Goal: Information Seeking & Learning: Learn about a topic

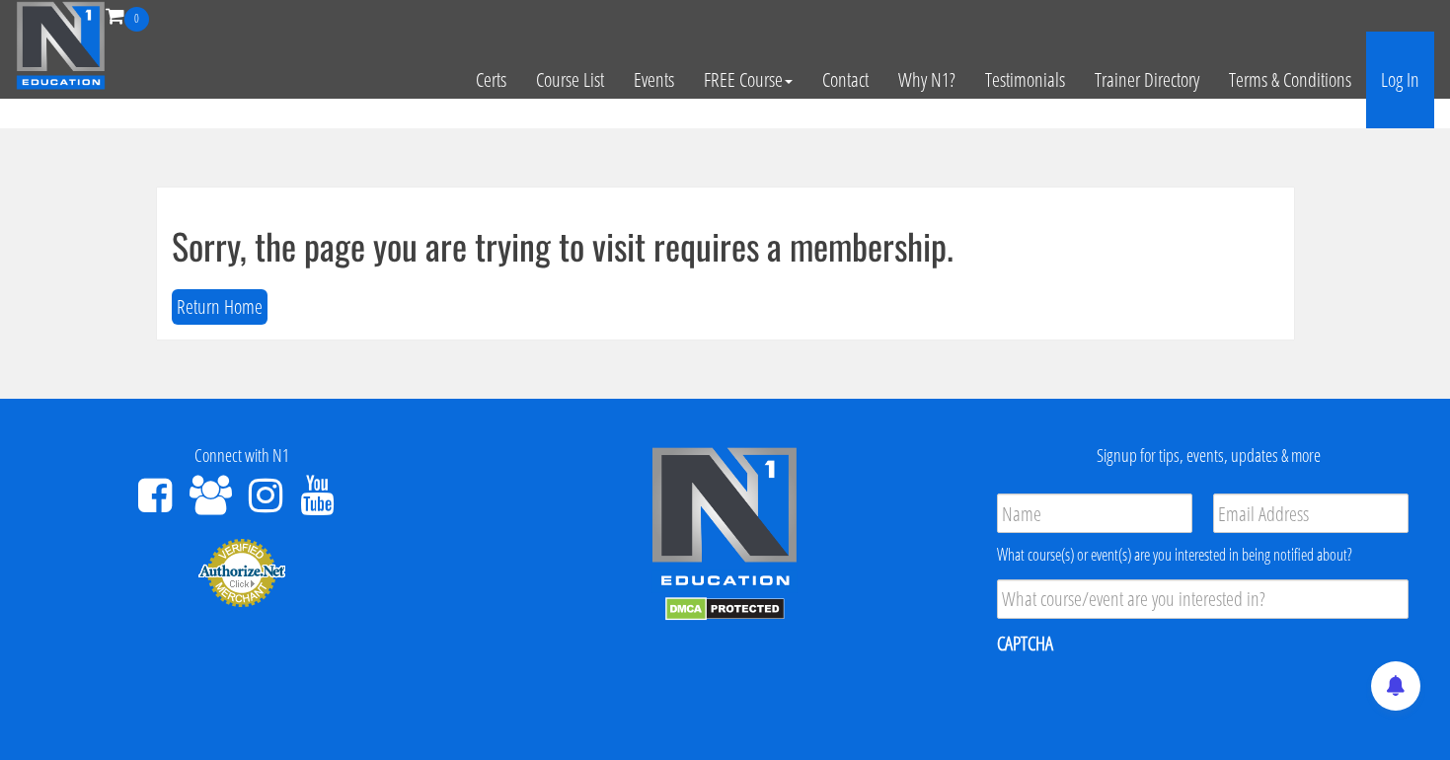
click at [1392, 85] on link "Log In" at bounding box center [1400, 80] width 68 height 97
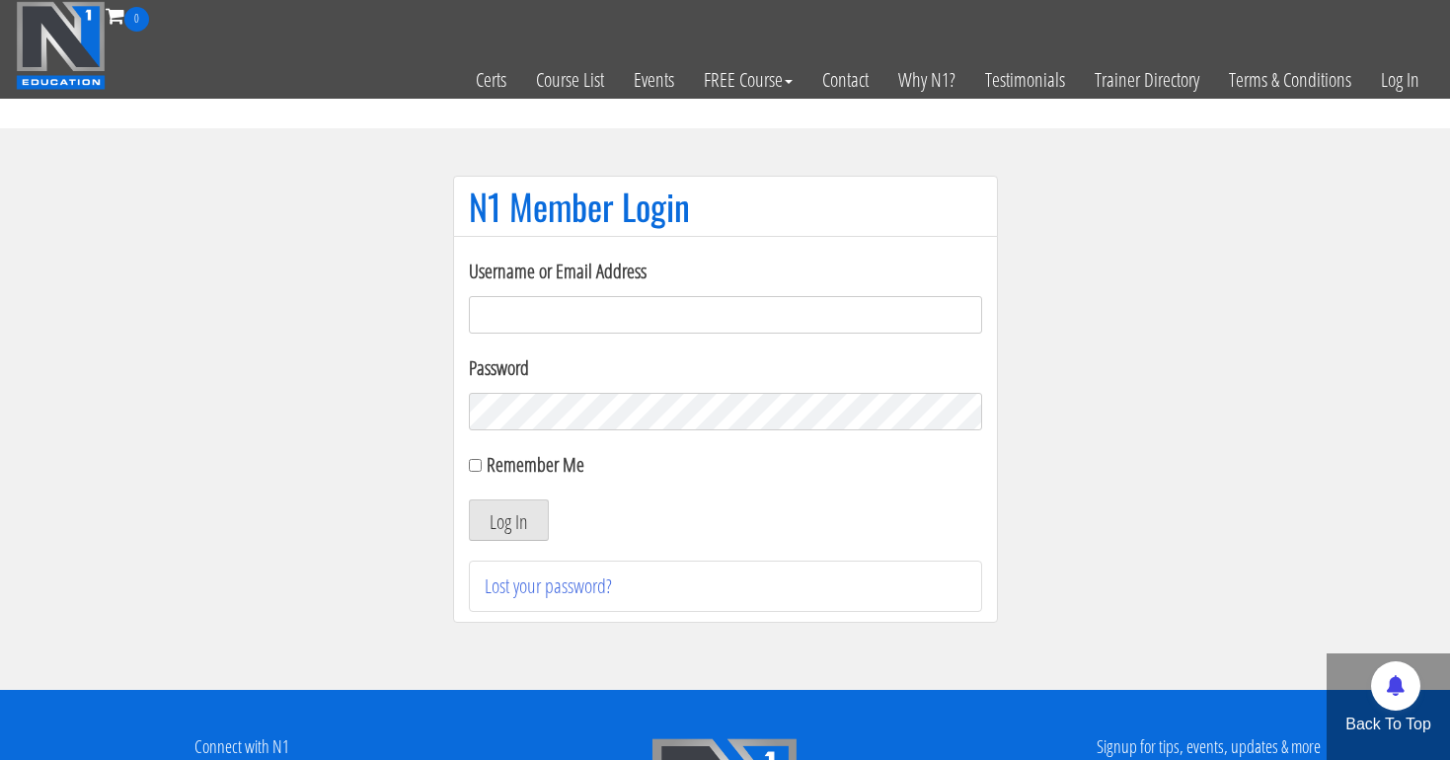
type input "tpweimar@me.com"
click at [507, 520] on button "Log In" at bounding box center [509, 519] width 80 height 41
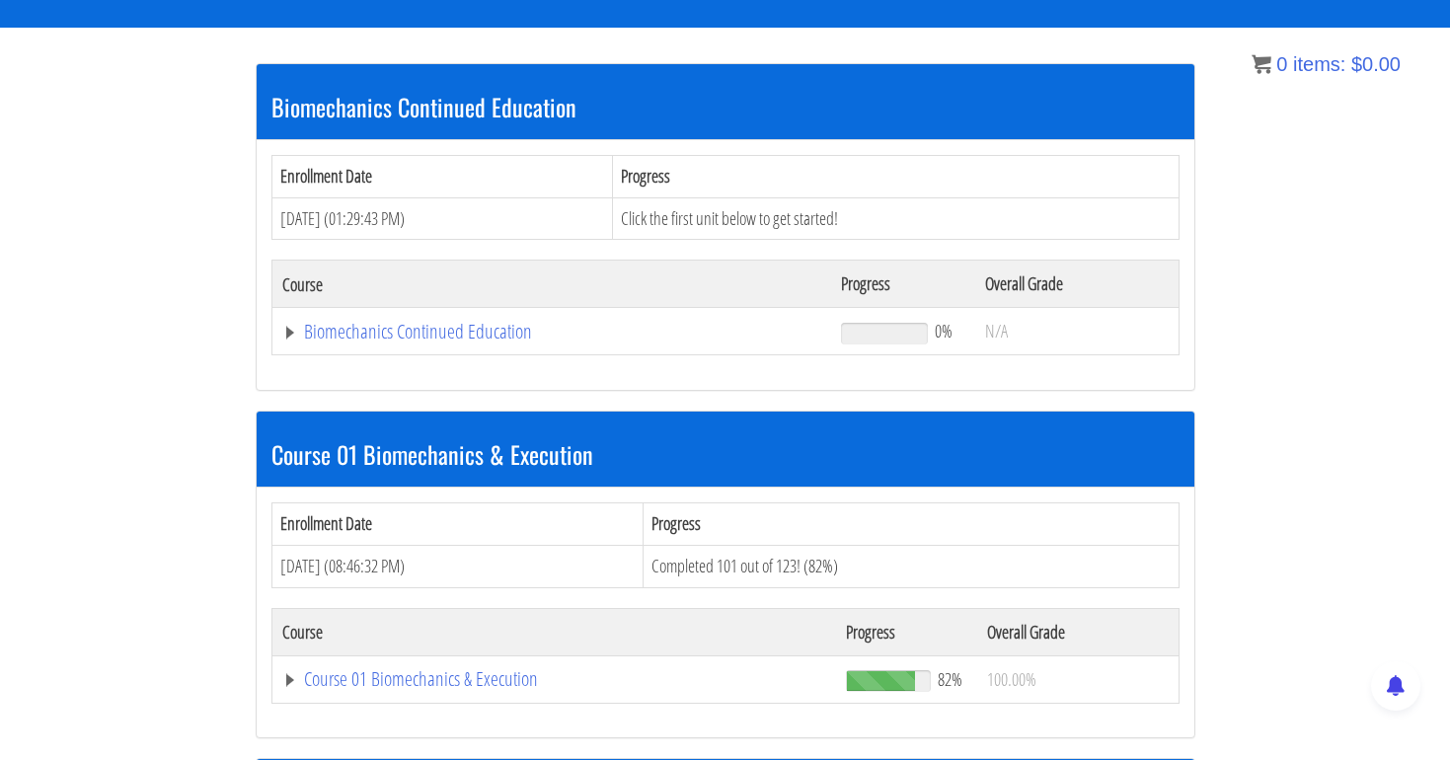
scroll to position [375, 0]
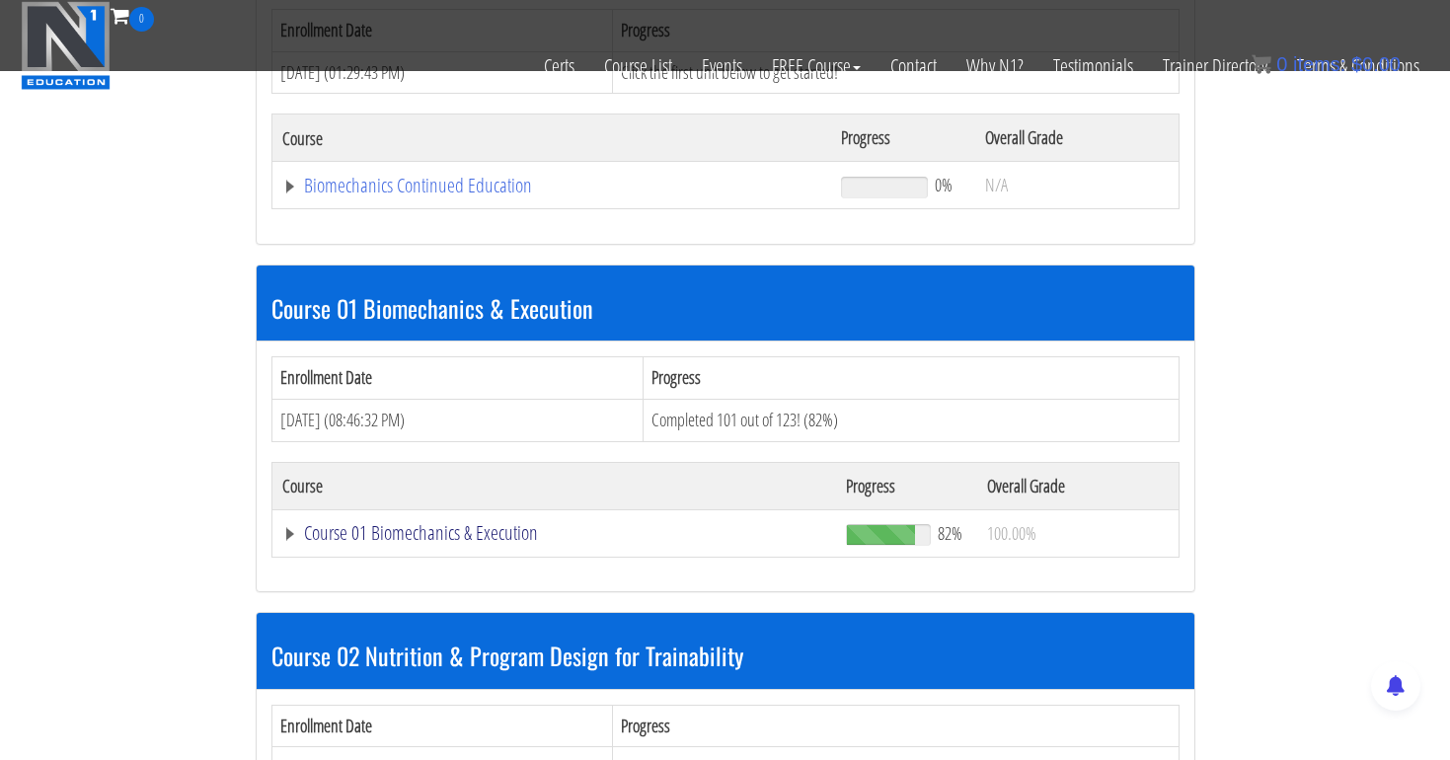
click at [443, 195] on link "Course 01 Biomechanics & Execution" at bounding box center [552, 186] width 540 height 20
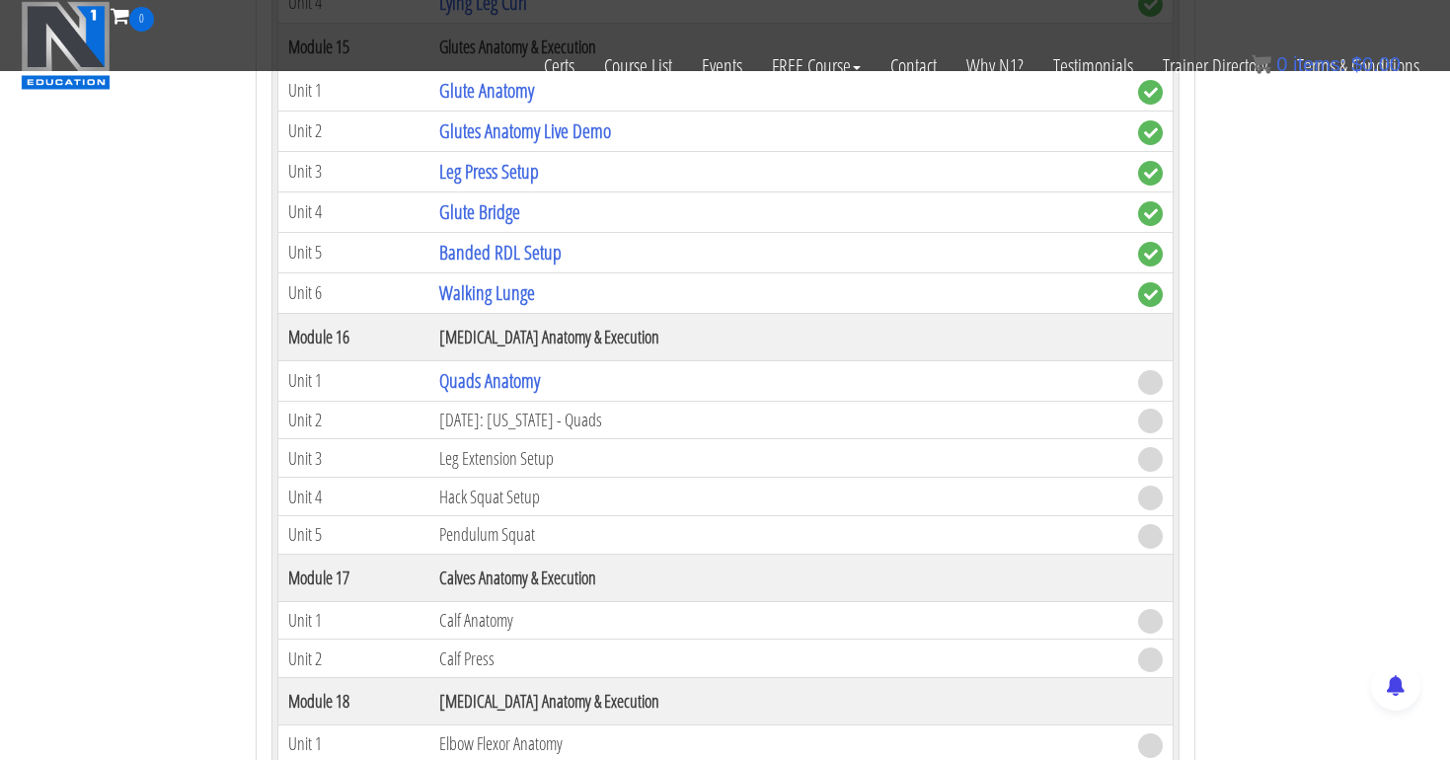
scroll to position [5467, 0]
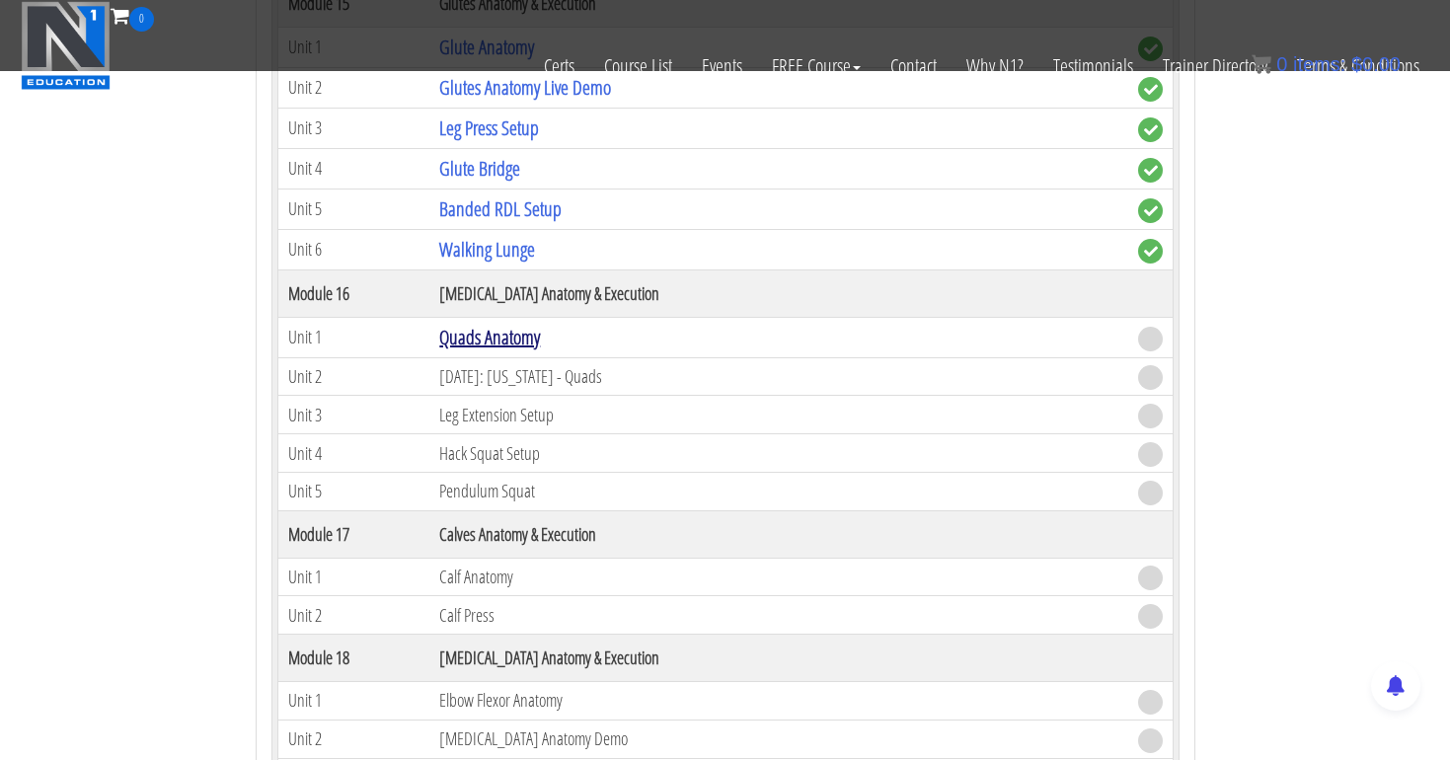
click at [502, 330] on link "Quads Anatomy" at bounding box center [489, 337] width 101 height 27
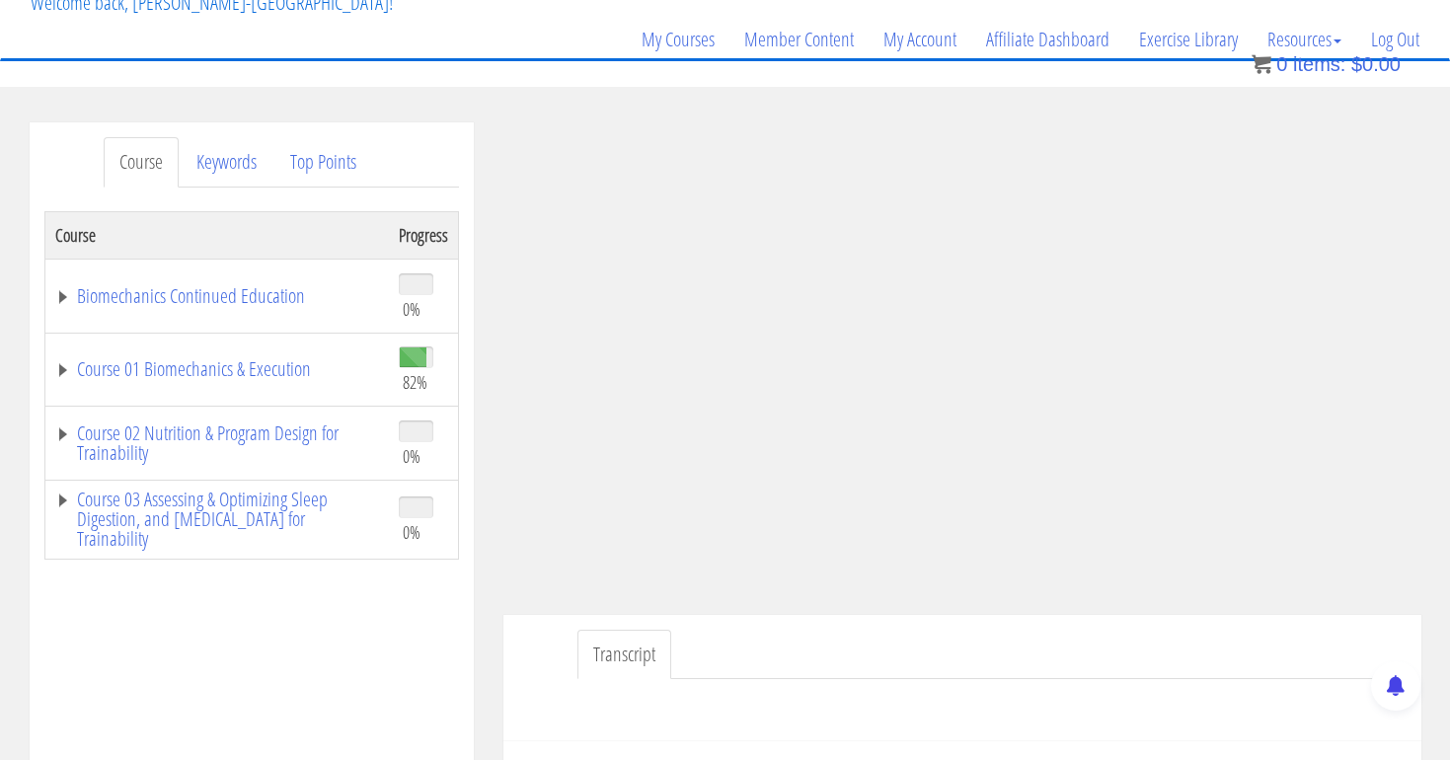
scroll to position [140, 0]
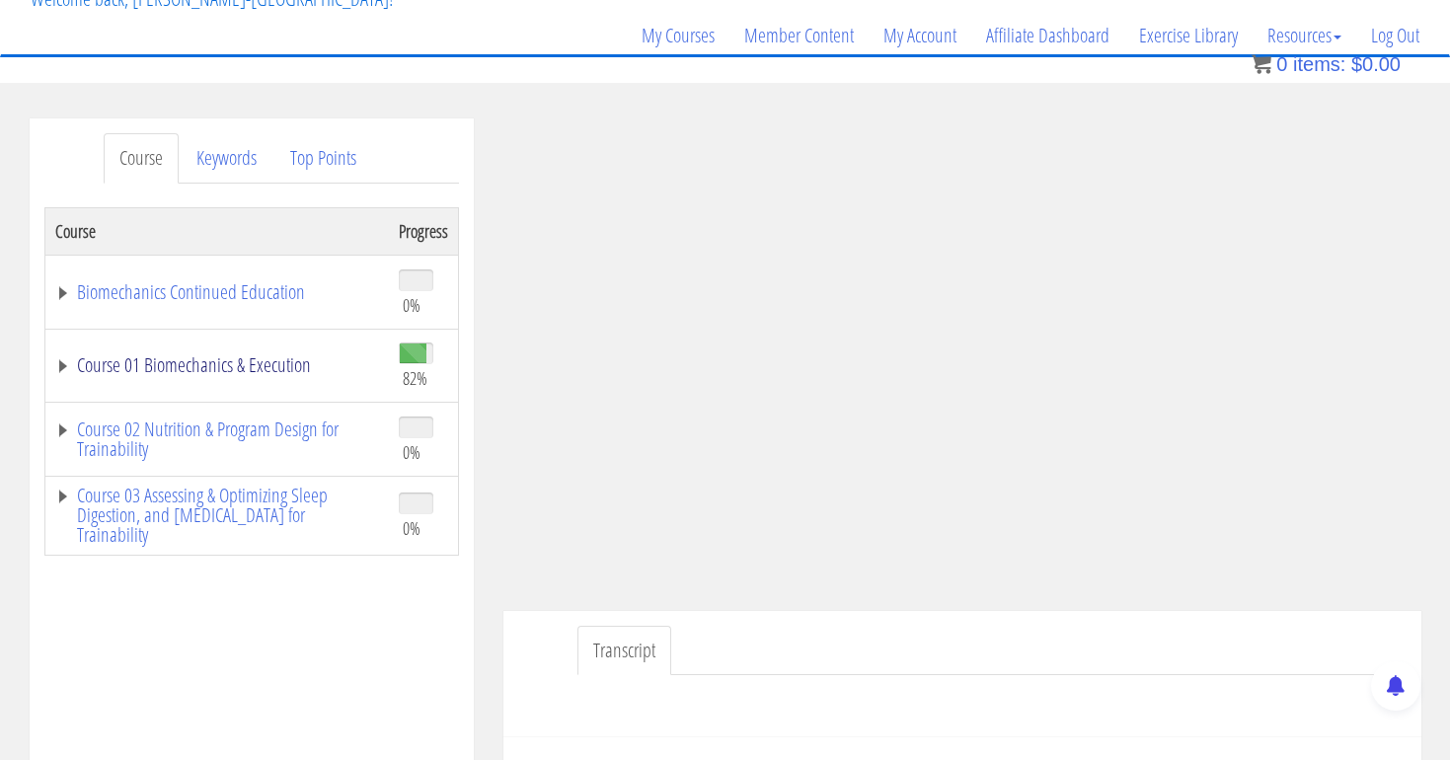
click at [235, 361] on link "Course 01 Biomechanics & Execution" at bounding box center [217, 365] width 324 height 20
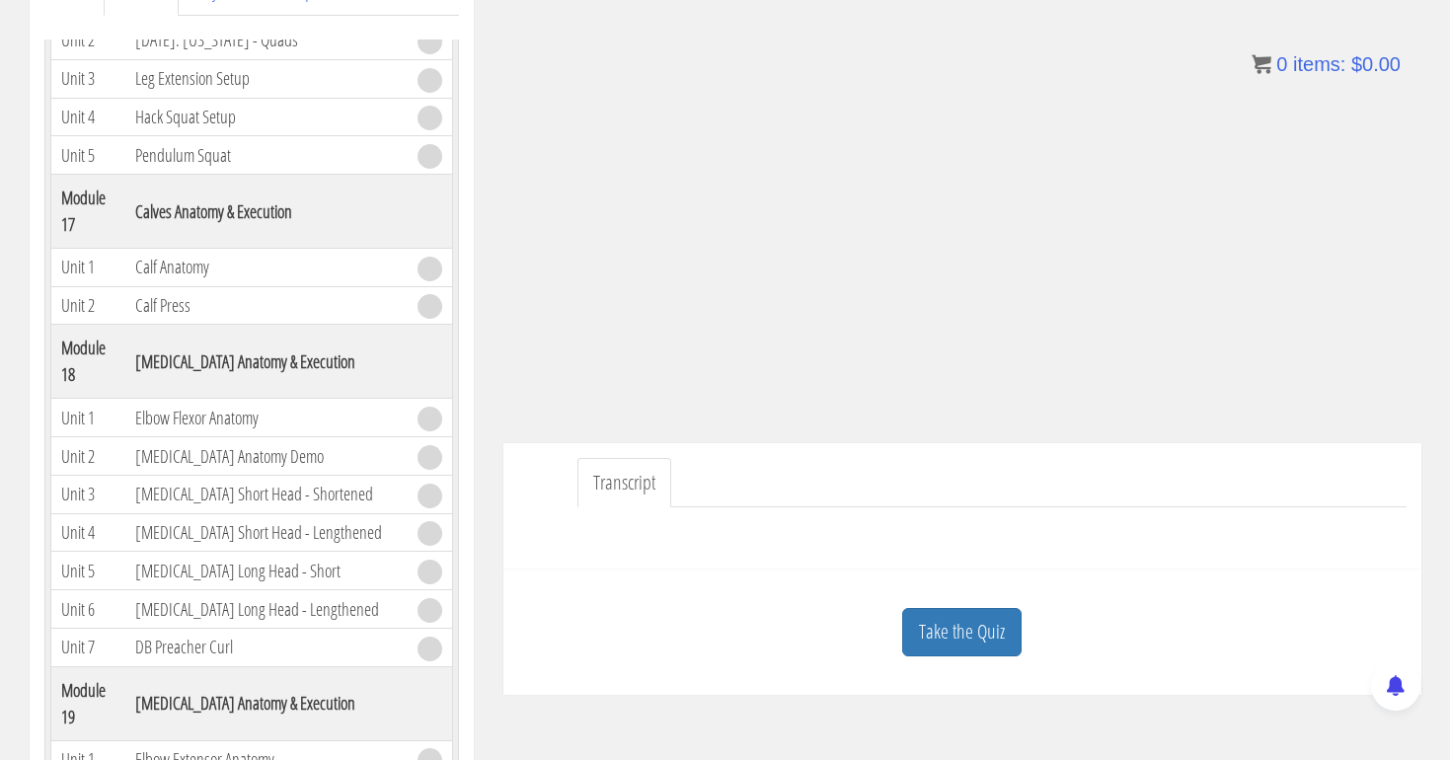
scroll to position [334, 0]
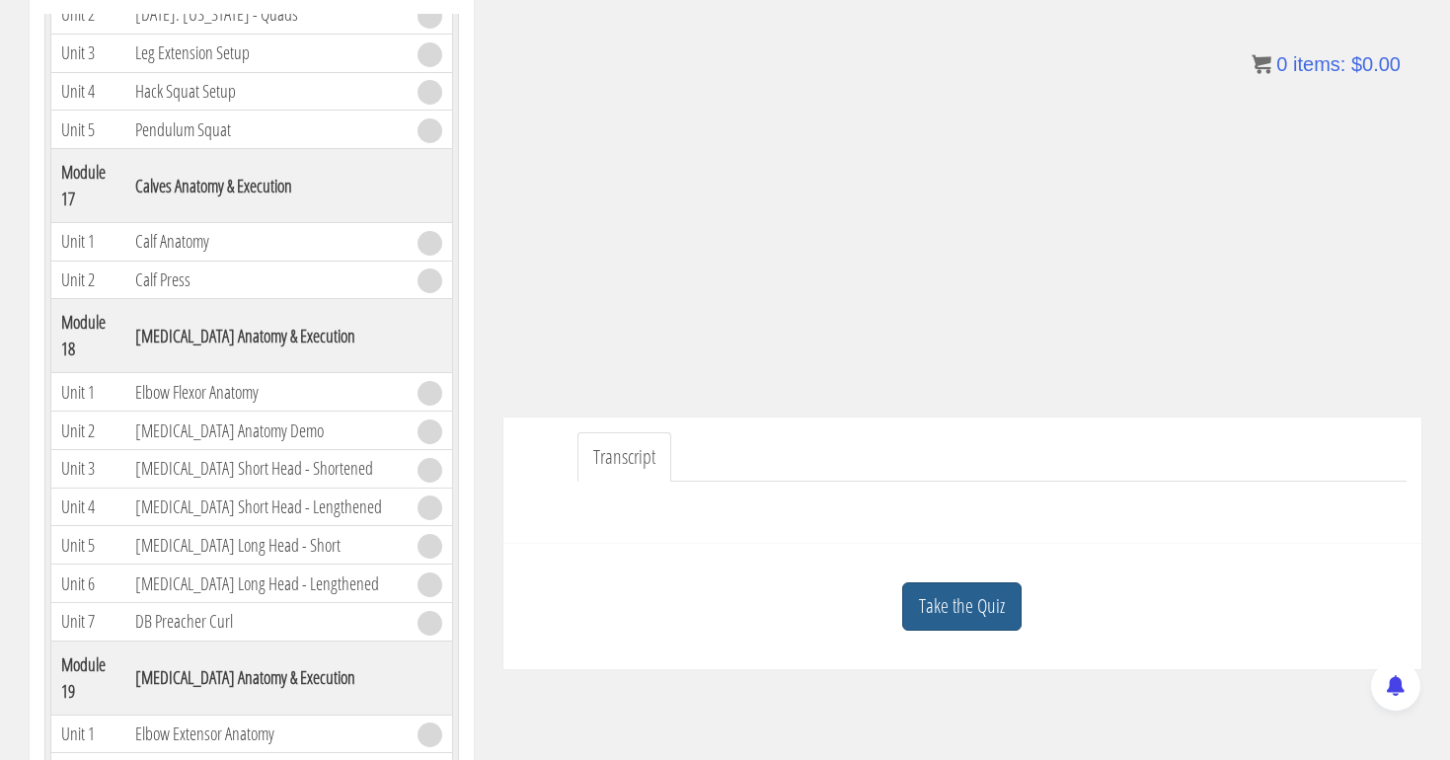
click at [940, 599] on link "Take the Quiz" at bounding box center [961, 606] width 119 height 48
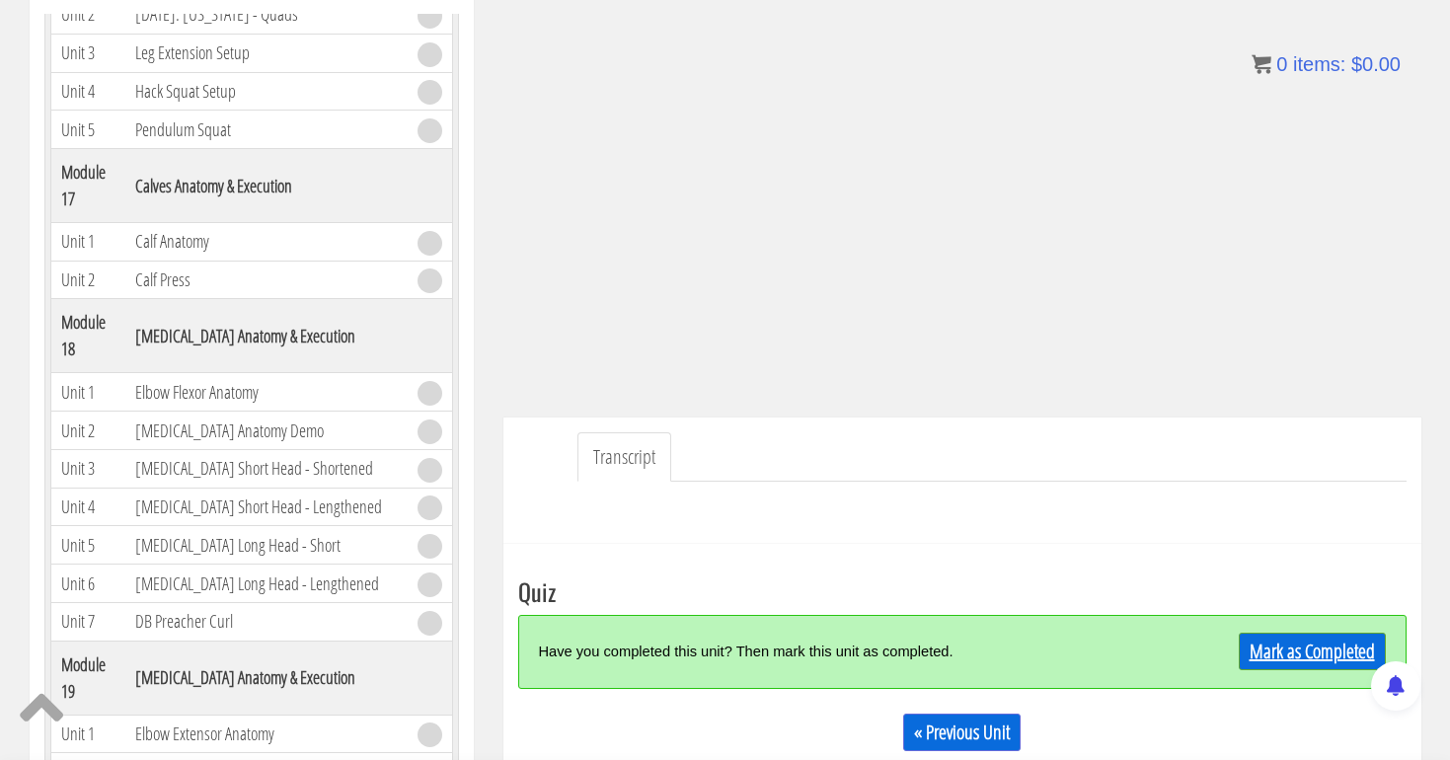
click at [1274, 651] on link "Mark as Completed" at bounding box center [1312, 652] width 147 height 38
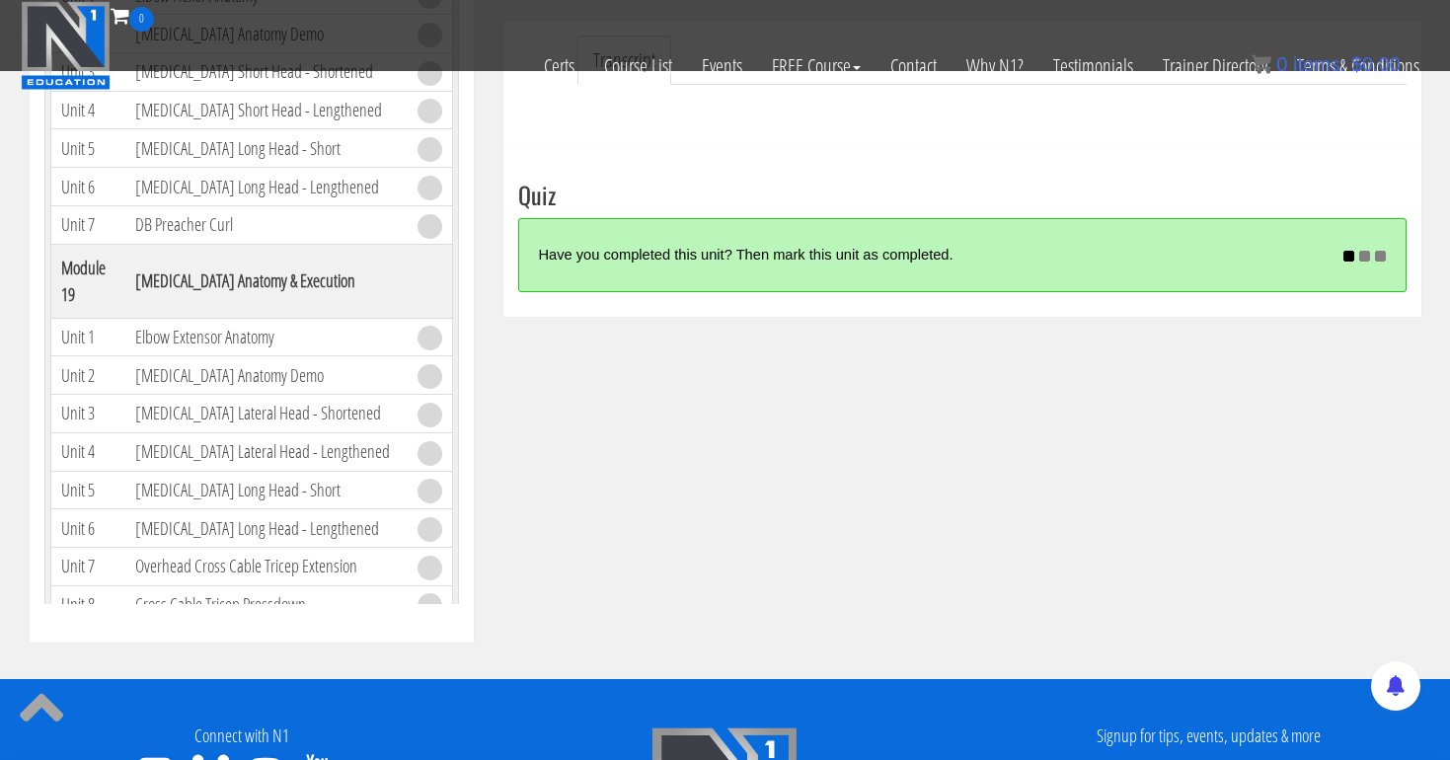
scroll to position [607, 0]
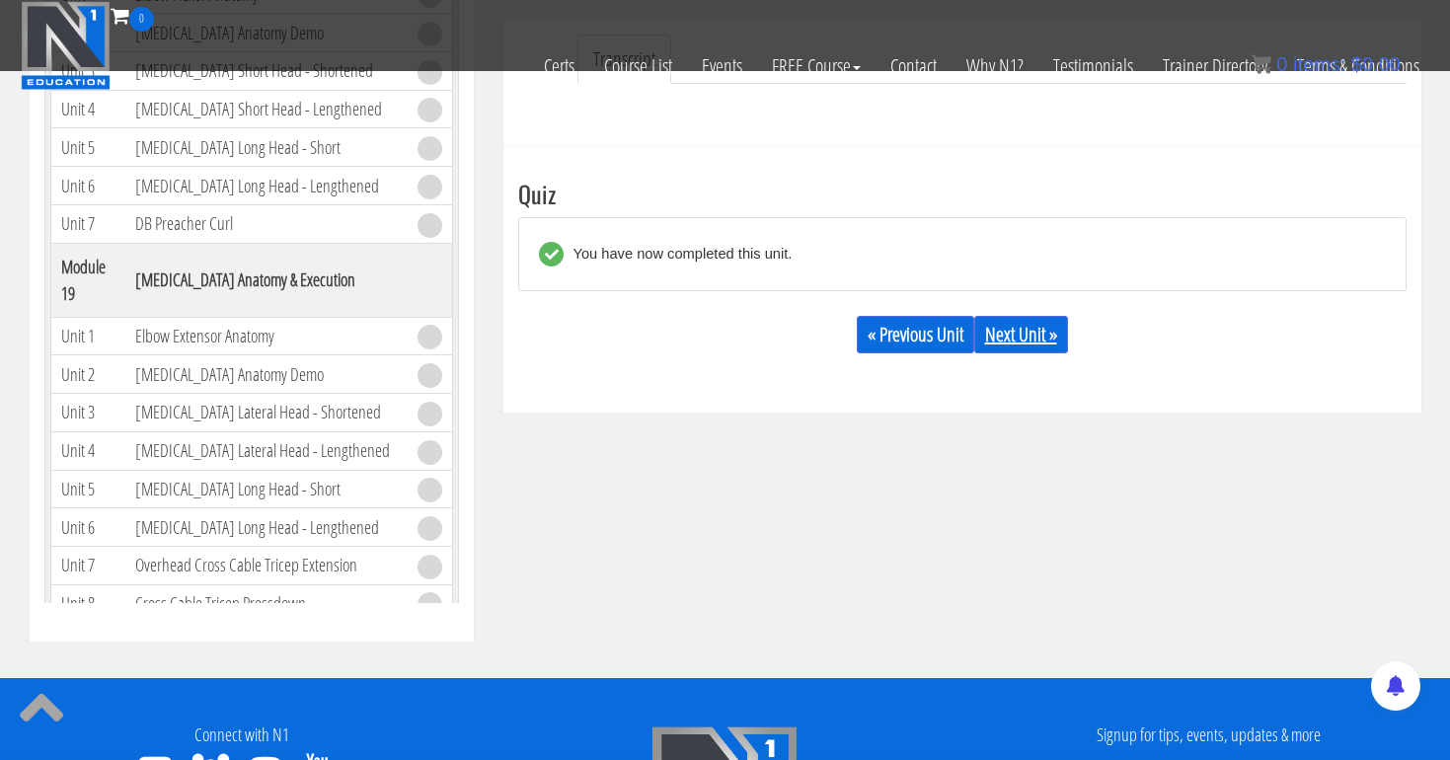
click at [1028, 320] on link "Next Unit »" at bounding box center [1021, 335] width 94 height 38
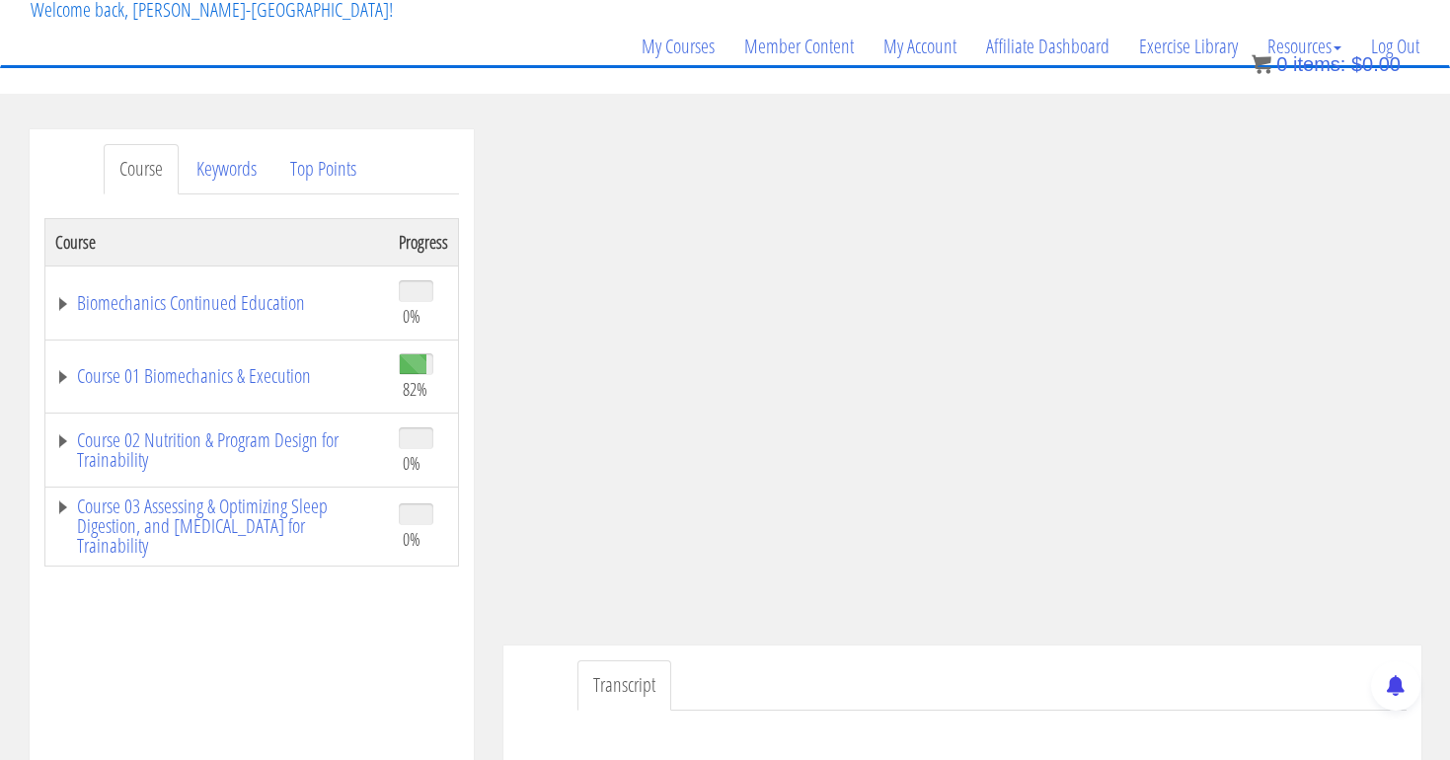
scroll to position [130, 0]
click at [258, 372] on link "Course 01 Biomechanics & Execution" at bounding box center [217, 375] width 324 height 20
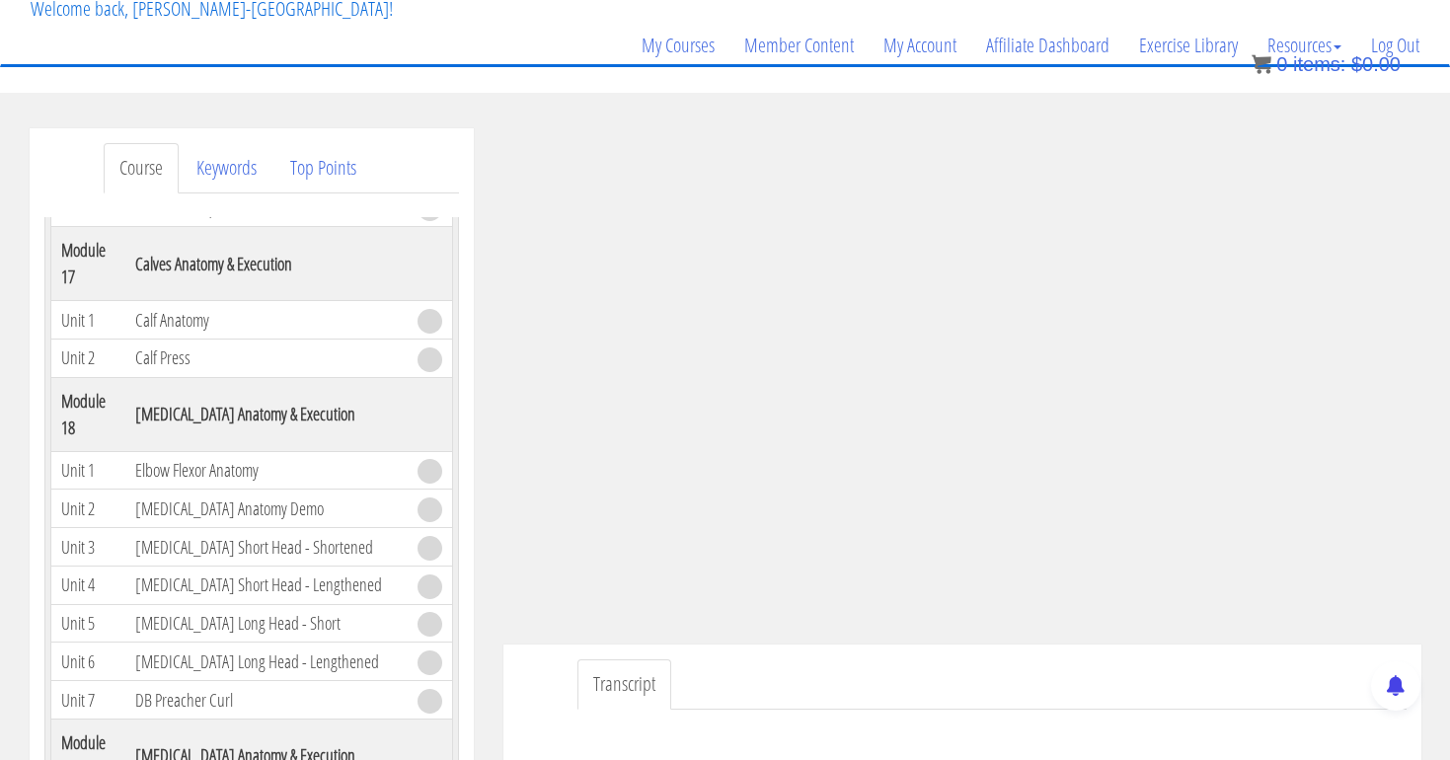
scroll to position [175, 0]
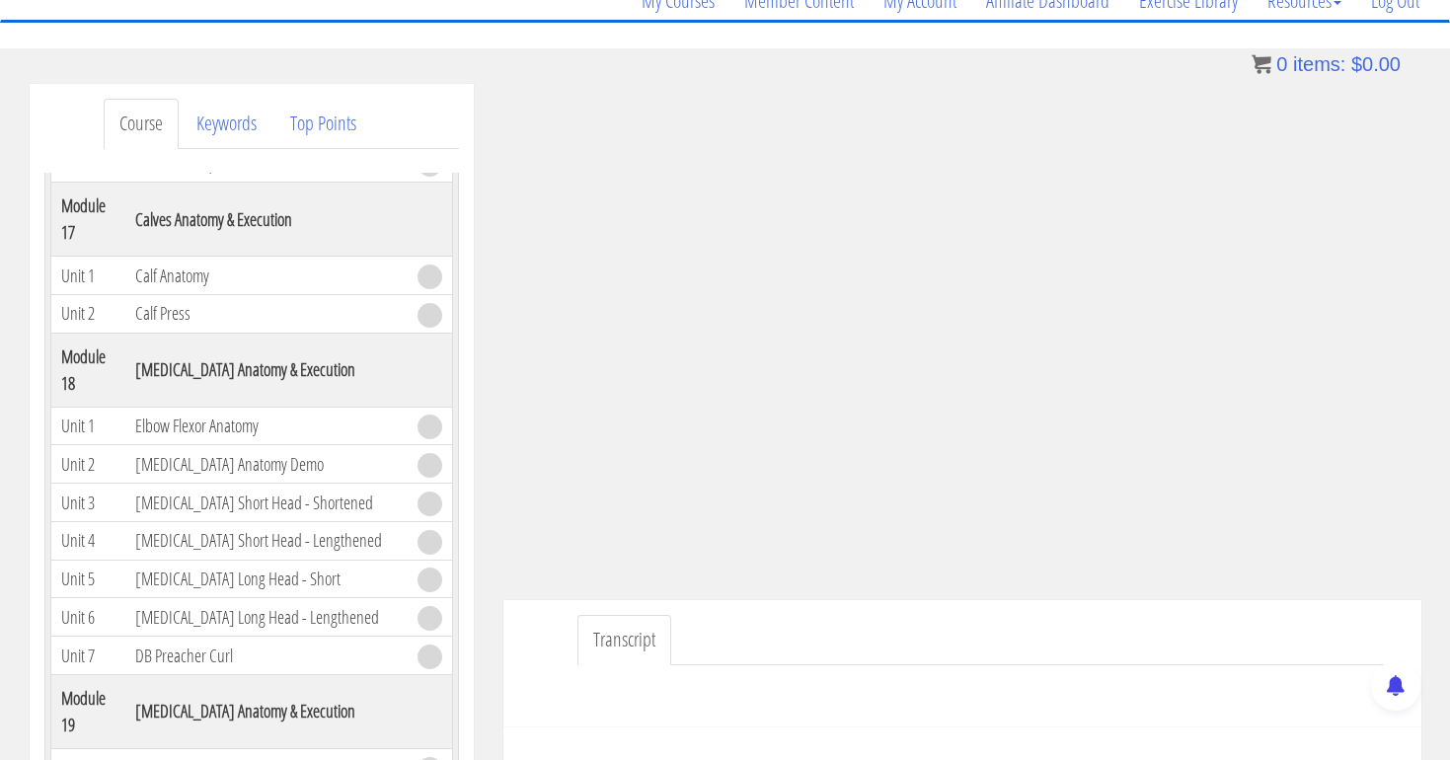
click at [534, 649] on div "Transcript" at bounding box center [962, 663] width 918 height 127
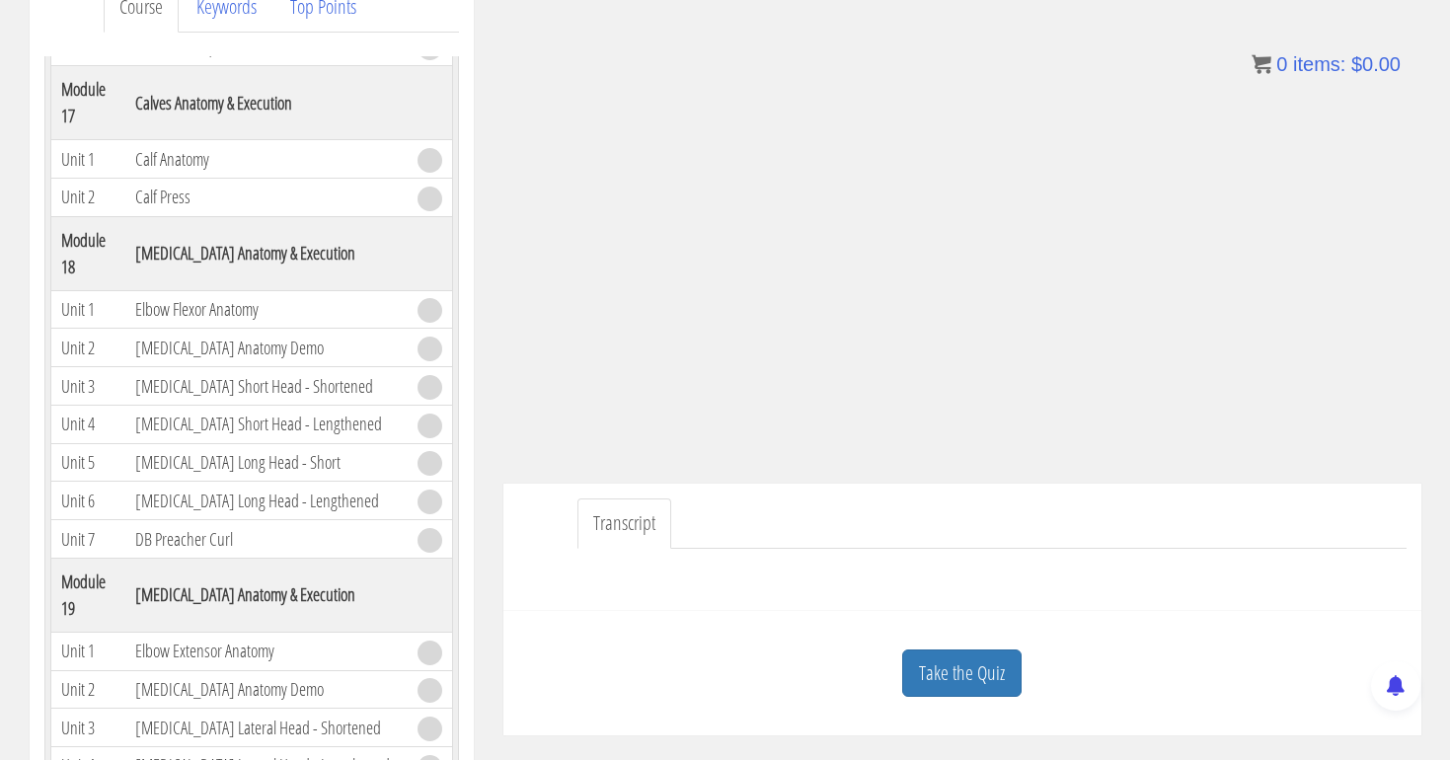
scroll to position [297, 0]
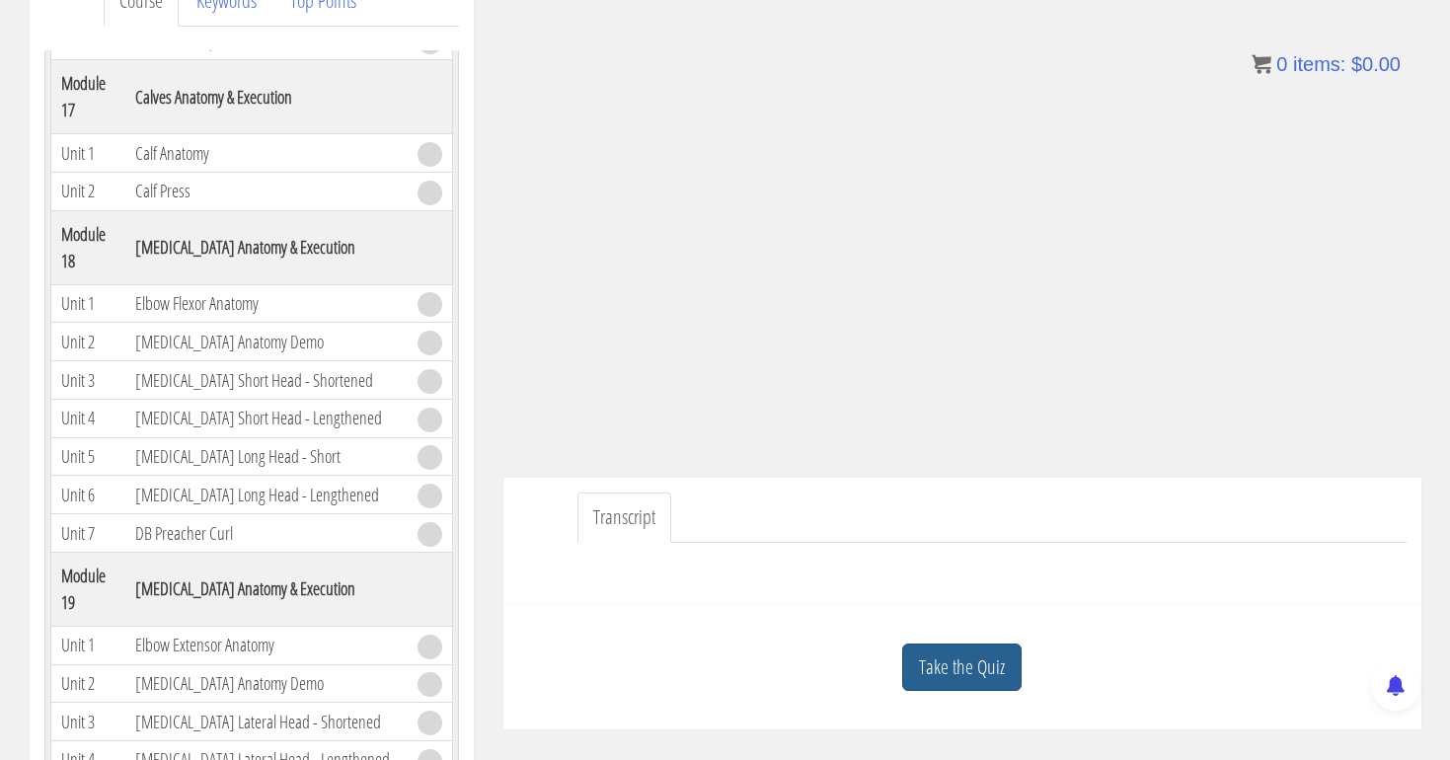
click at [973, 657] on link "Take the Quiz" at bounding box center [961, 668] width 119 height 48
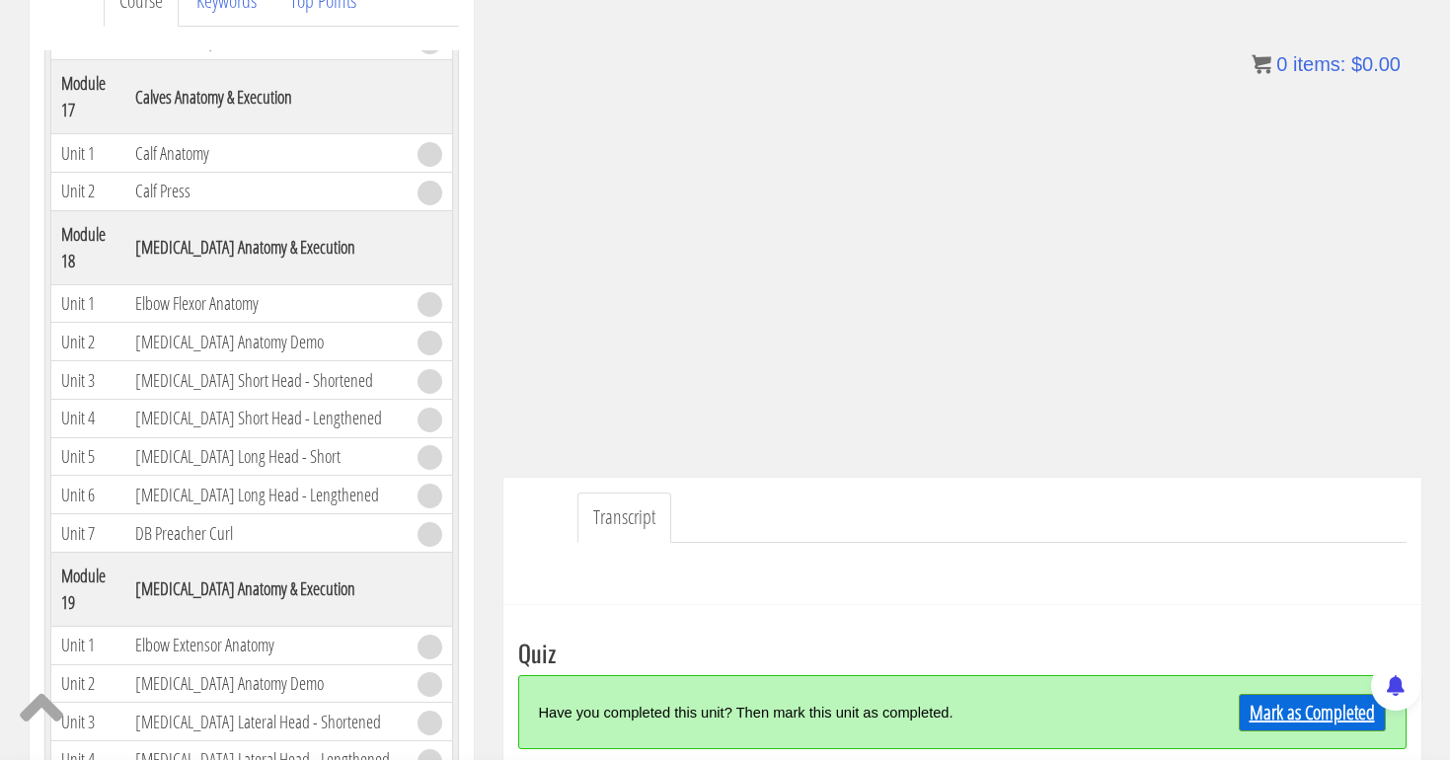
click at [1270, 716] on link "Mark as Completed" at bounding box center [1312, 713] width 147 height 38
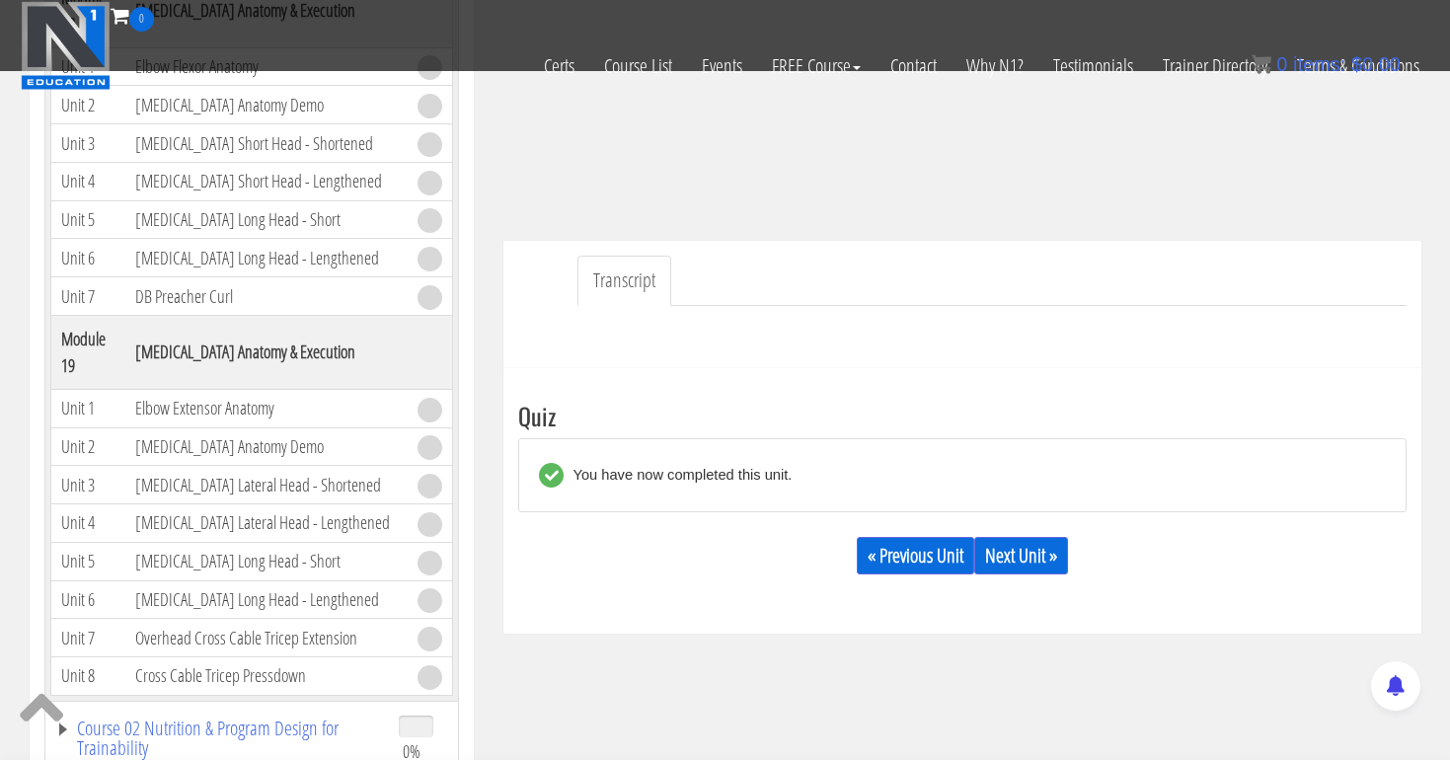
scroll to position [425, 0]
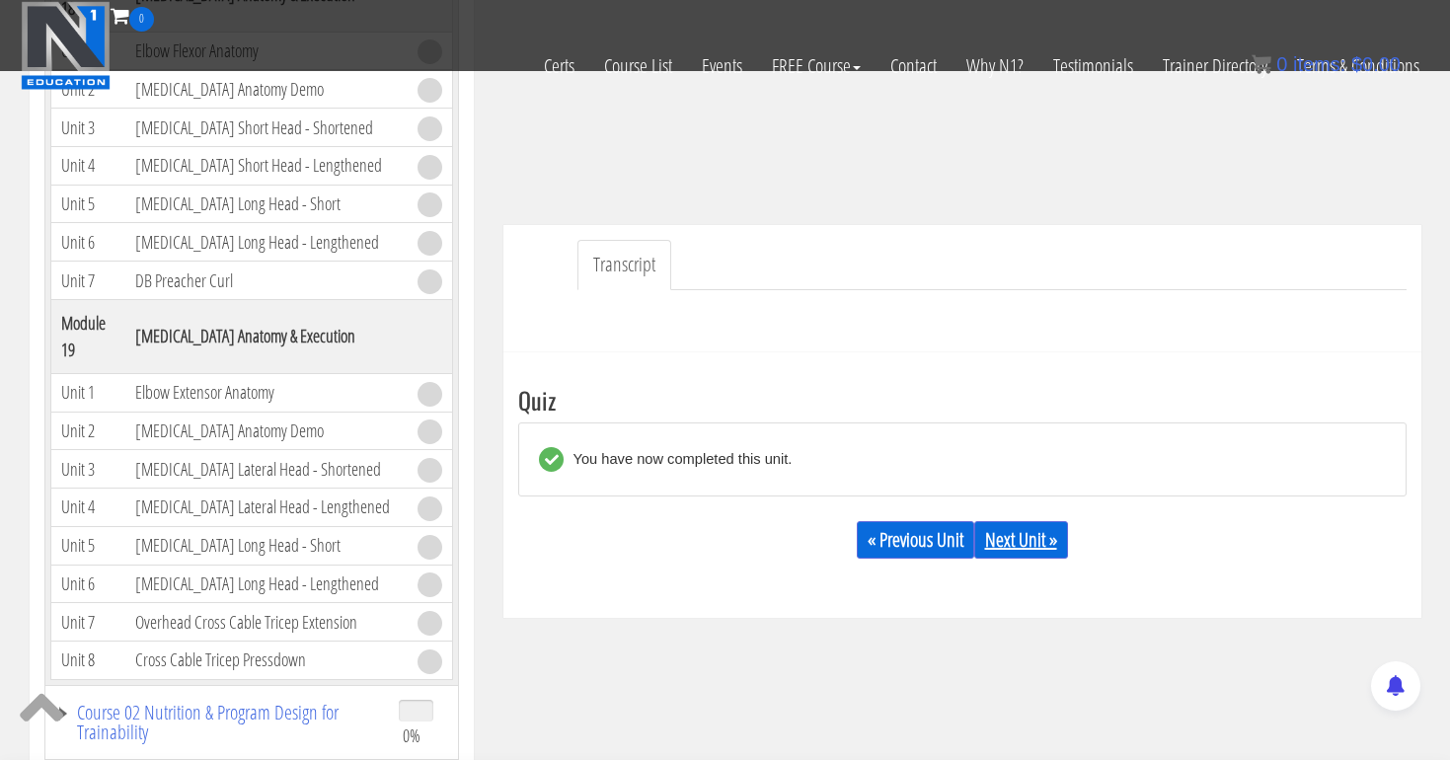
click at [1007, 545] on link "Next Unit »" at bounding box center [1021, 540] width 94 height 38
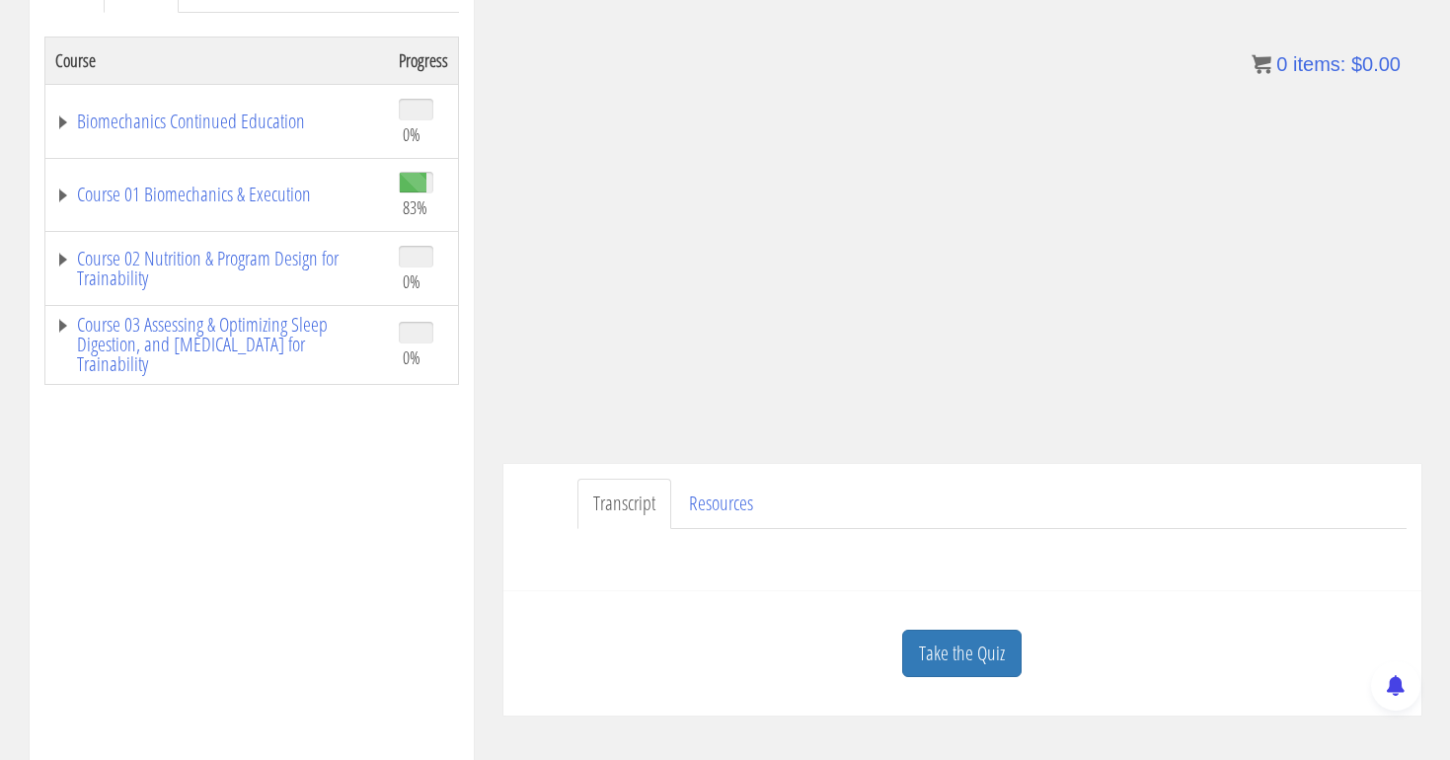
scroll to position [334, 0]
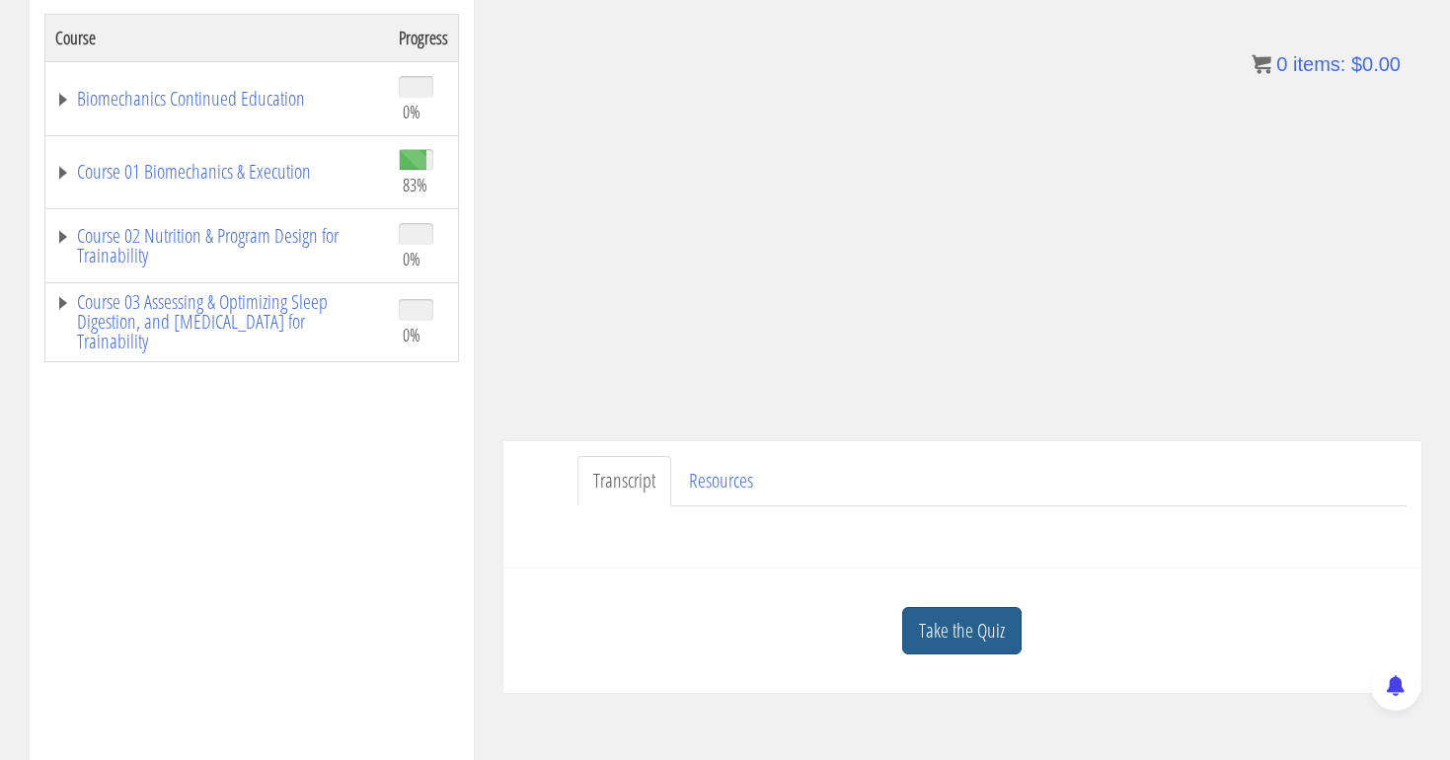
click at [947, 624] on link "Take the Quiz" at bounding box center [961, 631] width 119 height 48
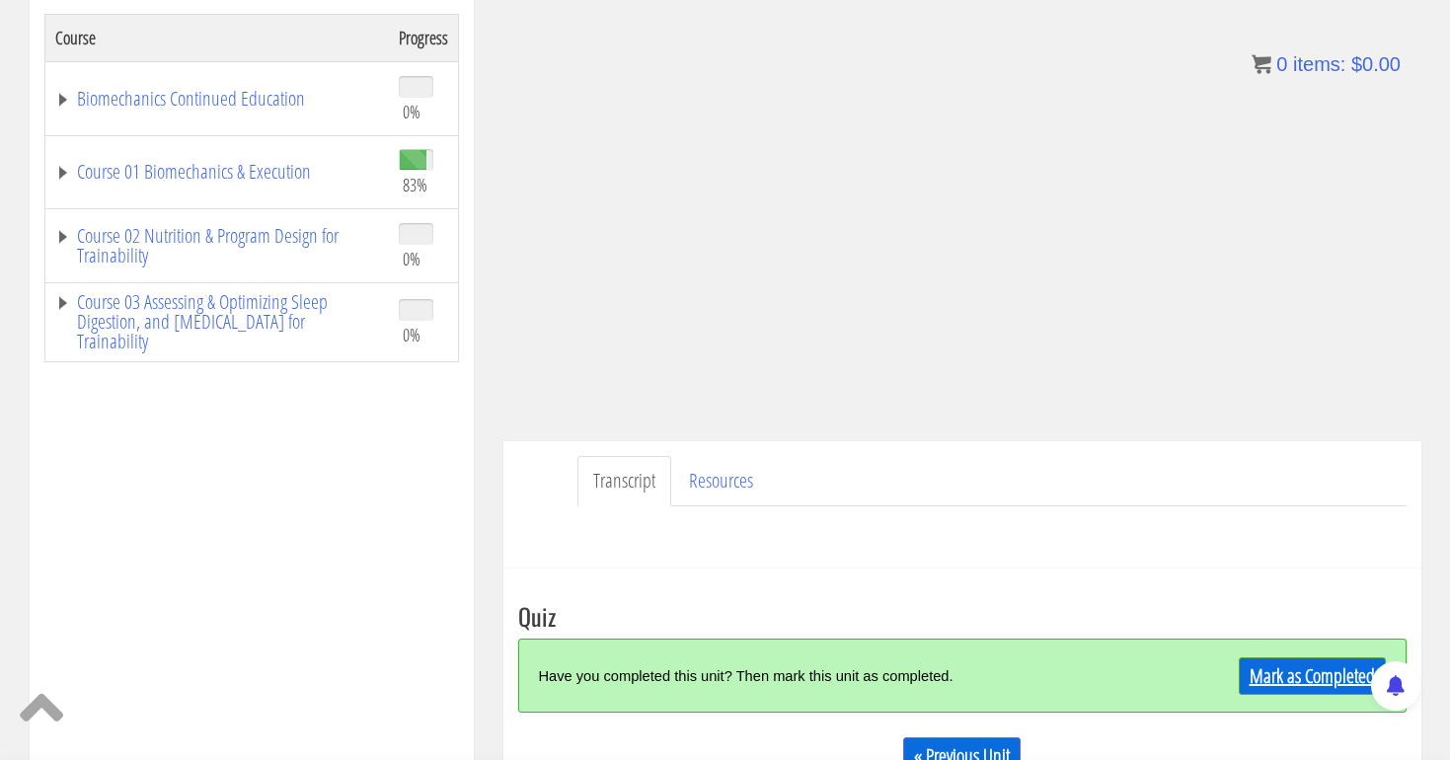
click at [1312, 660] on link "Mark as Completed" at bounding box center [1312, 676] width 147 height 38
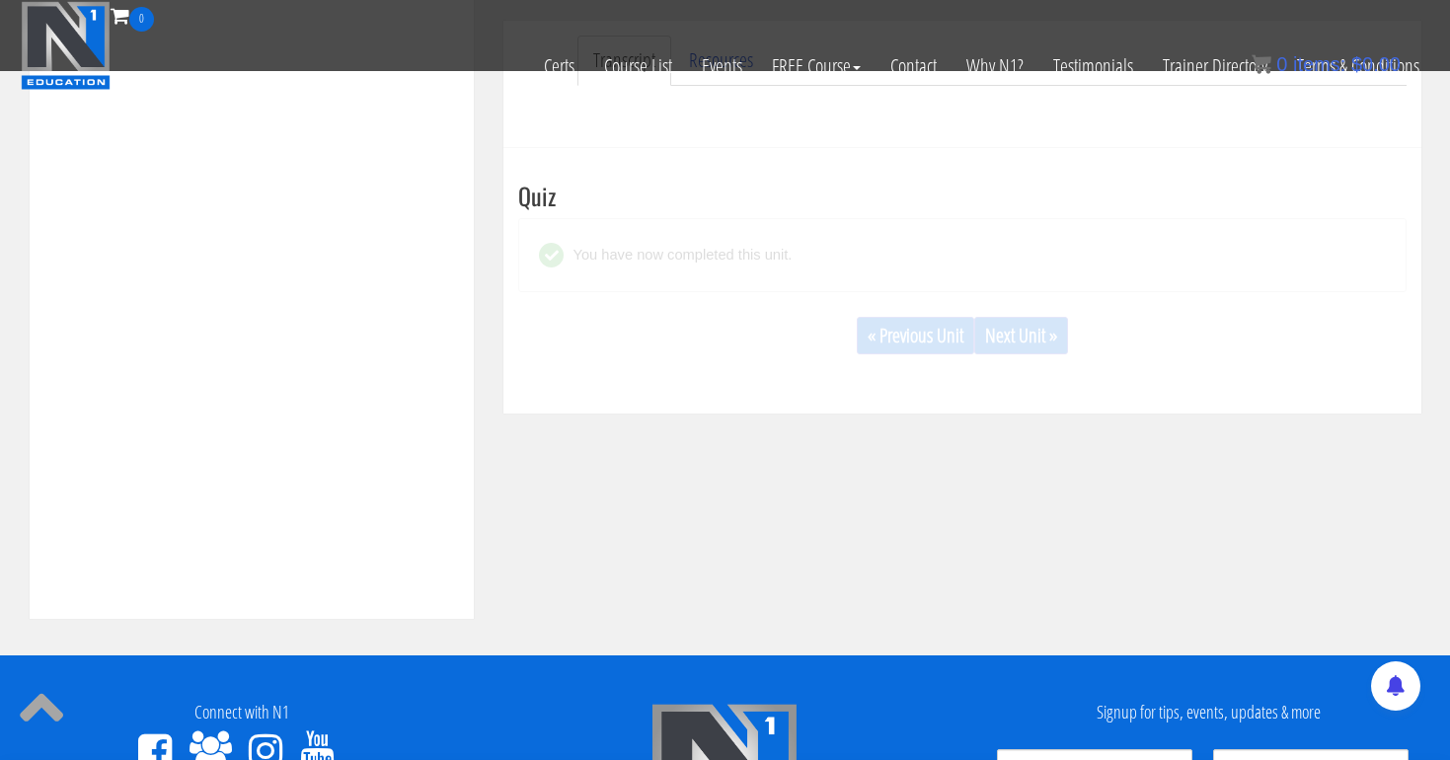
scroll to position [651, 0]
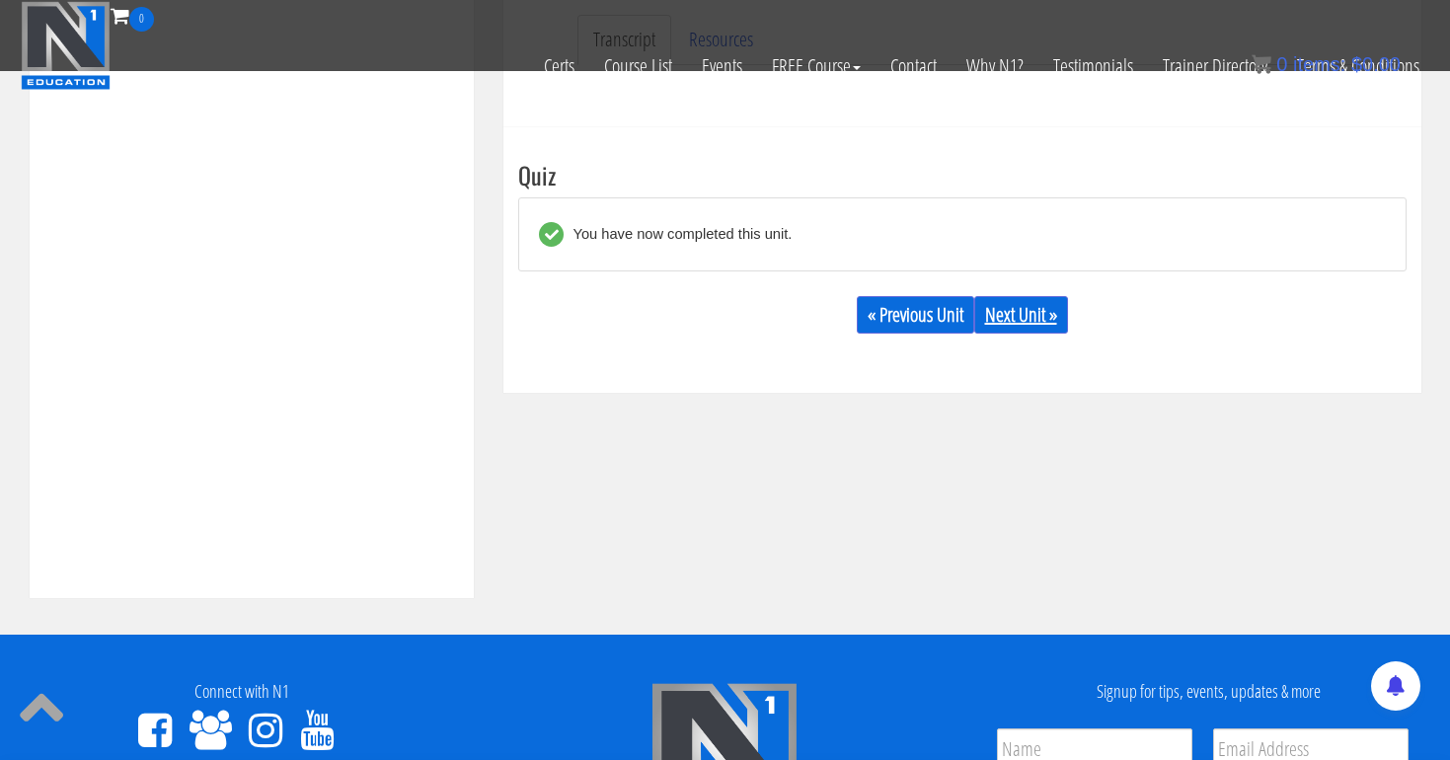
click at [1031, 322] on link "Next Unit »" at bounding box center [1021, 315] width 94 height 38
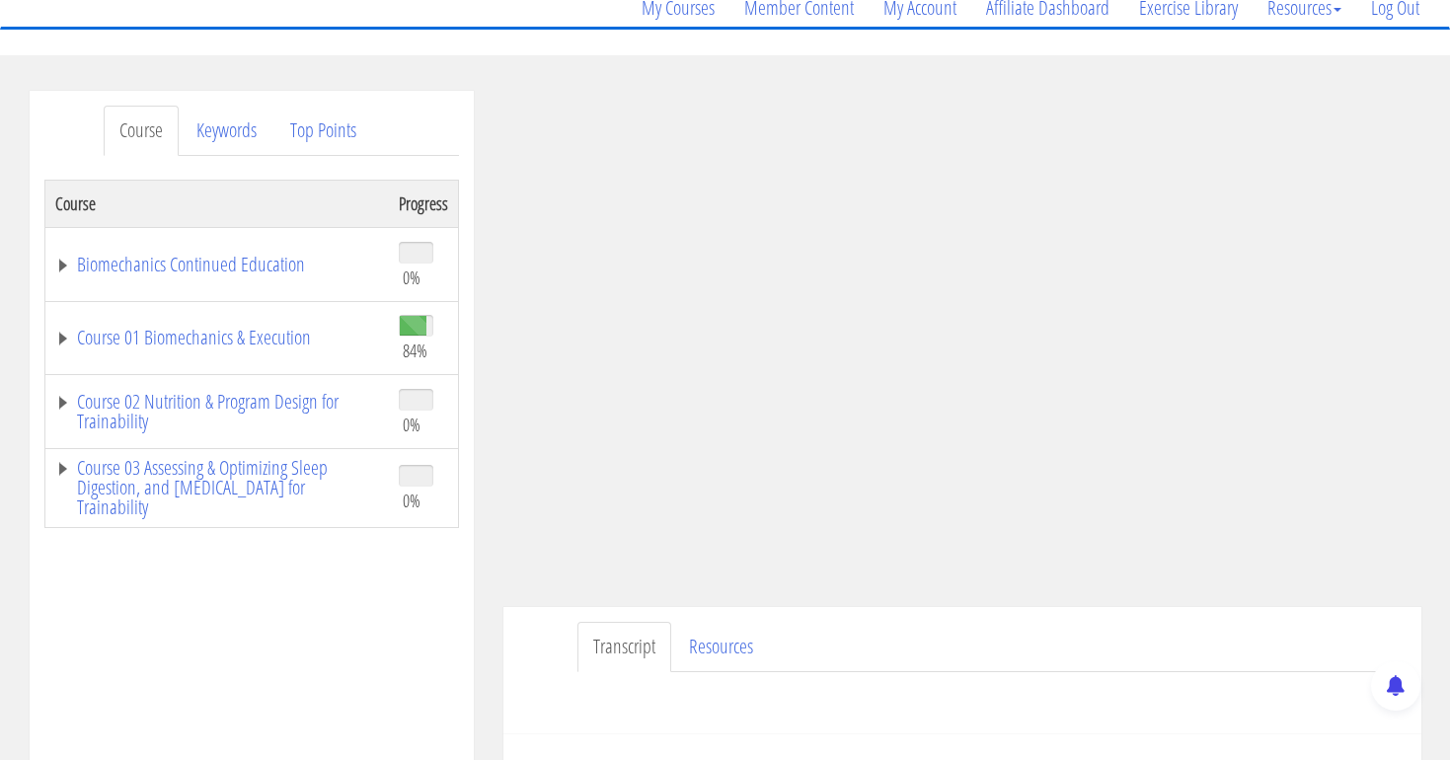
scroll to position [170, 0]
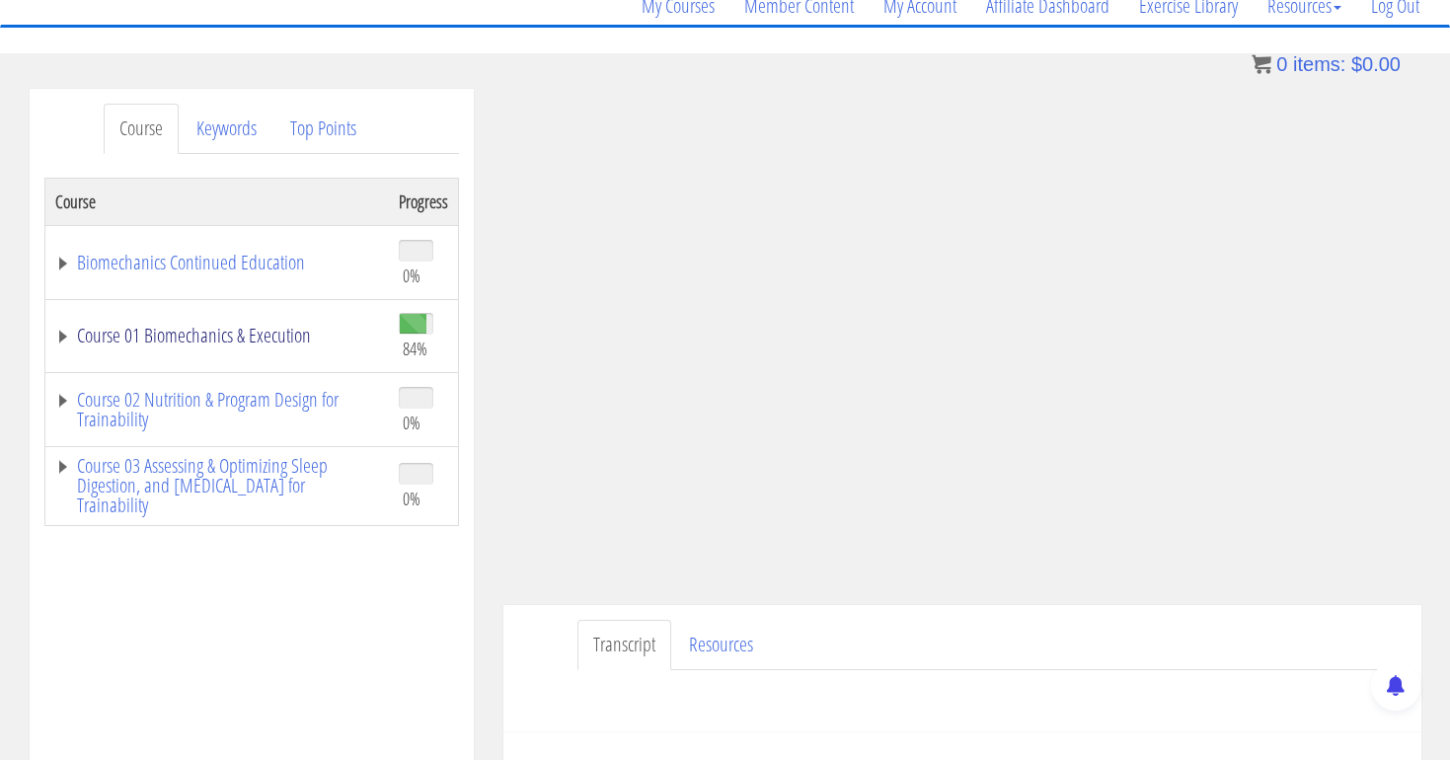
click at [276, 340] on link "Course 01 Biomechanics & Execution" at bounding box center [217, 336] width 324 height 20
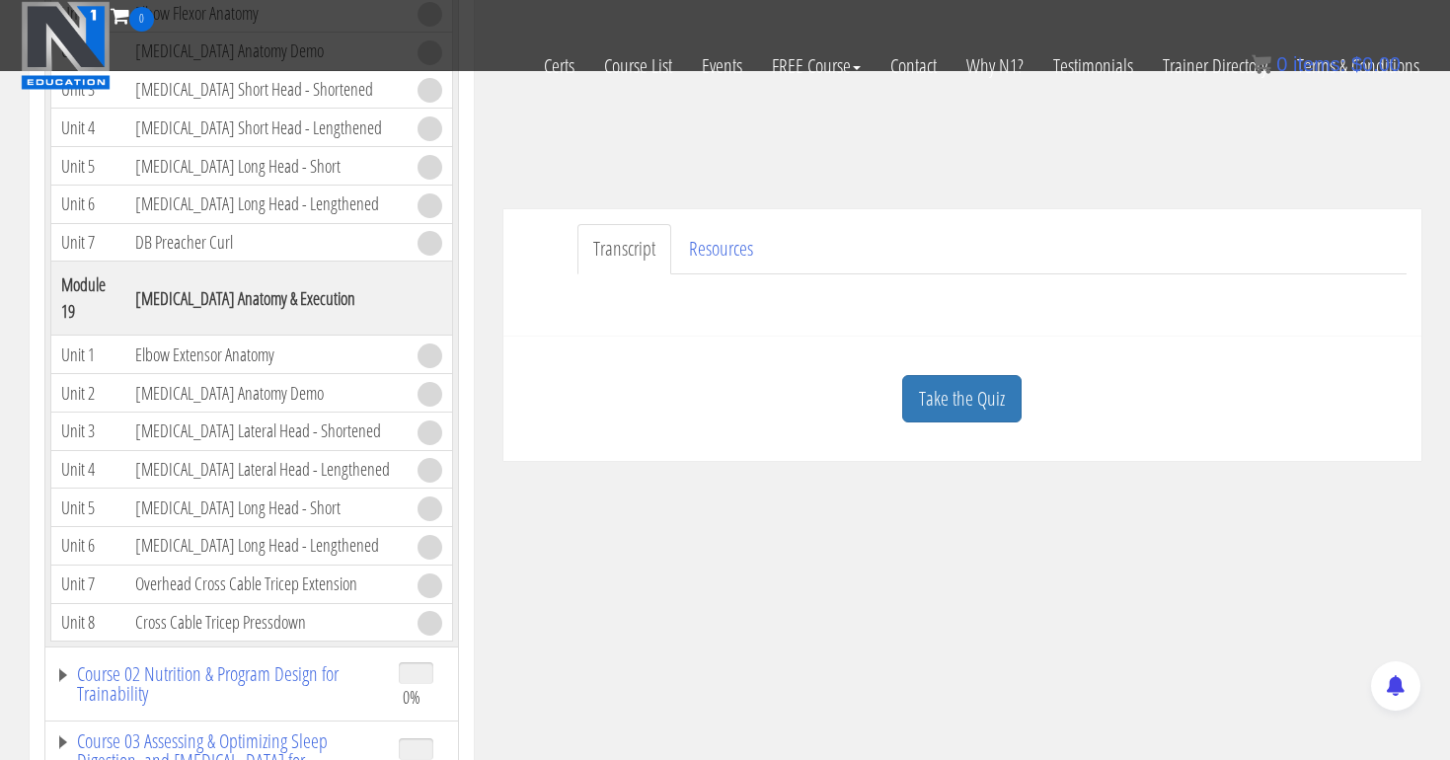
scroll to position [463, 0]
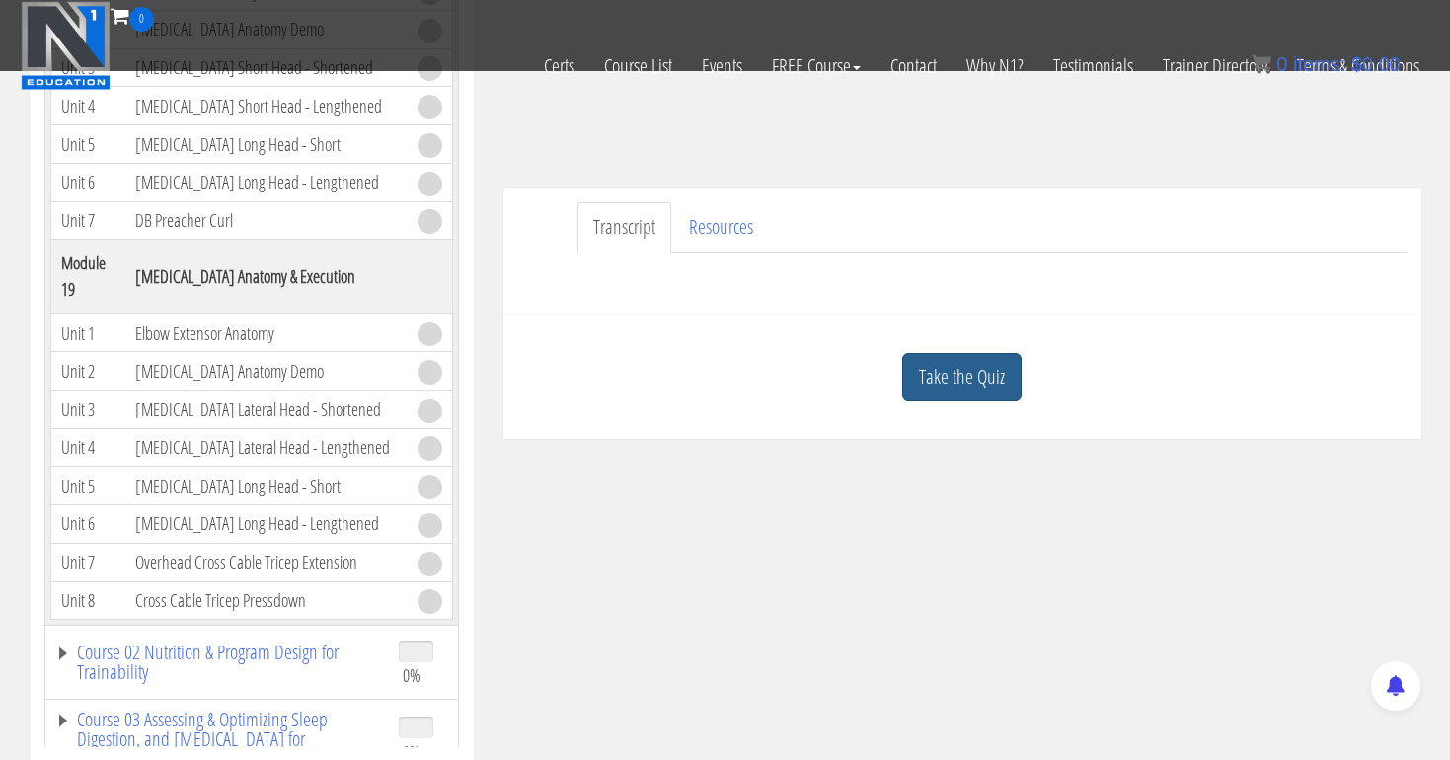
click at [961, 387] on link "Take the Quiz" at bounding box center [961, 377] width 119 height 48
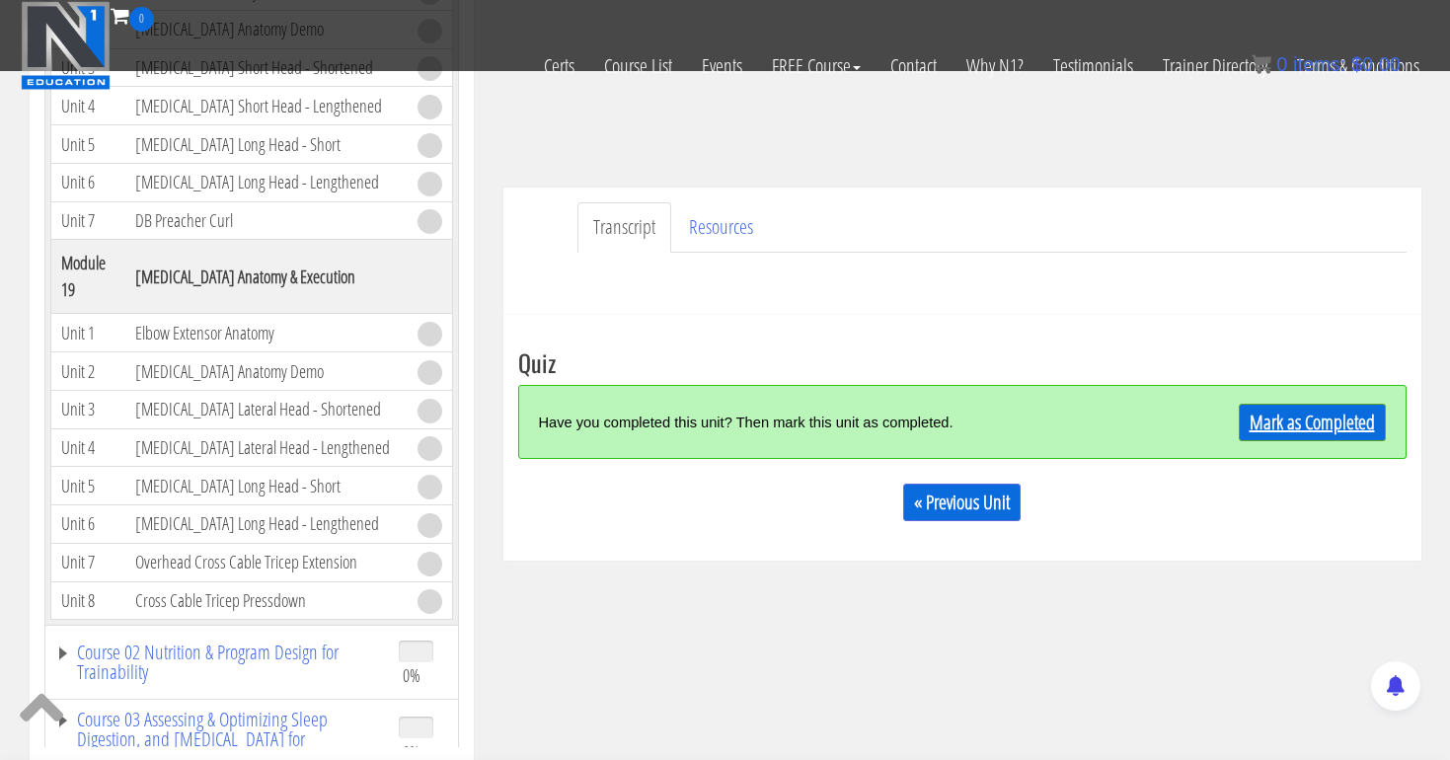
click at [1329, 436] on link "Mark as Completed" at bounding box center [1312, 423] width 147 height 38
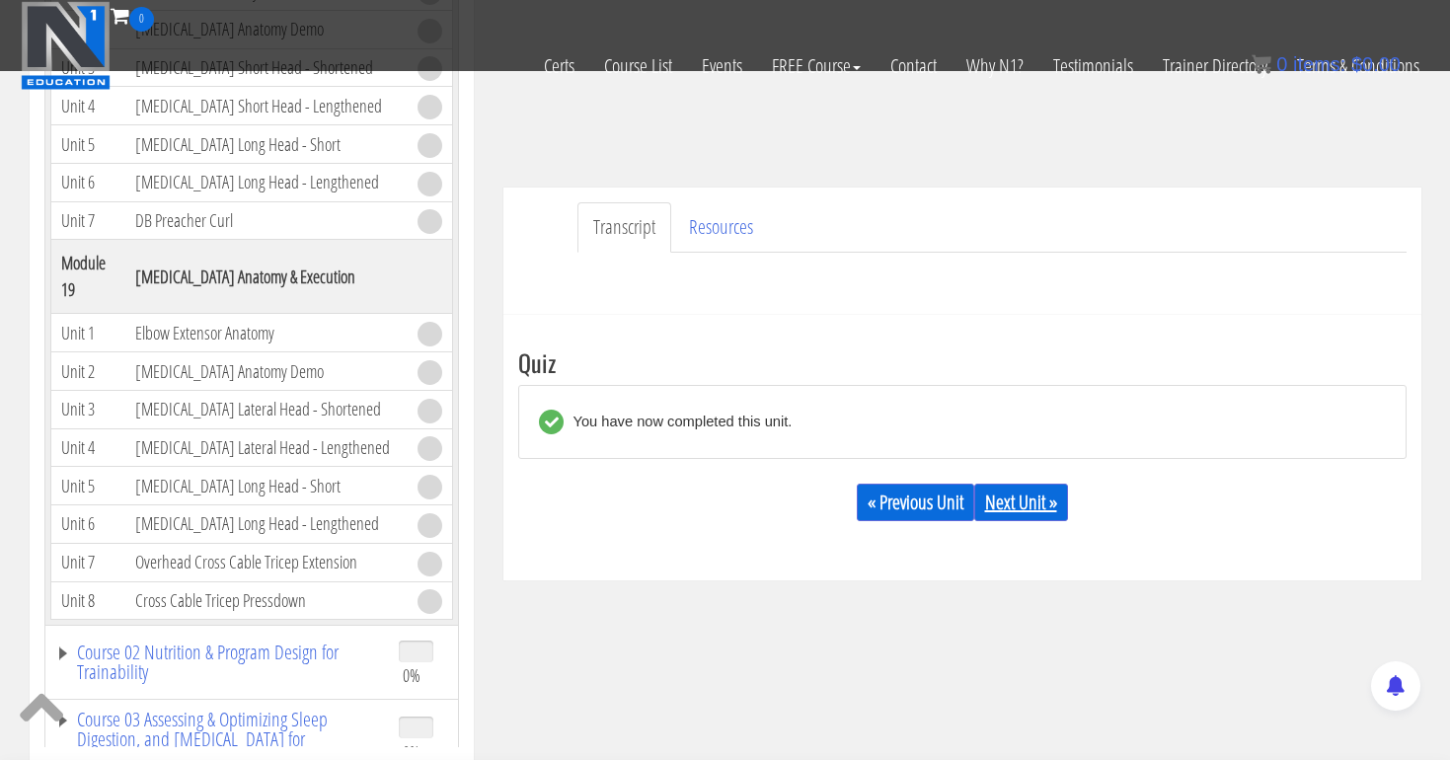
click at [1051, 498] on link "Next Unit »" at bounding box center [1021, 503] width 94 height 38
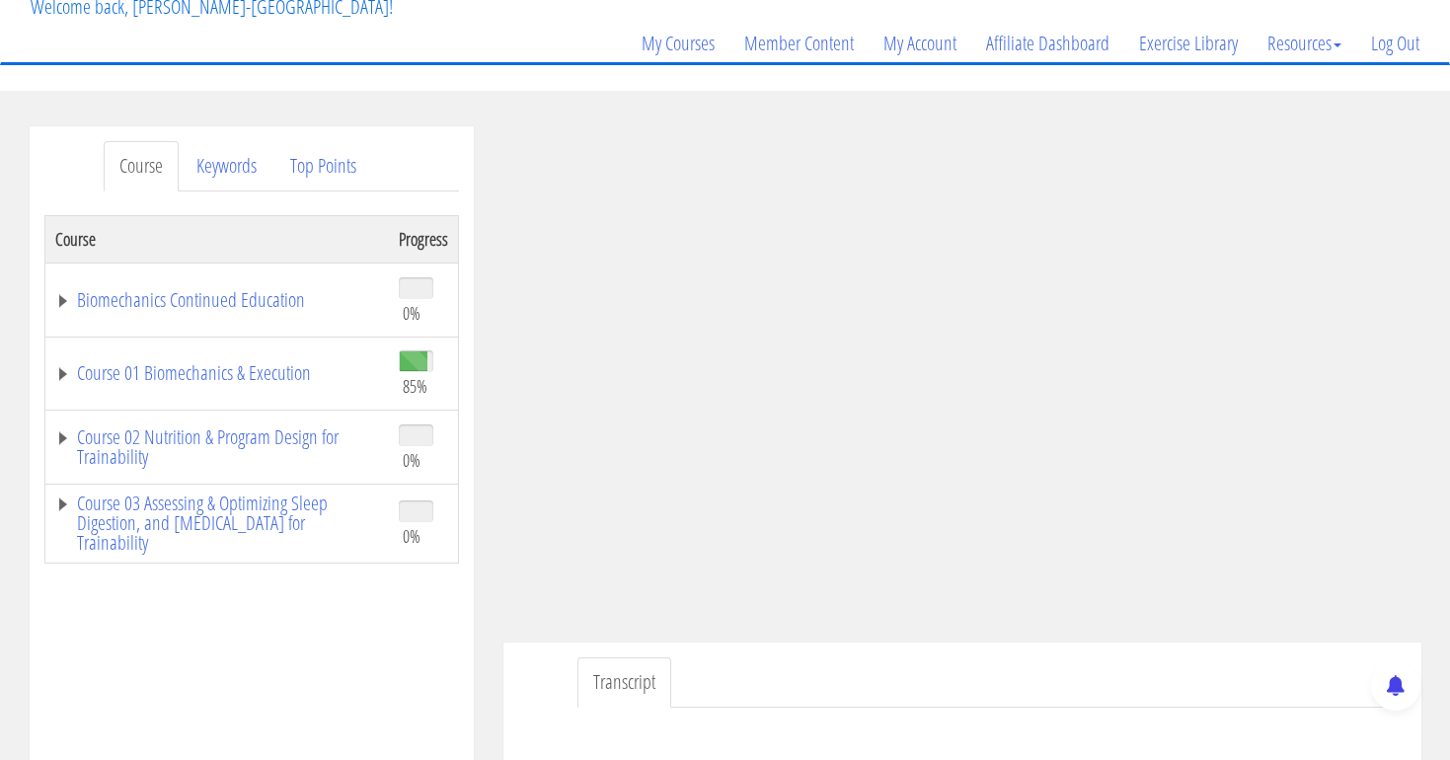
scroll to position [153, 0]
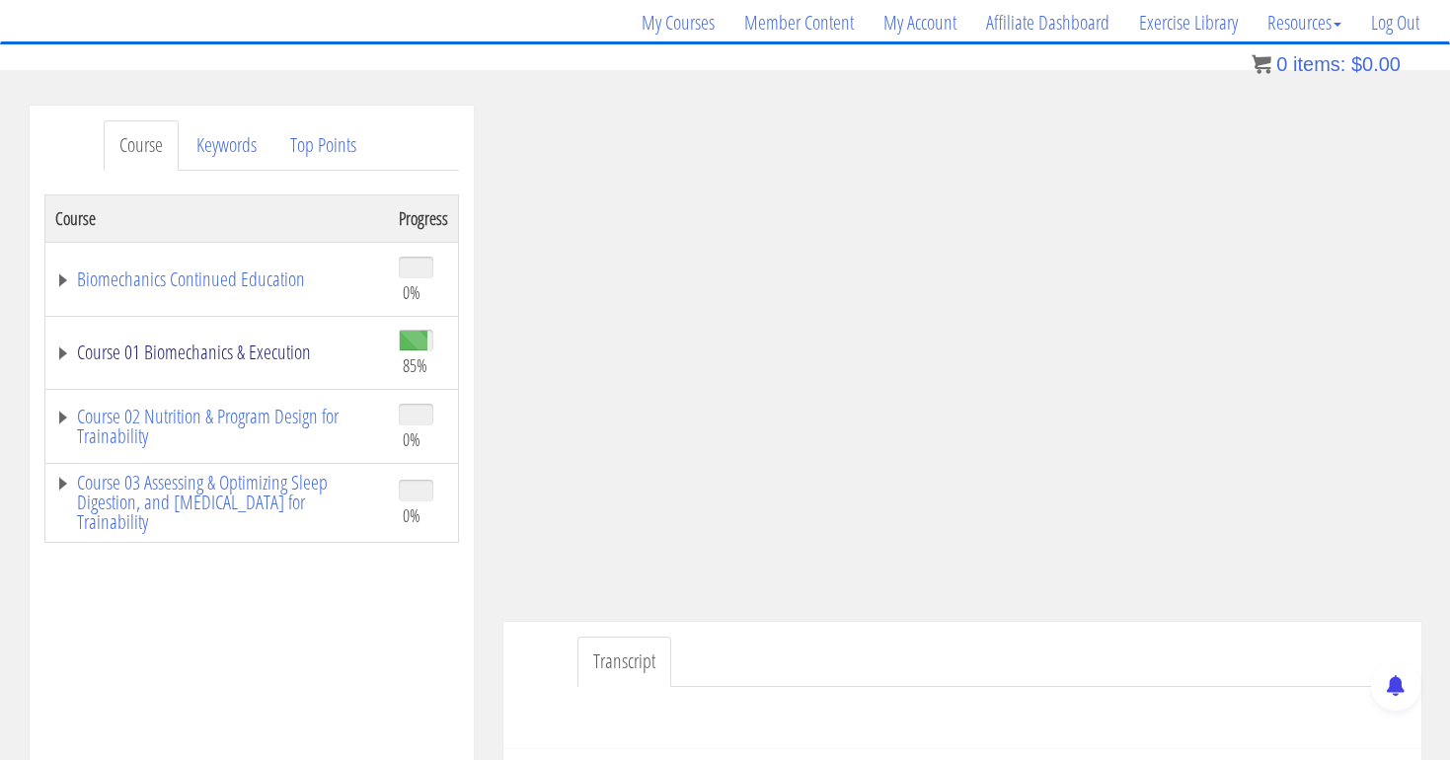
click at [251, 358] on link "Course 01 Biomechanics & Execution" at bounding box center [217, 353] width 324 height 20
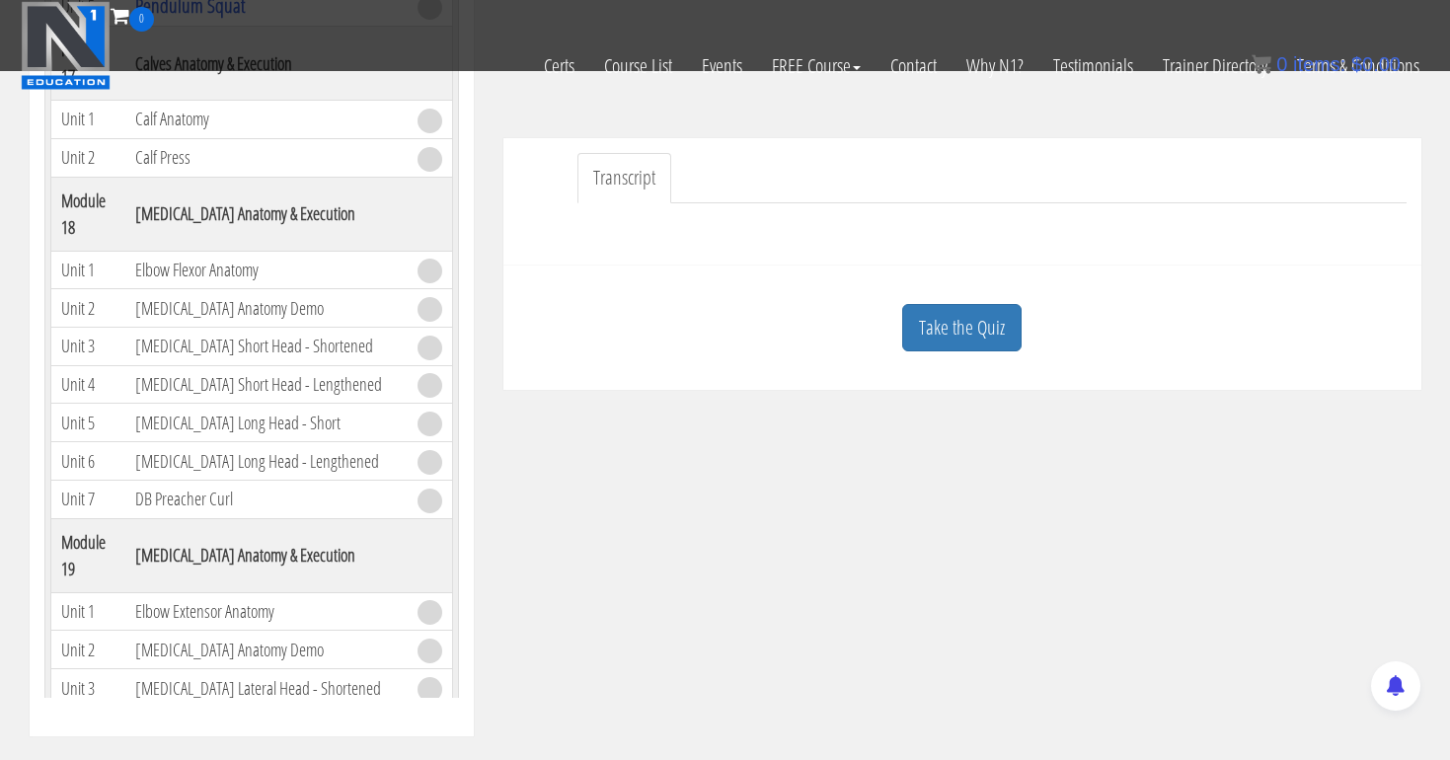
scroll to position [5580, 0]
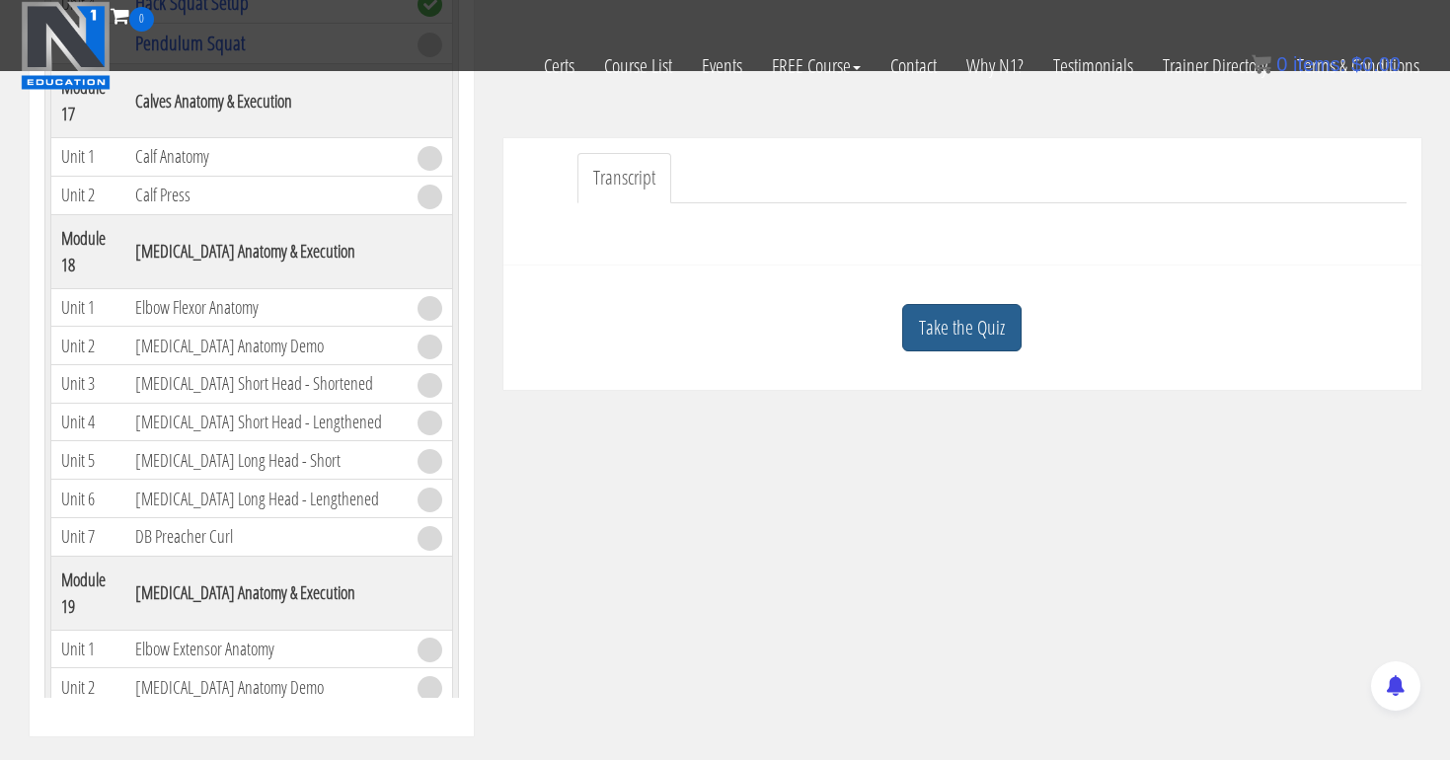
click at [972, 326] on link "Take the Quiz" at bounding box center [961, 328] width 119 height 48
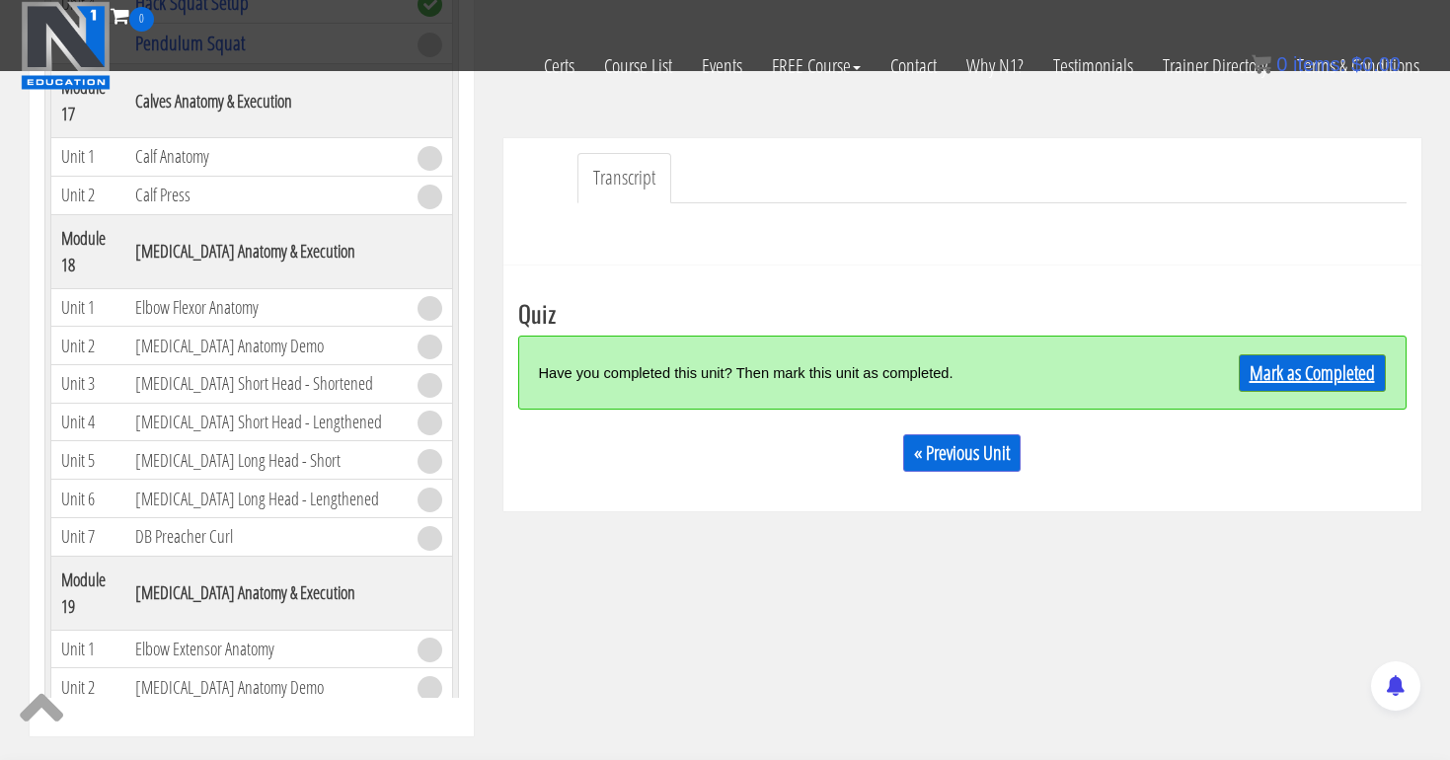
click at [1279, 353] on div "Mark as Completed" at bounding box center [1275, 372] width 222 height 42
click at [1302, 361] on link "Mark as Completed" at bounding box center [1312, 373] width 147 height 38
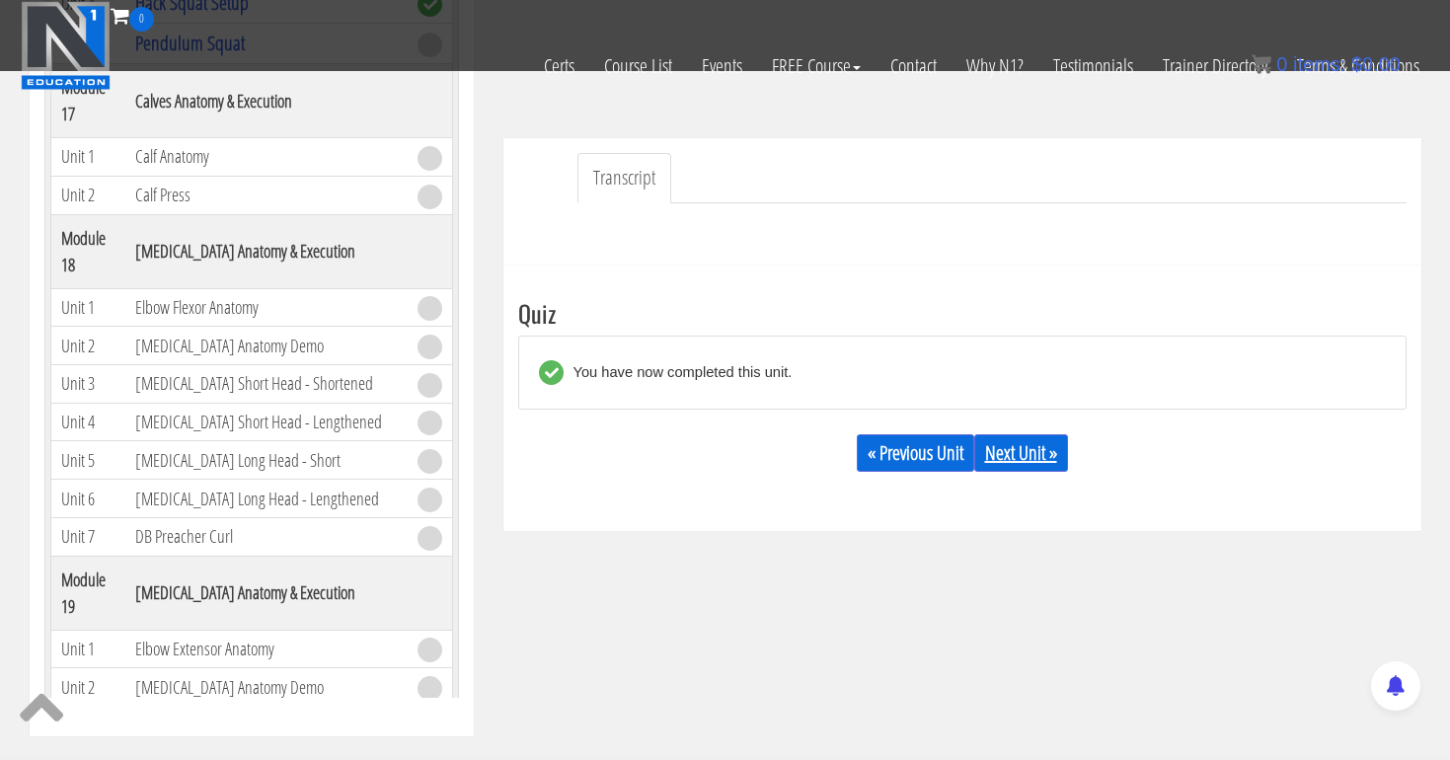
click at [1045, 442] on link "Next Unit »" at bounding box center [1021, 453] width 94 height 38
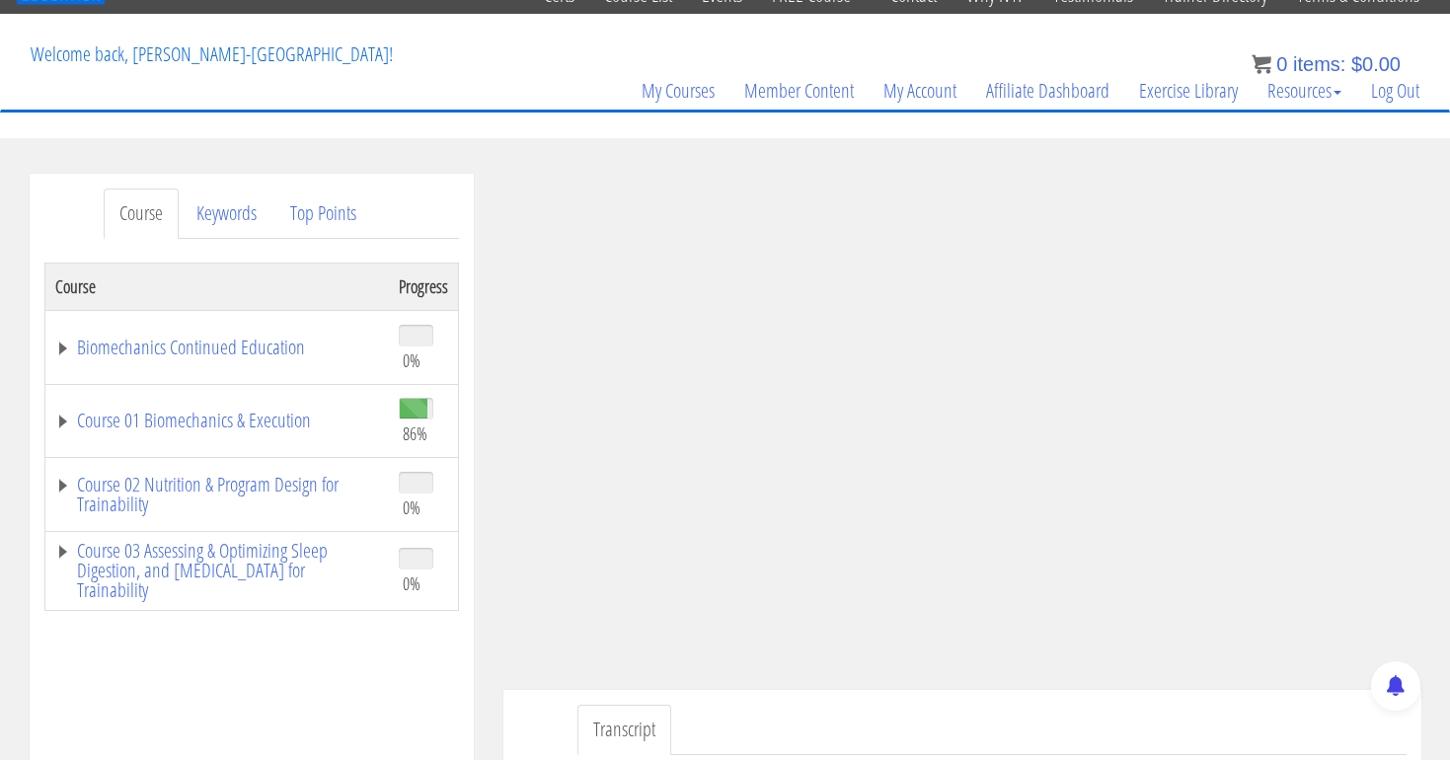
scroll to position [89, 0]
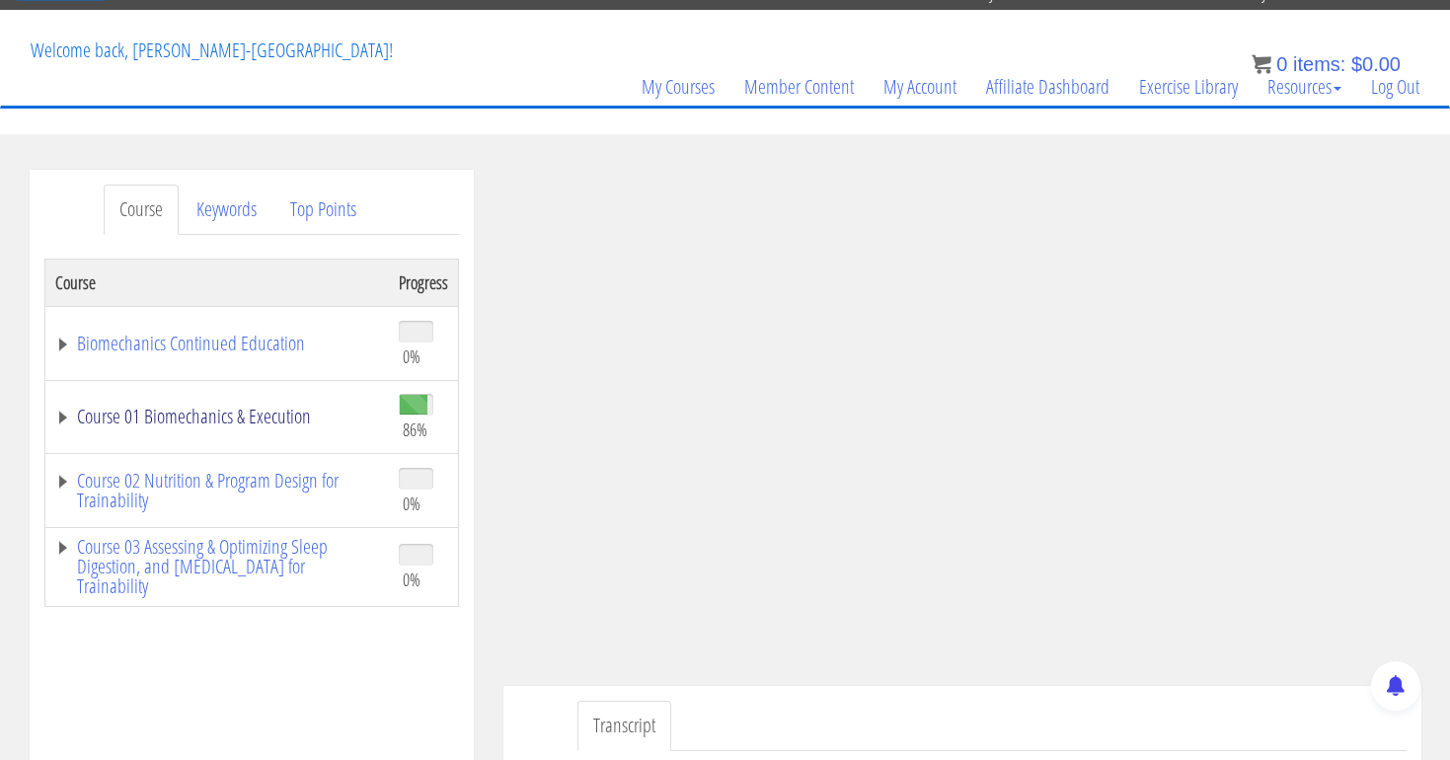
click at [268, 407] on link "Course 01 Biomechanics & Execution" at bounding box center [217, 417] width 324 height 20
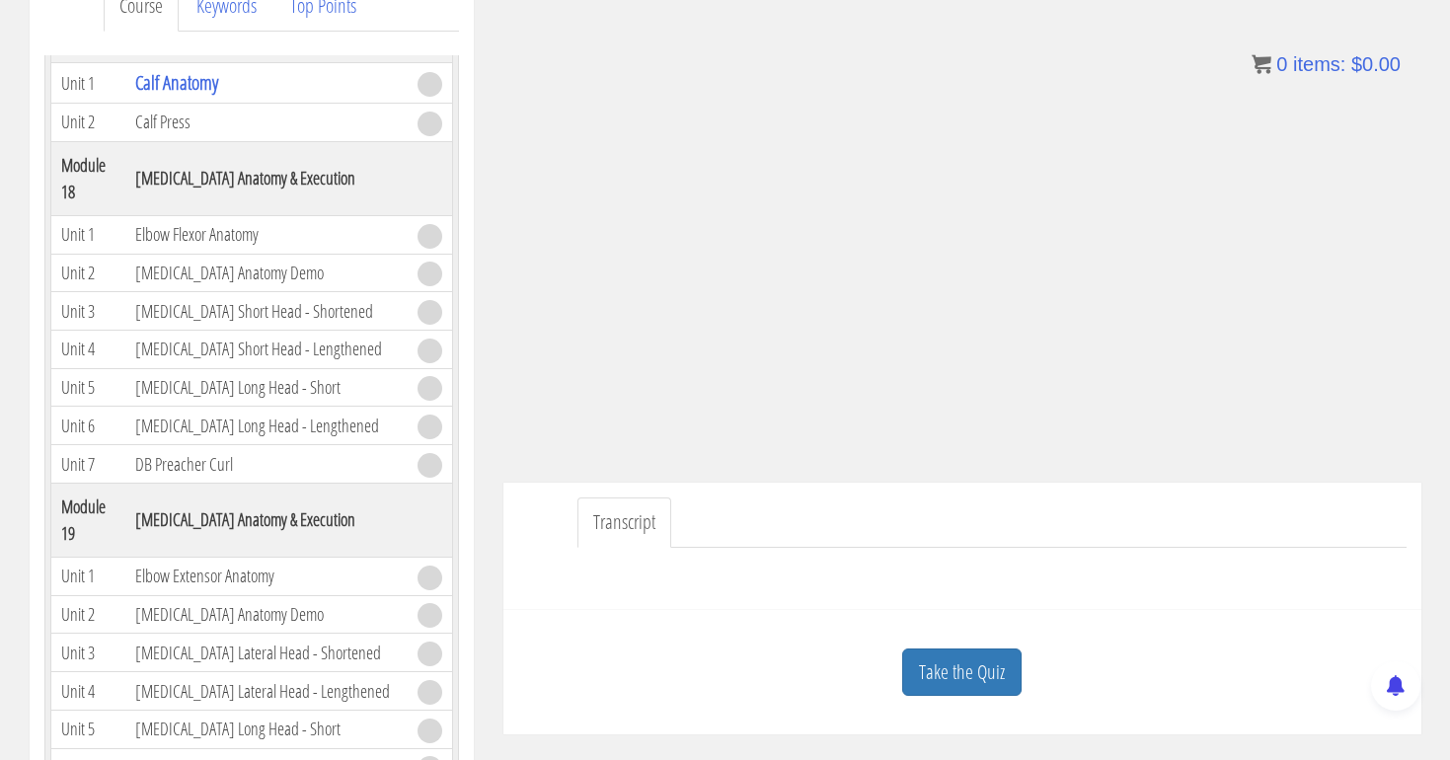
scroll to position [275, 0]
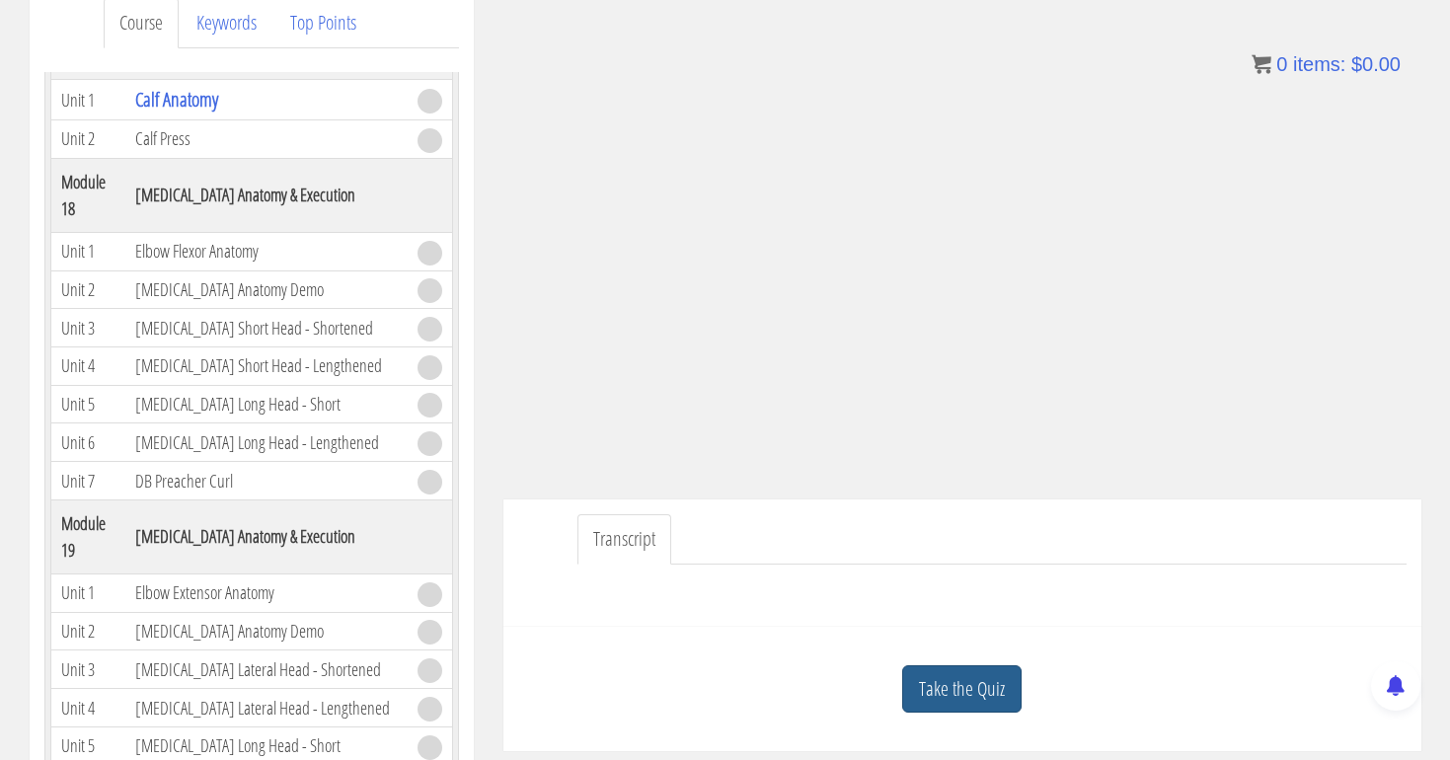
click at [970, 696] on link "Take the Quiz" at bounding box center [961, 689] width 119 height 48
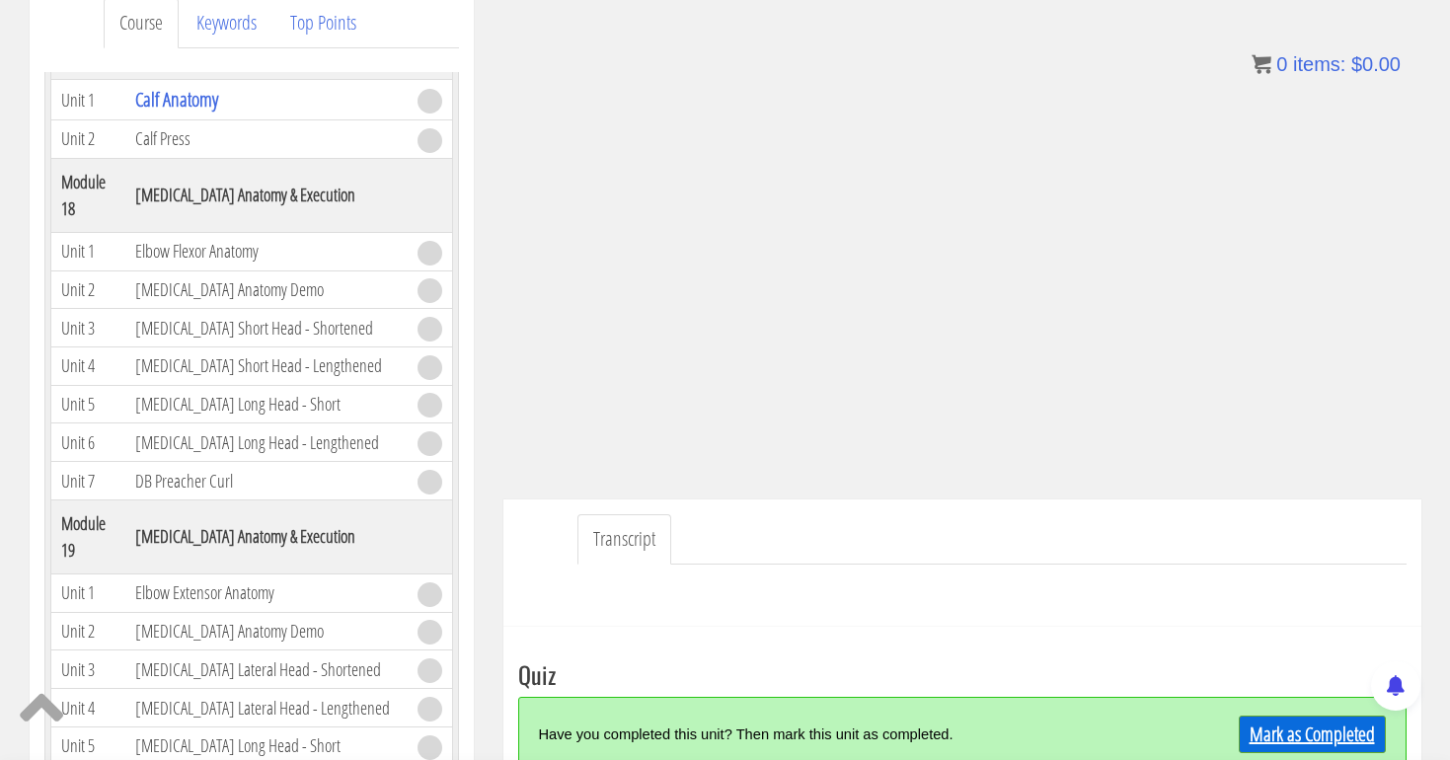
click at [1275, 724] on link "Mark as Completed" at bounding box center [1312, 735] width 147 height 38
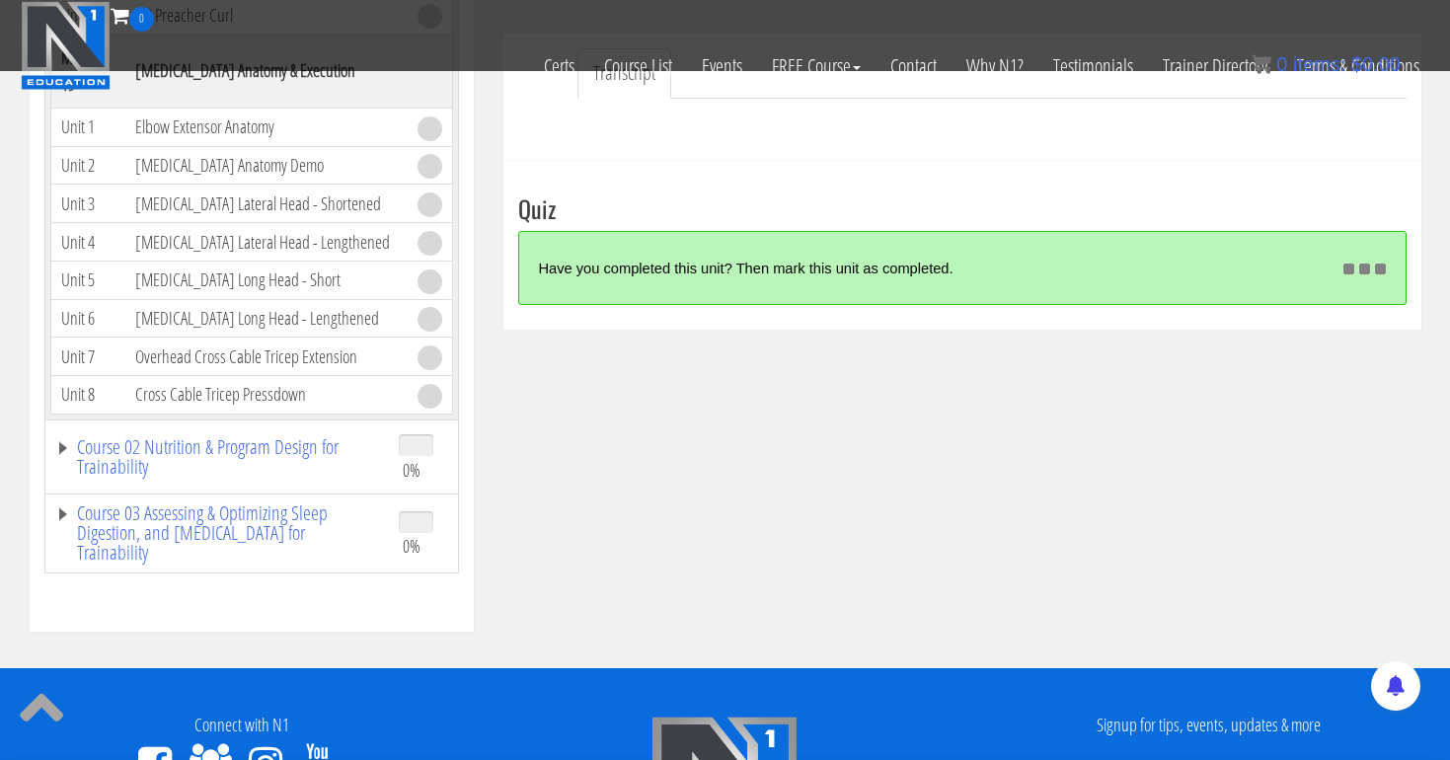
scroll to position [631, 0]
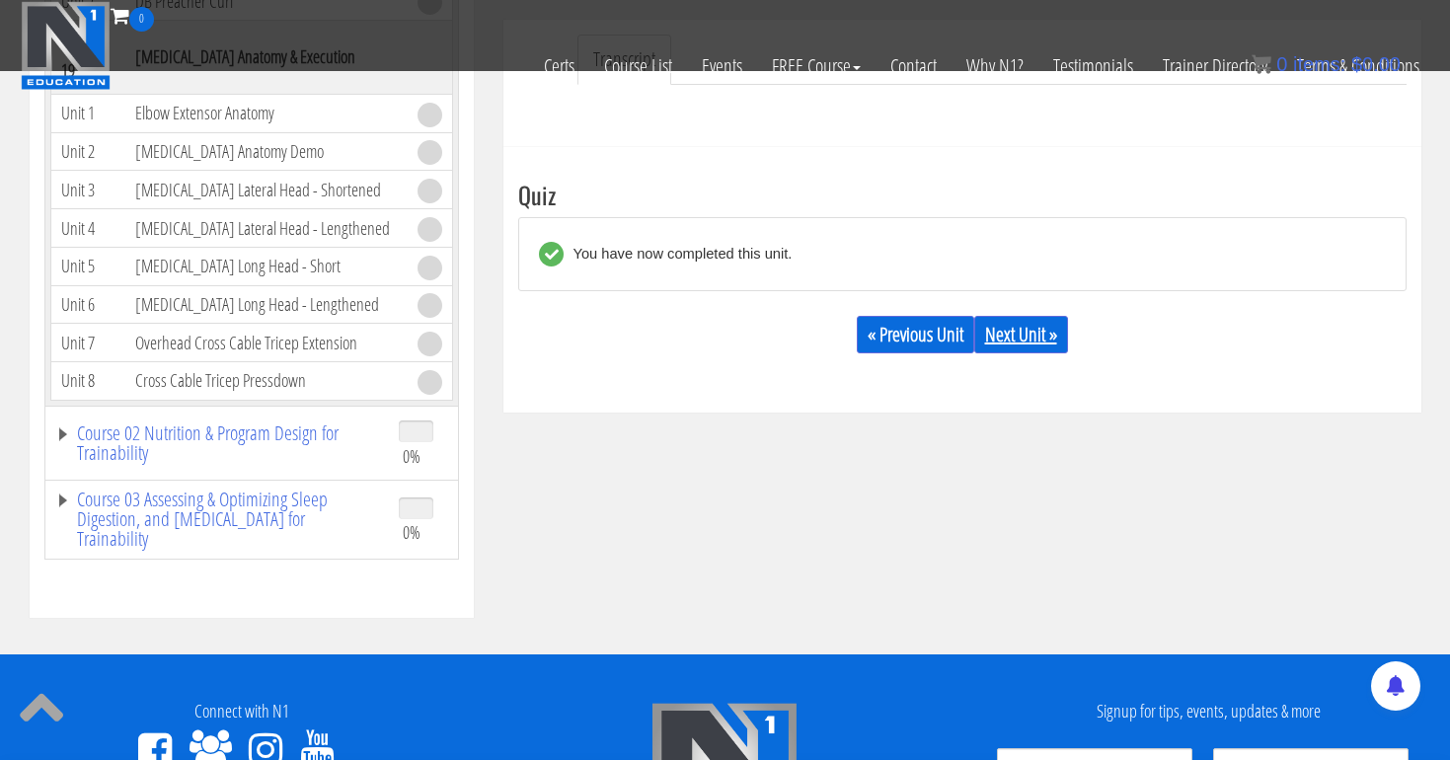
click at [1035, 320] on link "Next Unit »" at bounding box center [1021, 335] width 94 height 38
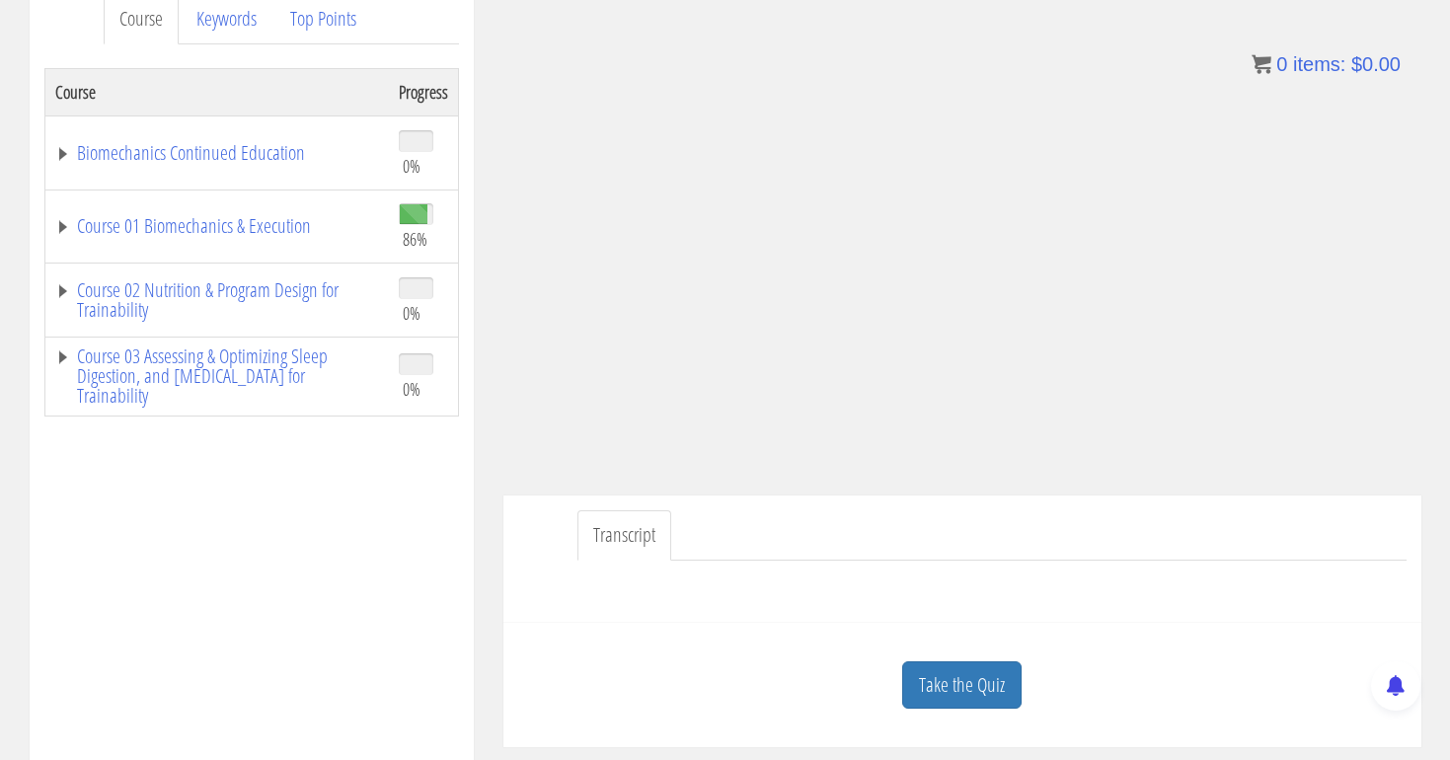
scroll to position [371, 0]
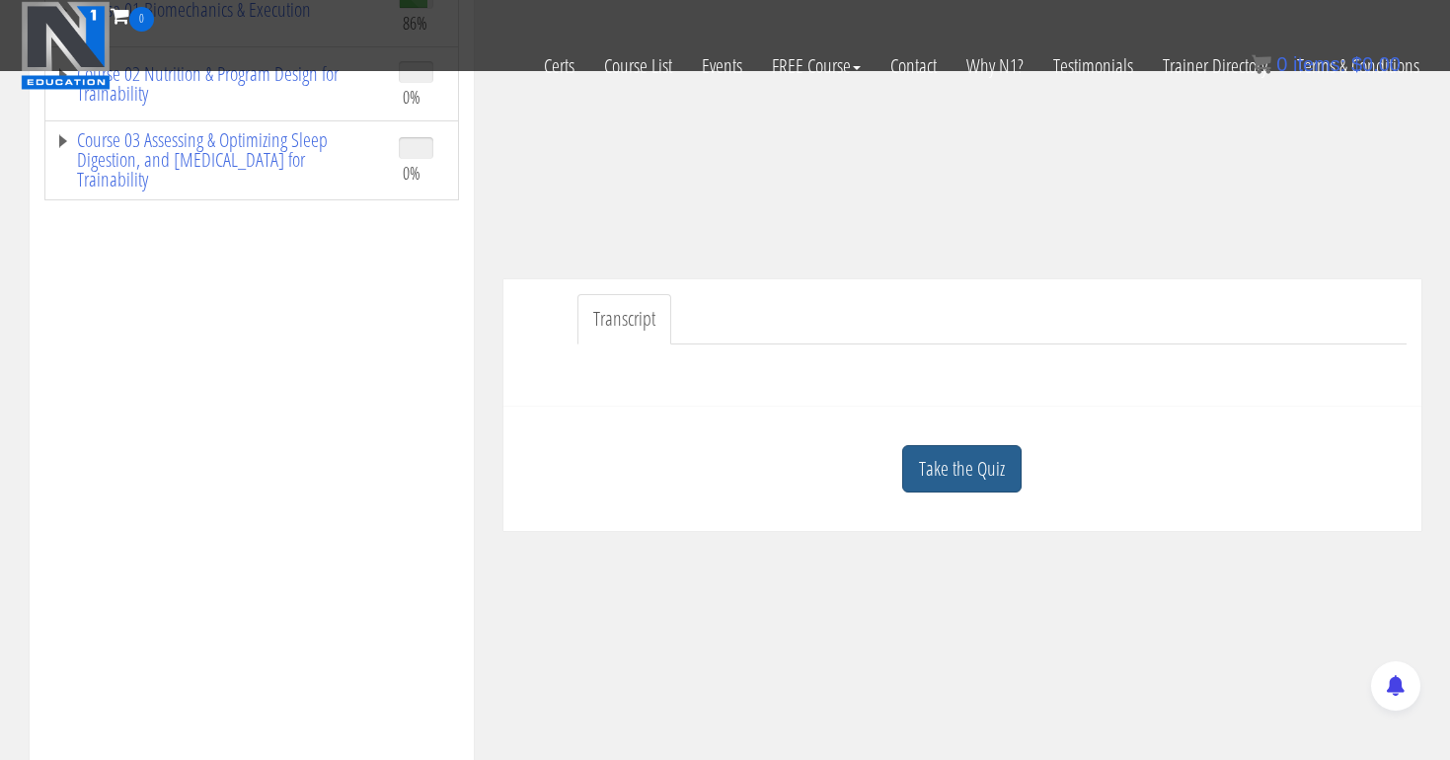
click at [960, 471] on link "Take the Quiz" at bounding box center [961, 469] width 119 height 48
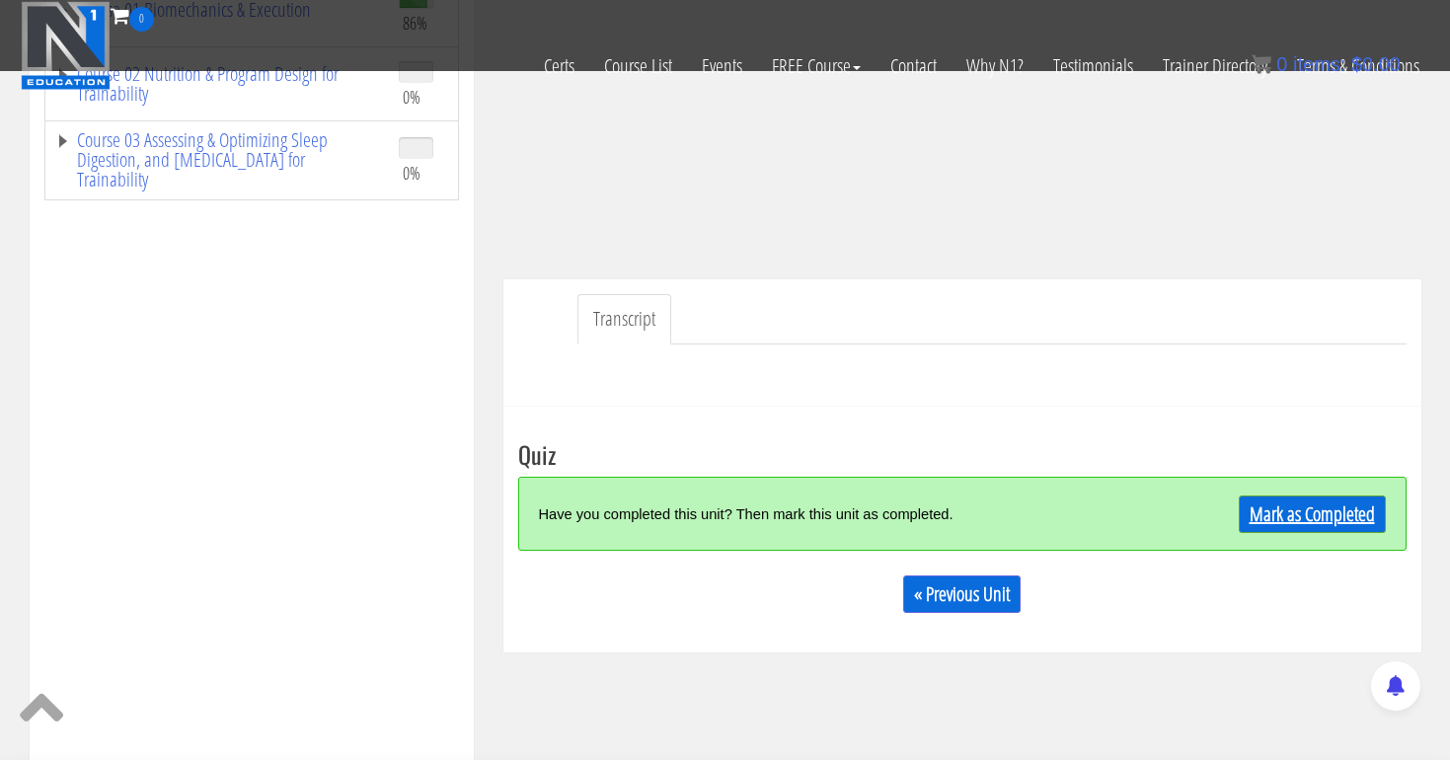
click at [1282, 515] on link "Mark as Completed" at bounding box center [1312, 515] width 147 height 38
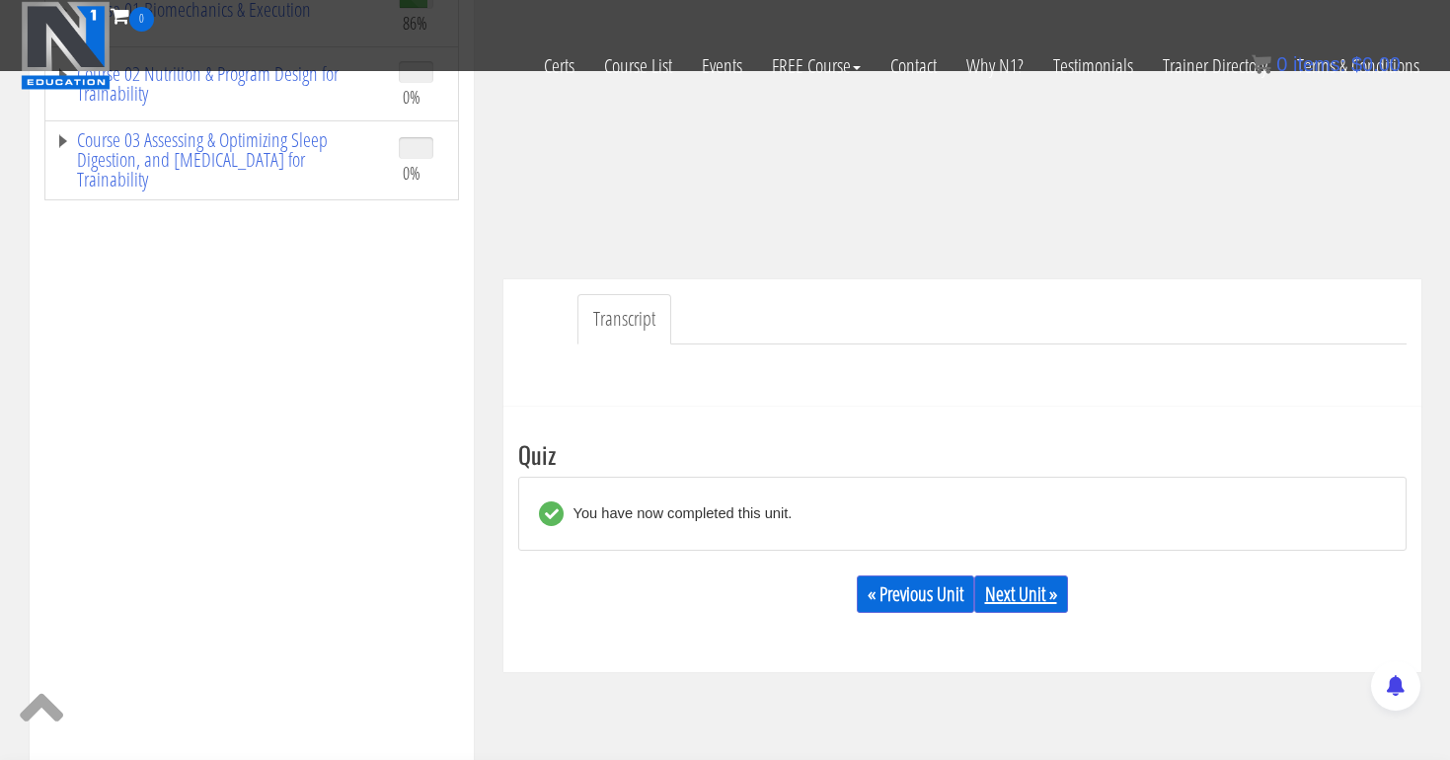
click at [1017, 594] on link "Next Unit »" at bounding box center [1021, 594] width 94 height 38
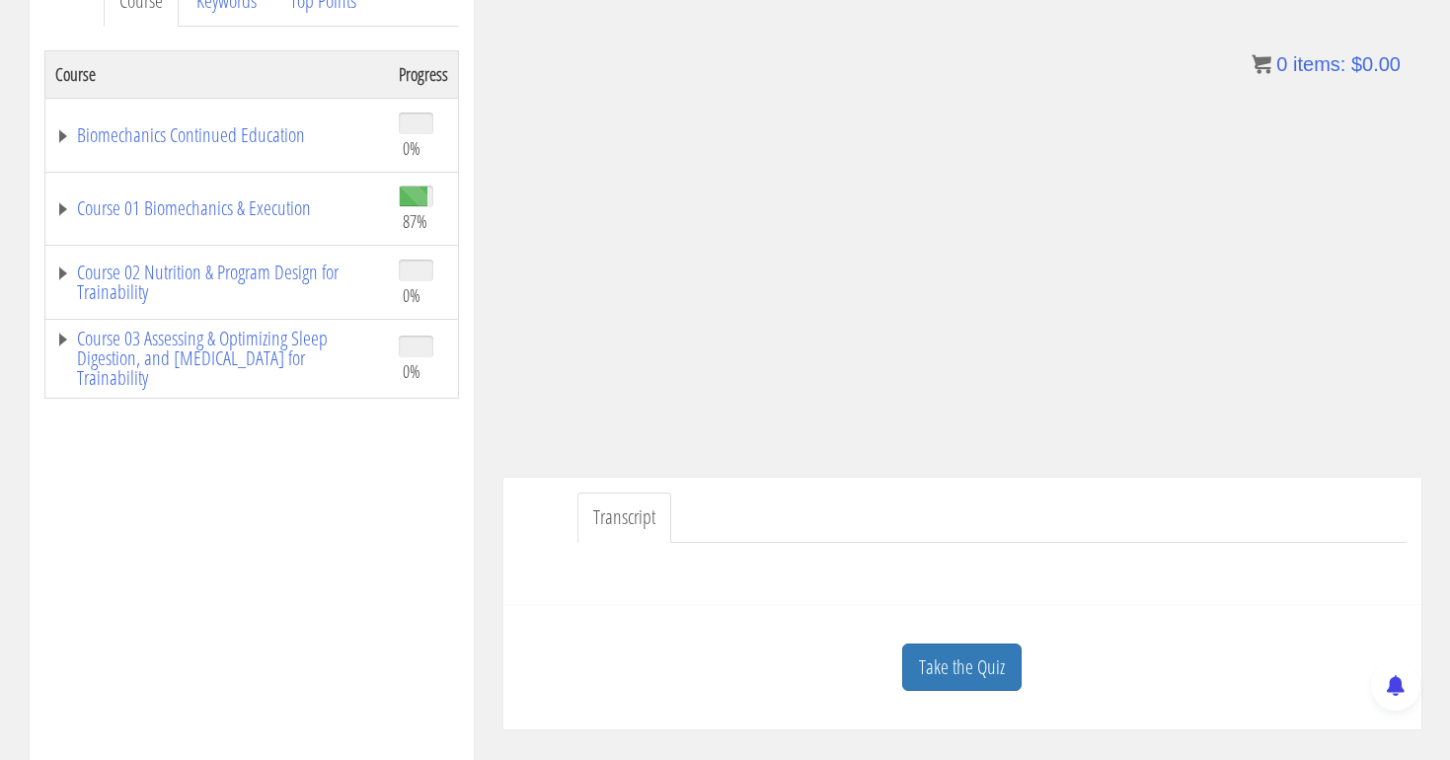
scroll to position [297, 0]
click at [224, 209] on link "Course 01 Biomechanics & Execution" at bounding box center [217, 208] width 324 height 20
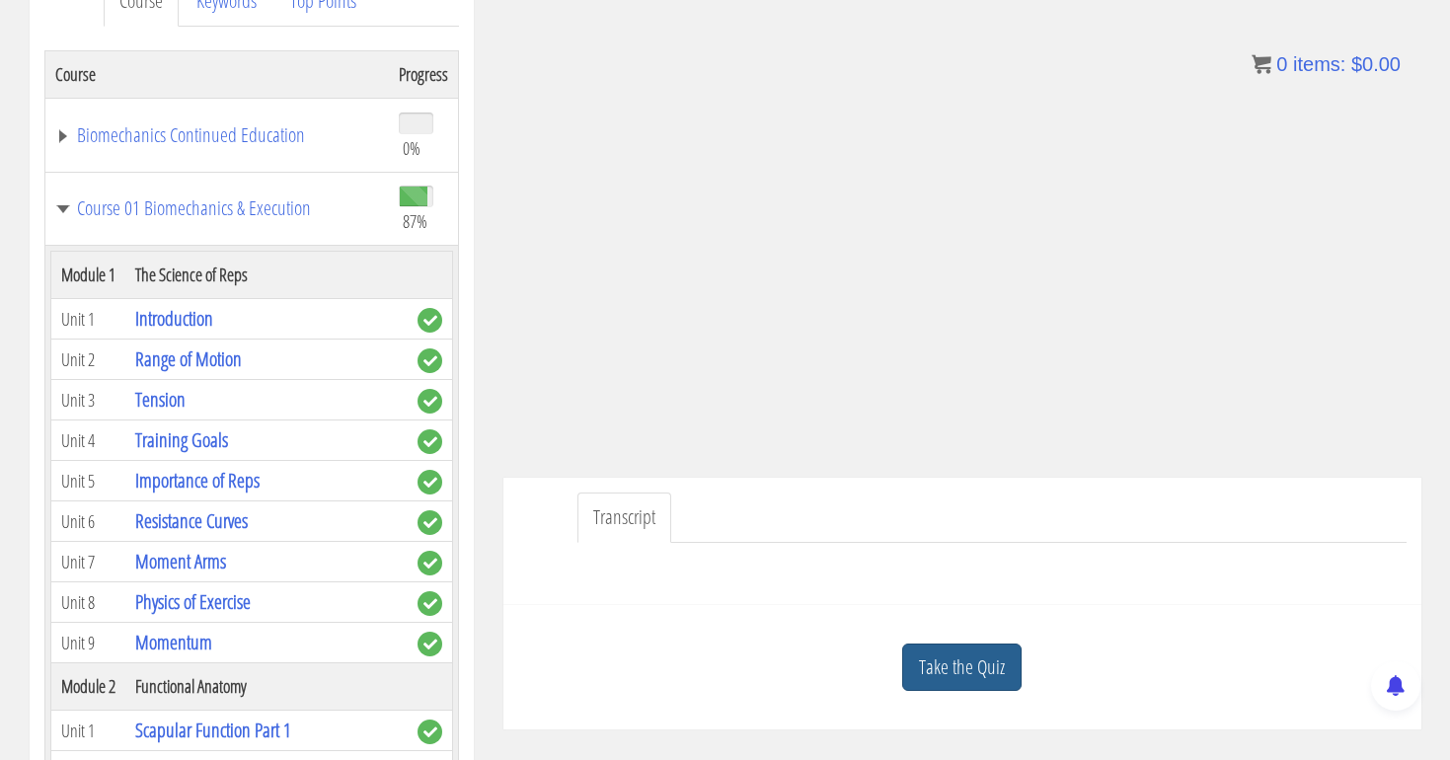
click at [950, 666] on link "Take the Quiz" at bounding box center [961, 668] width 119 height 48
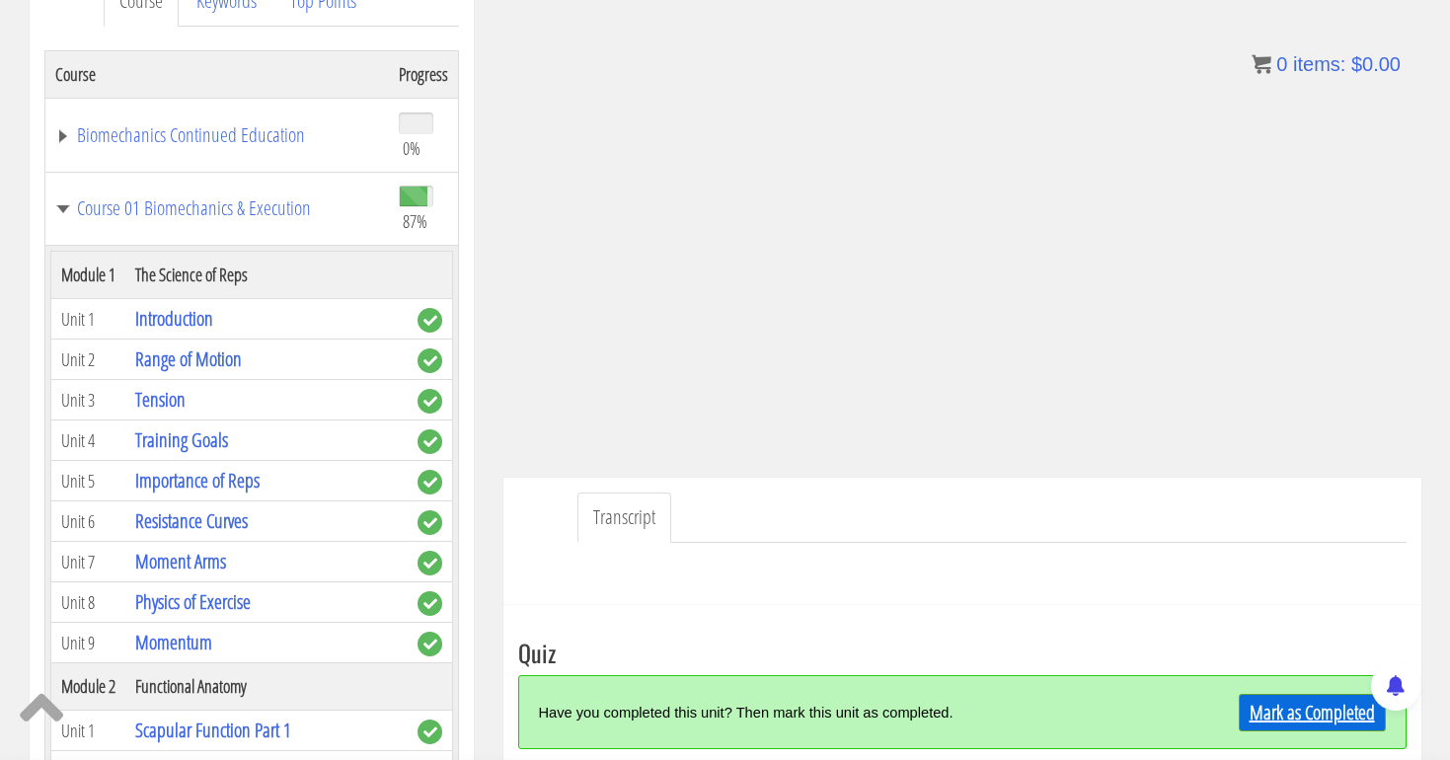
click at [1320, 708] on link "Mark as Completed" at bounding box center [1312, 713] width 147 height 38
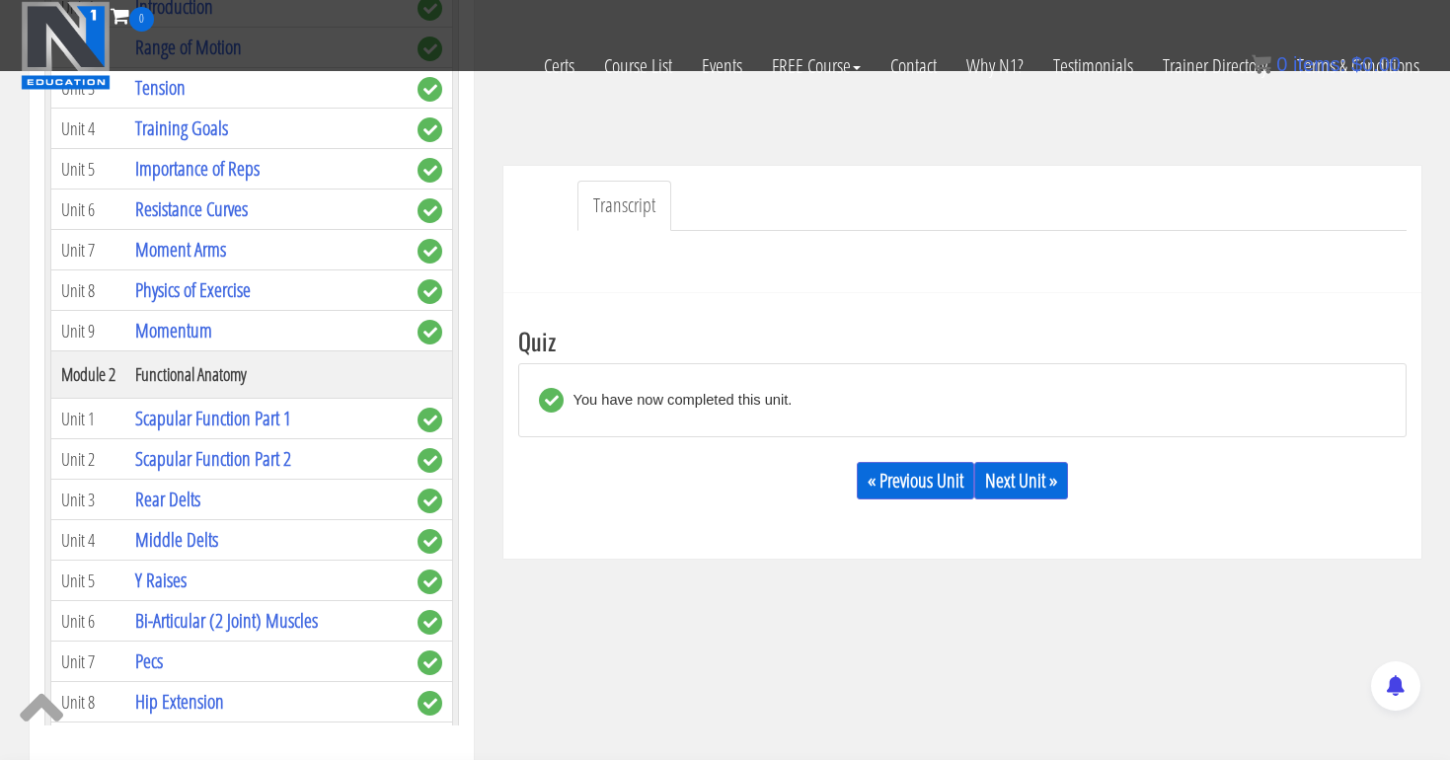
scroll to position [497, 0]
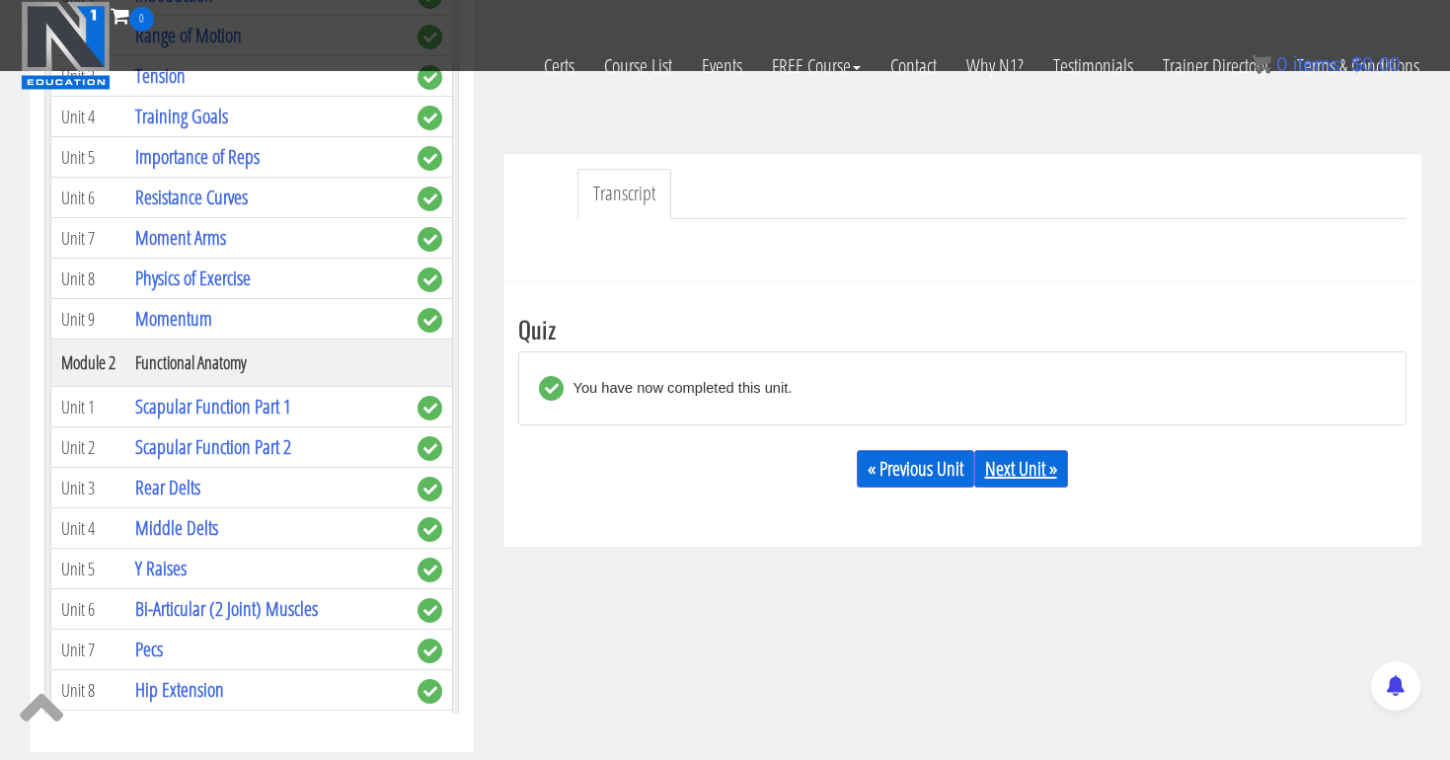
click at [1046, 477] on link "Next Unit »" at bounding box center [1021, 469] width 94 height 38
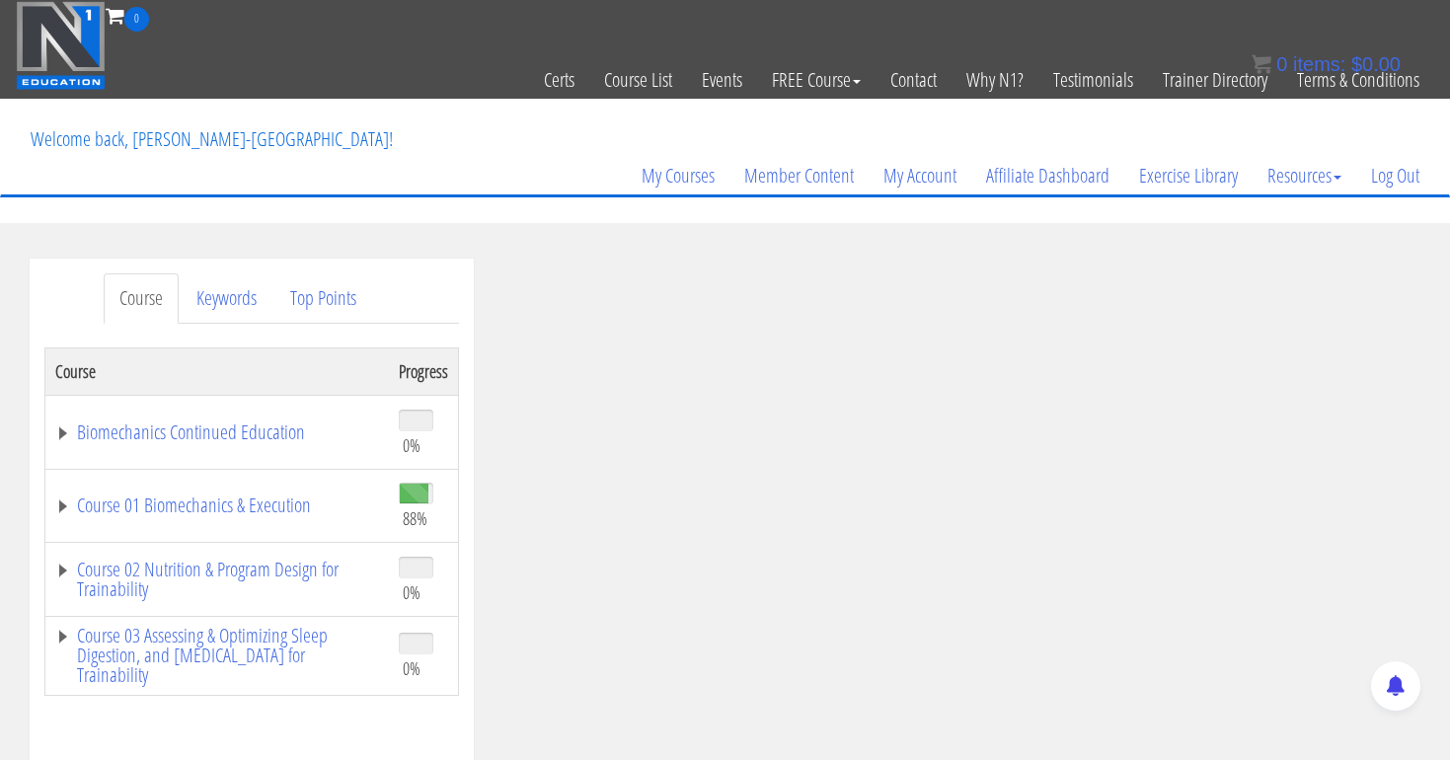
scroll to position [11, 0]
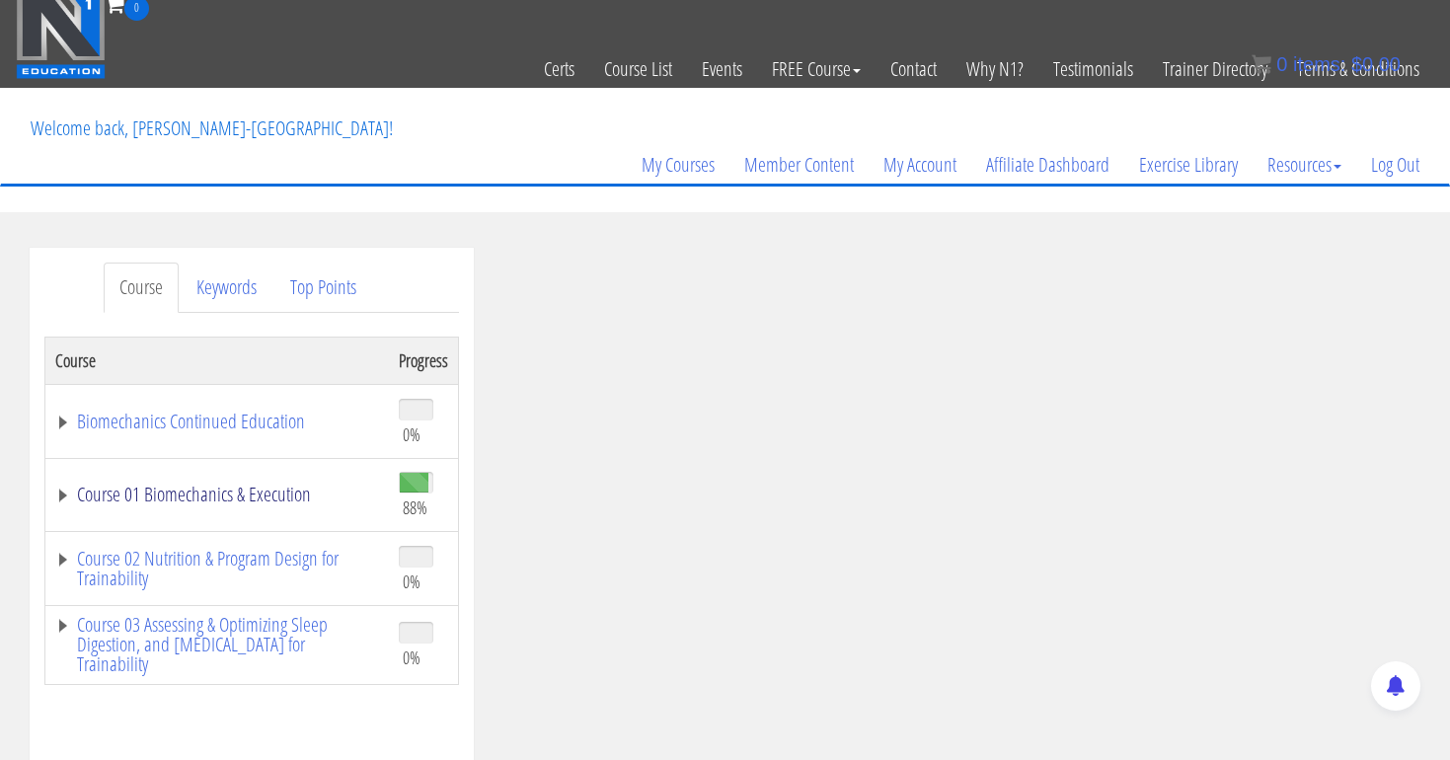
click at [296, 494] on link "Course 01 Biomechanics & Execution" at bounding box center [217, 495] width 324 height 20
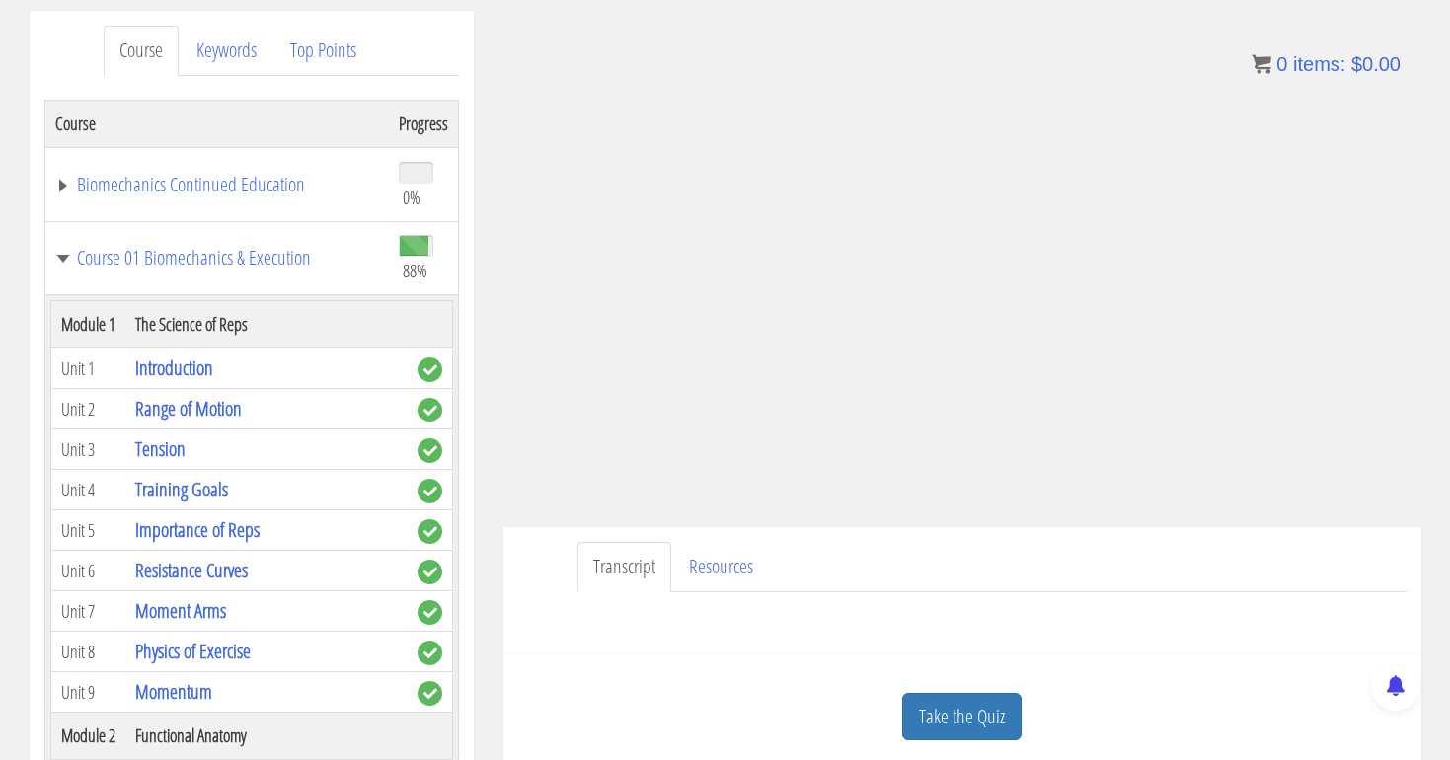
scroll to position [313, 0]
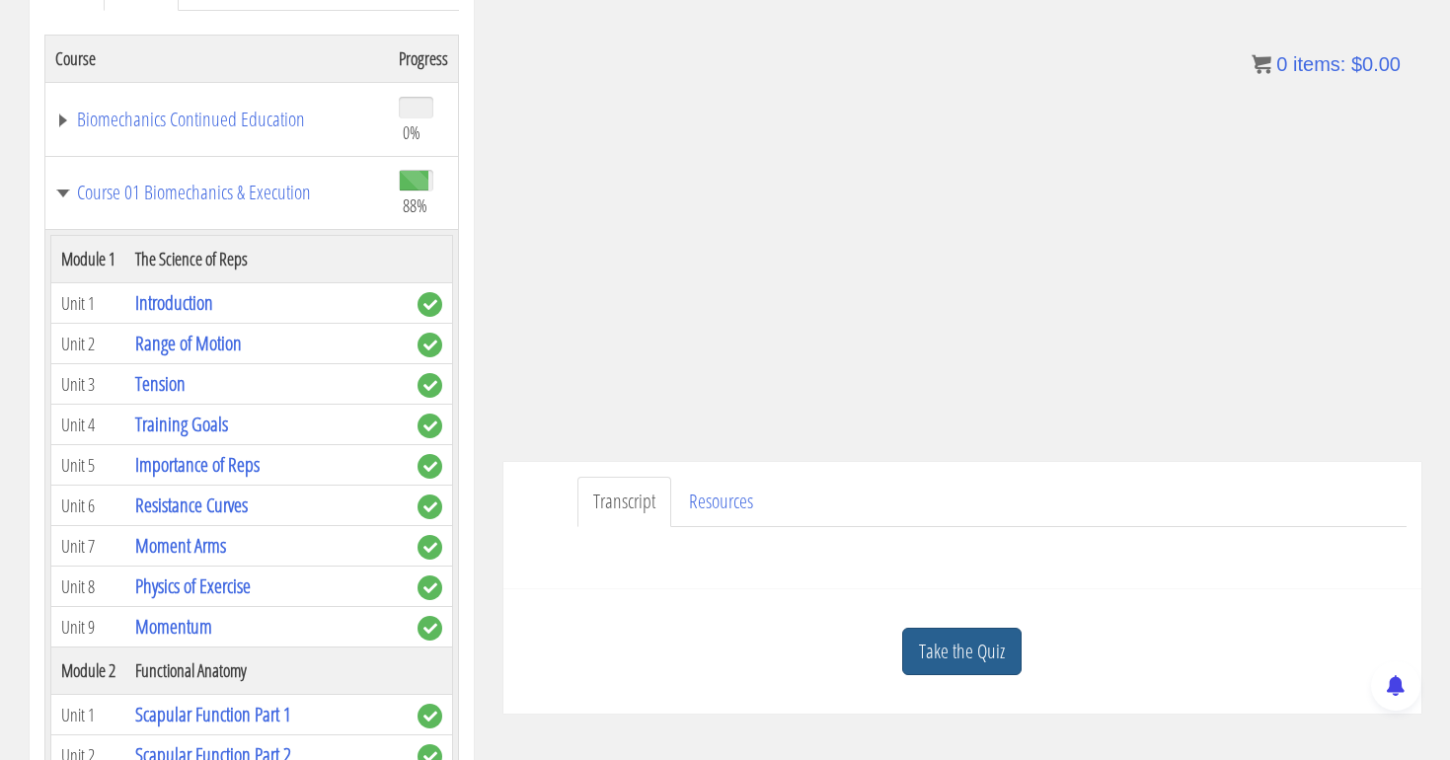
click at [956, 648] on link "Take the Quiz" at bounding box center [961, 652] width 119 height 48
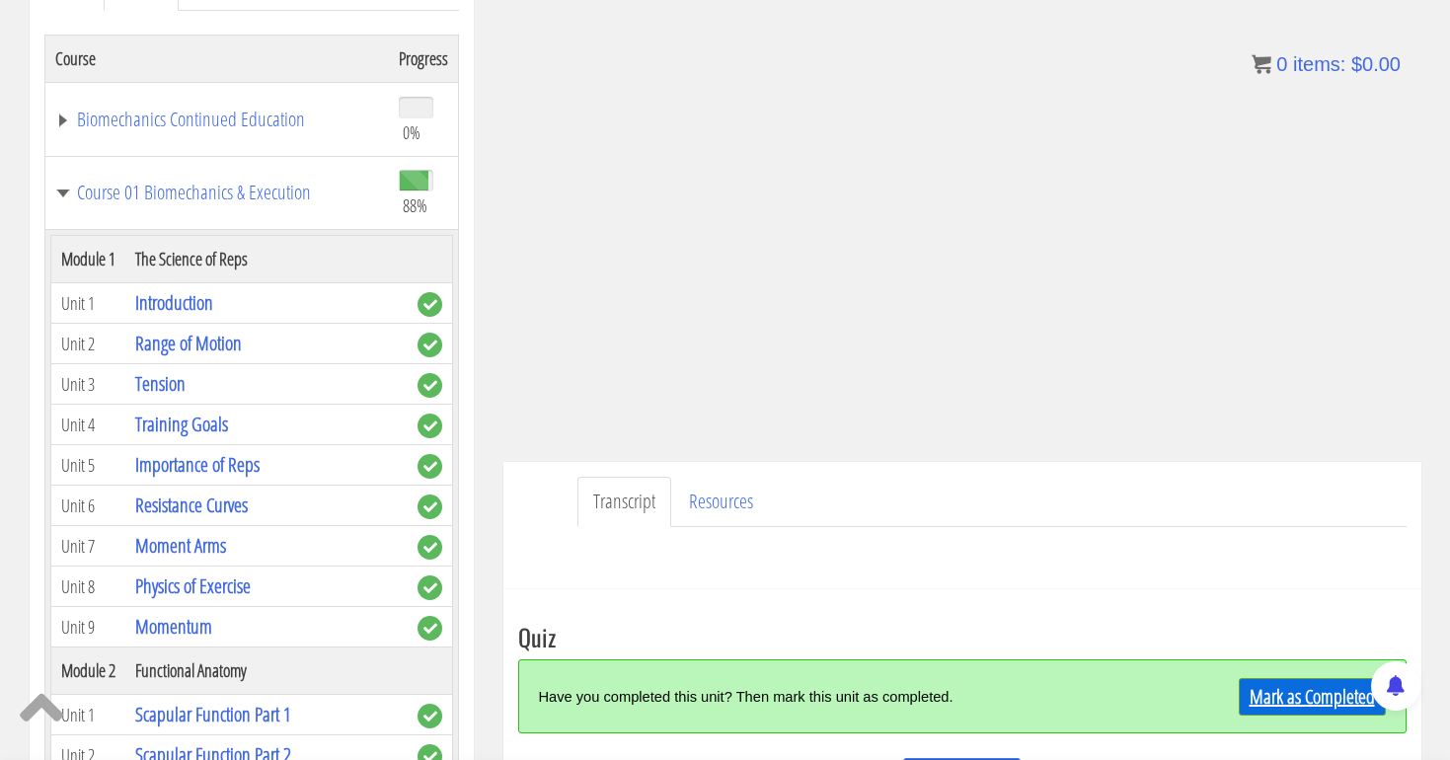
click at [1272, 695] on link "Mark as Completed" at bounding box center [1312, 697] width 147 height 38
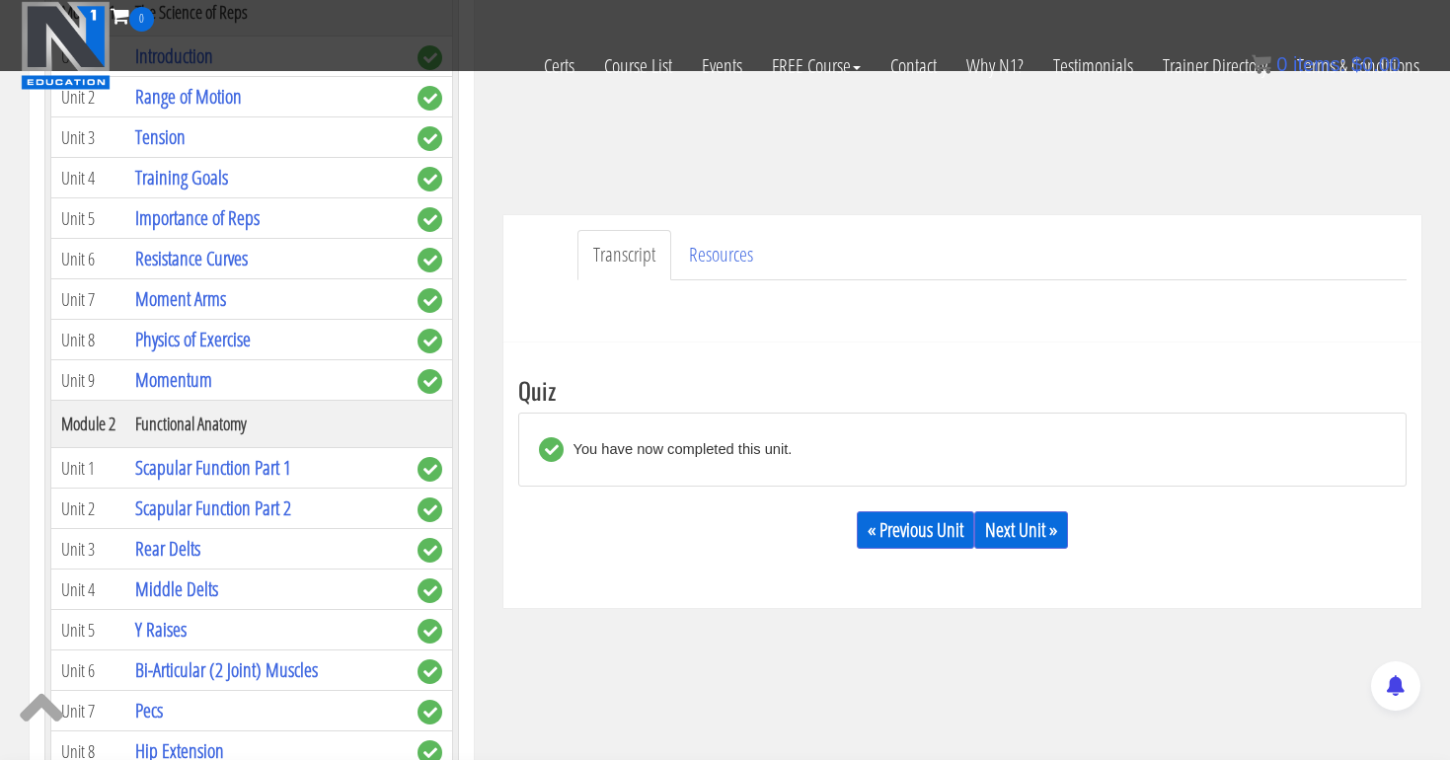
scroll to position [470, 0]
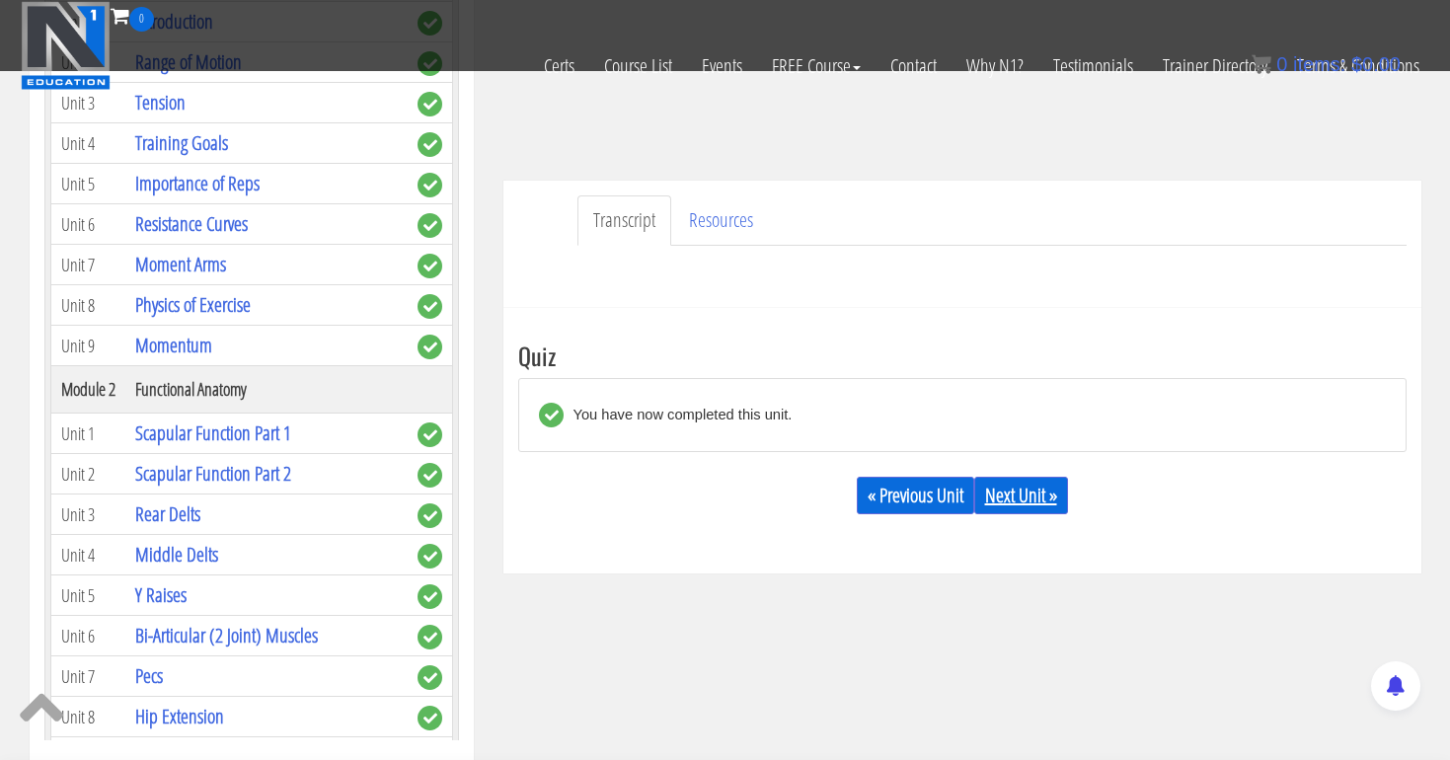
click at [1046, 498] on link "Next Unit »" at bounding box center [1021, 496] width 94 height 38
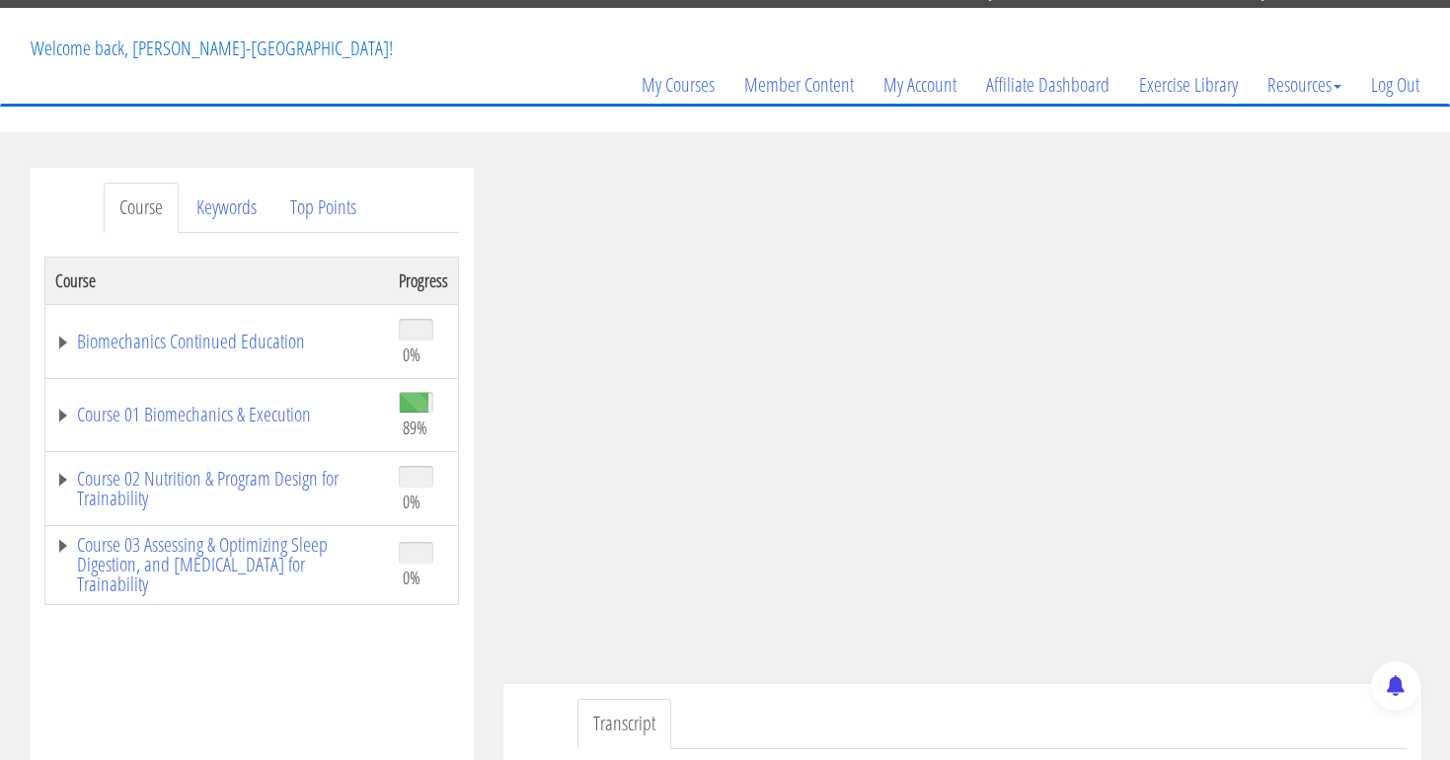
scroll to position [99, 0]
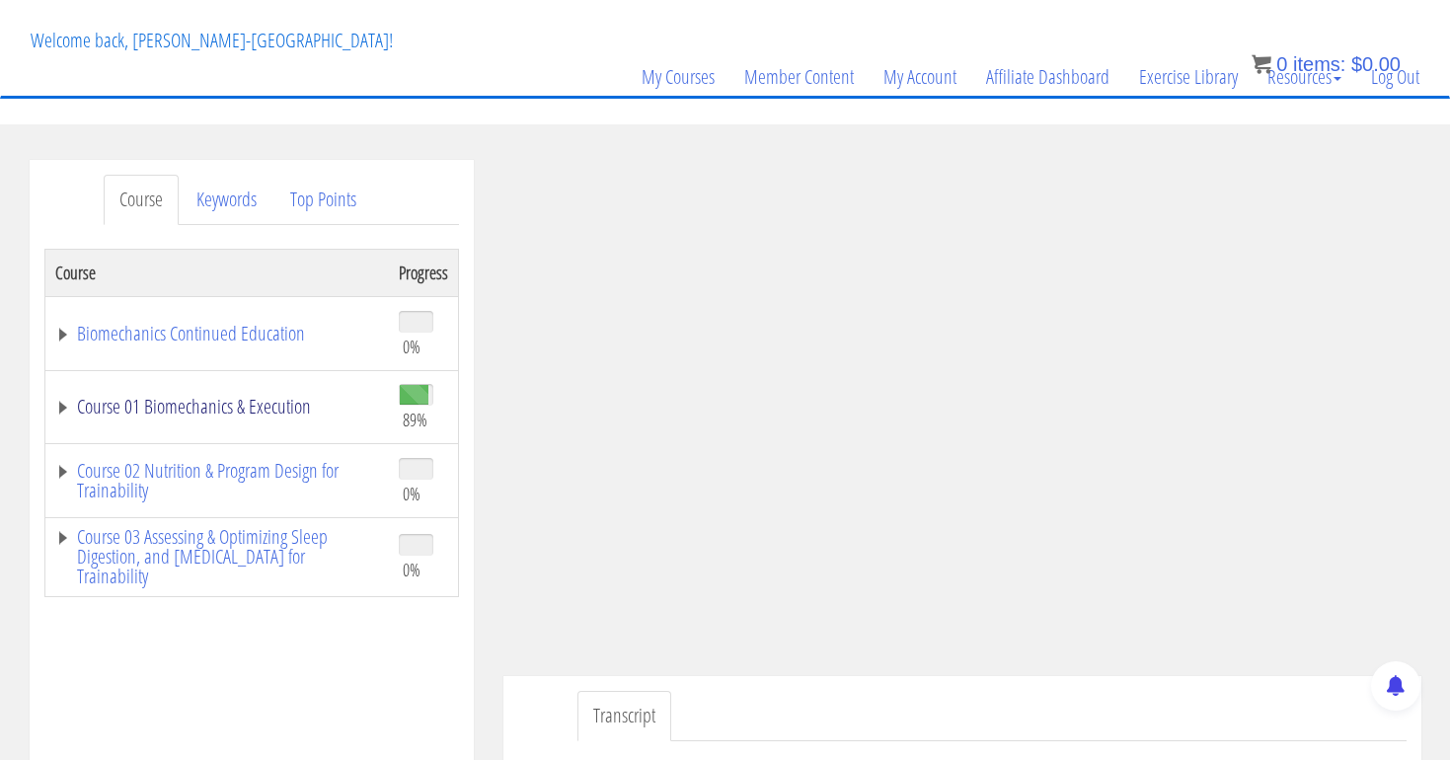
click at [305, 409] on link "Course 01 Biomechanics & Execution" at bounding box center [217, 407] width 324 height 20
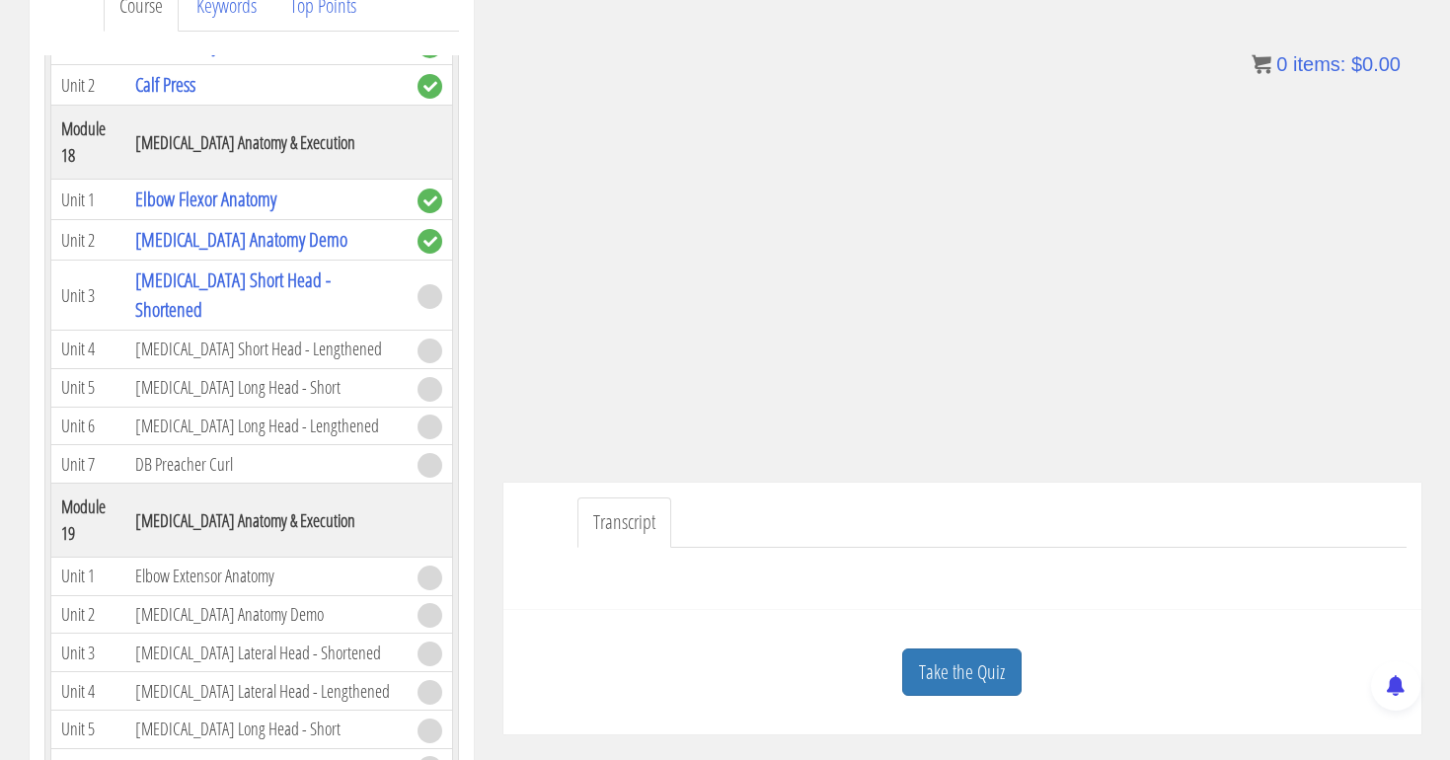
scroll to position [299, 0]
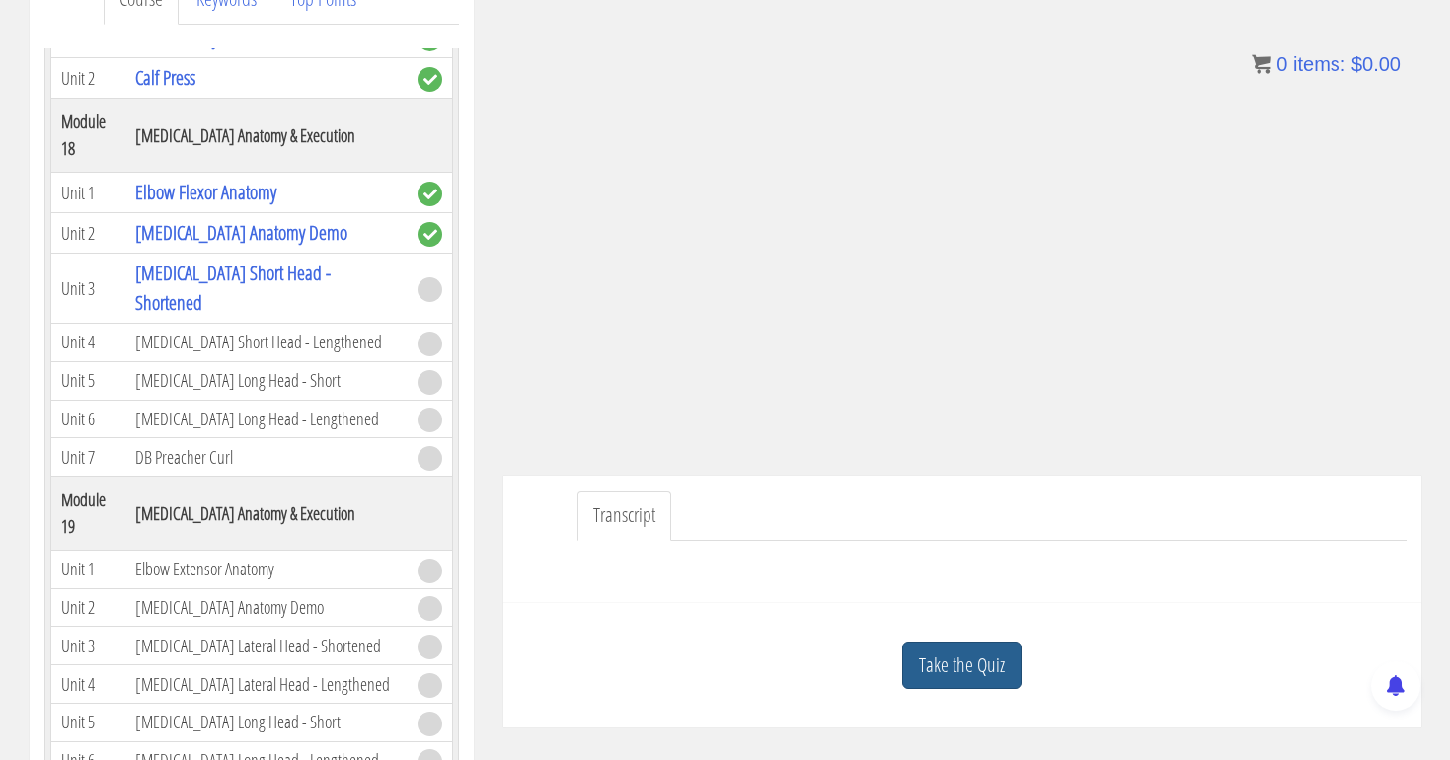
click at [988, 679] on link "Take the Quiz" at bounding box center [961, 666] width 119 height 48
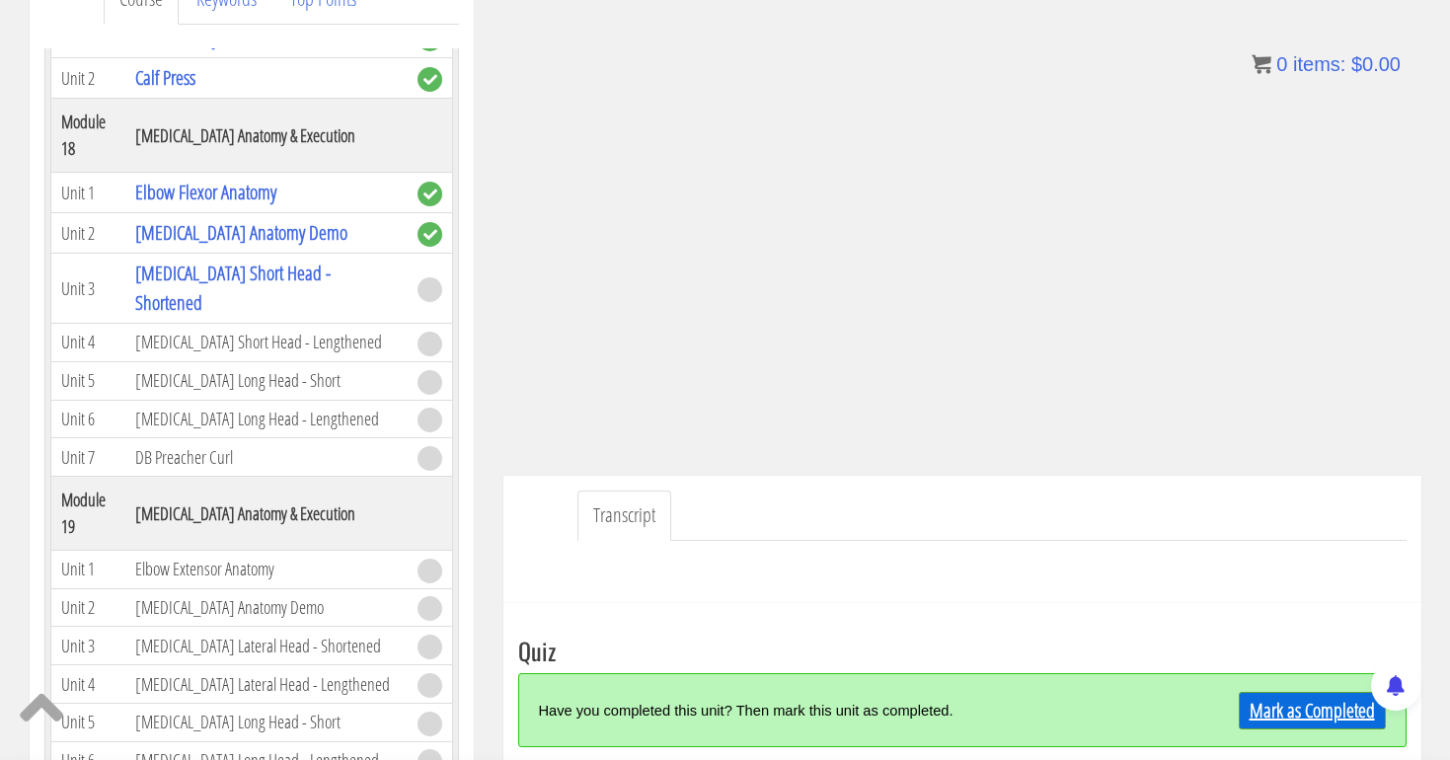
click at [1296, 713] on link "Mark as Completed" at bounding box center [1312, 711] width 147 height 38
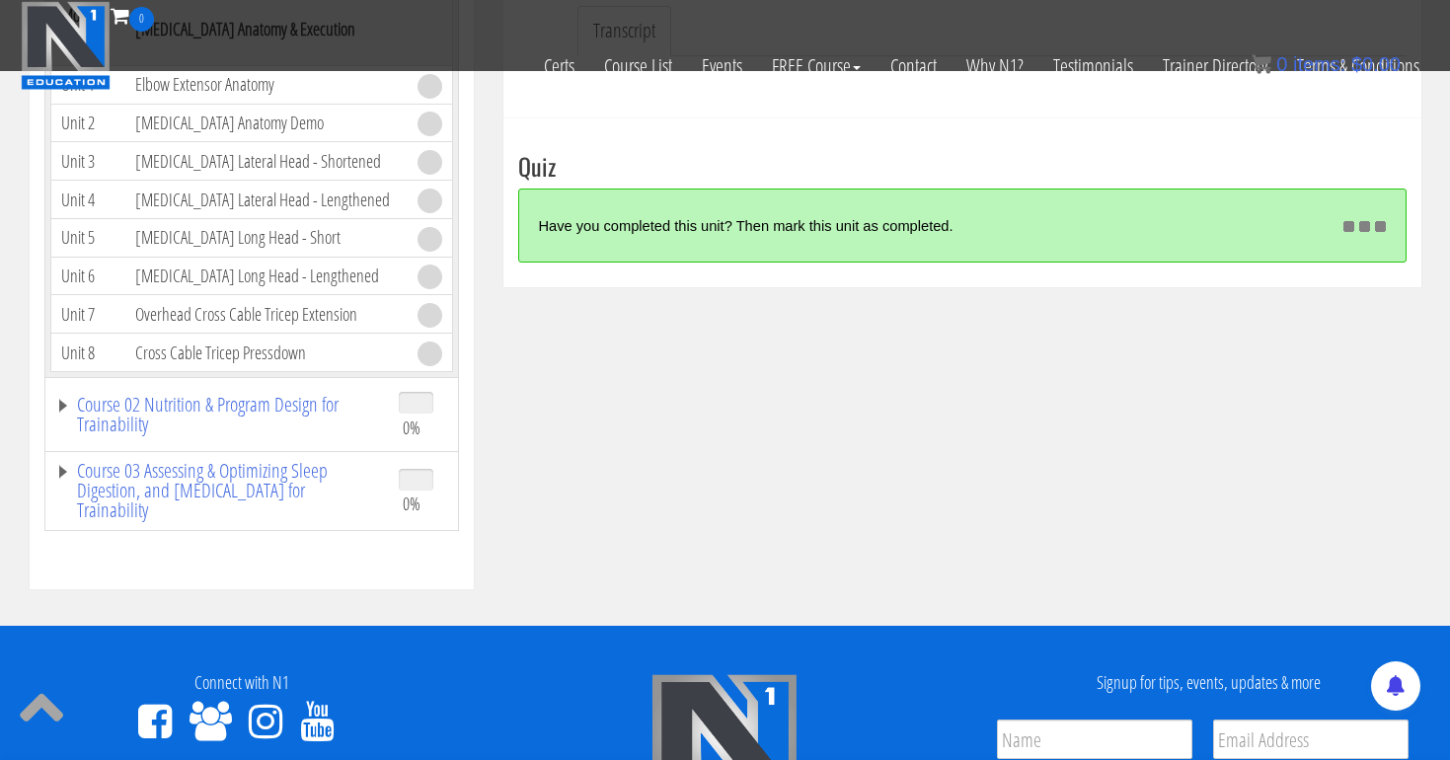
scroll to position [660, 0]
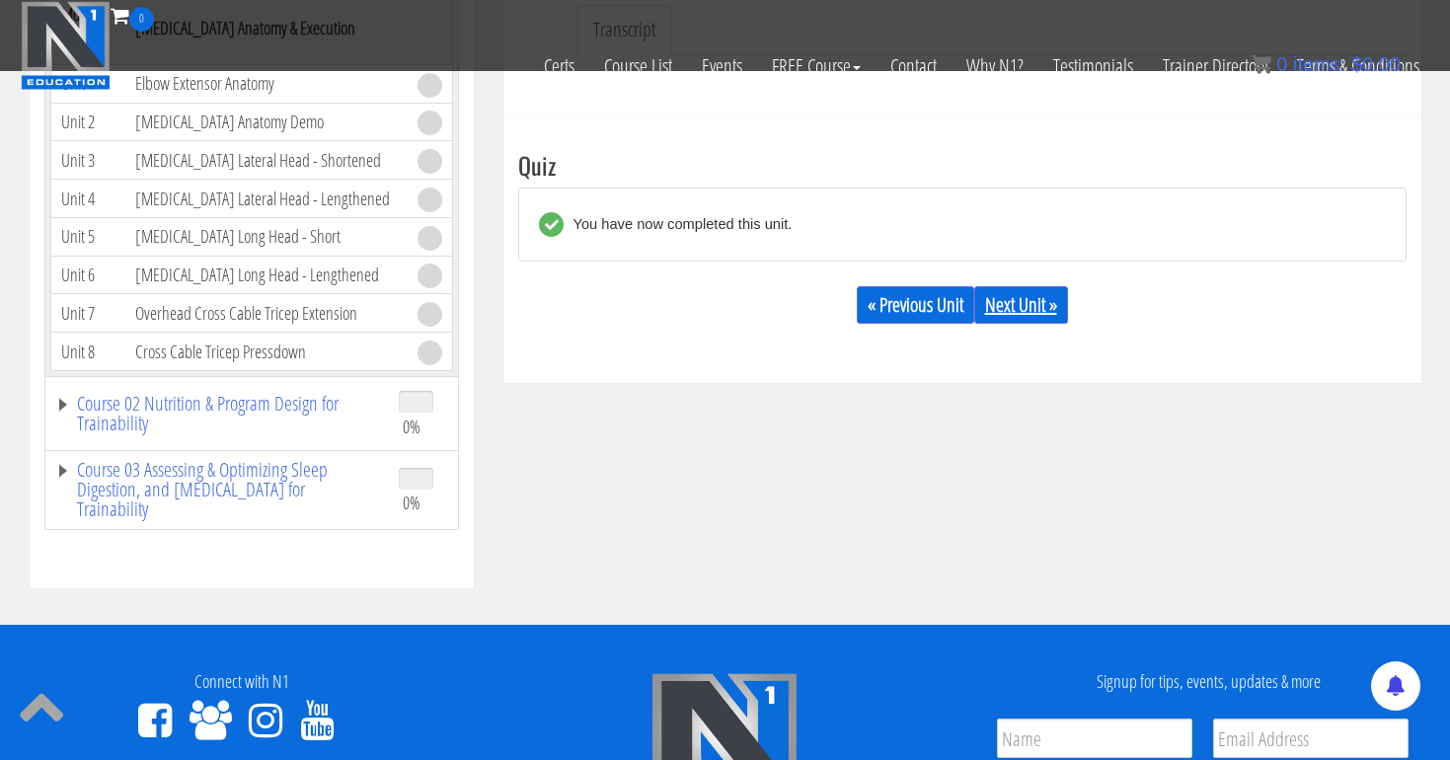
click at [1046, 299] on link "Next Unit »" at bounding box center [1021, 305] width 94 height 38
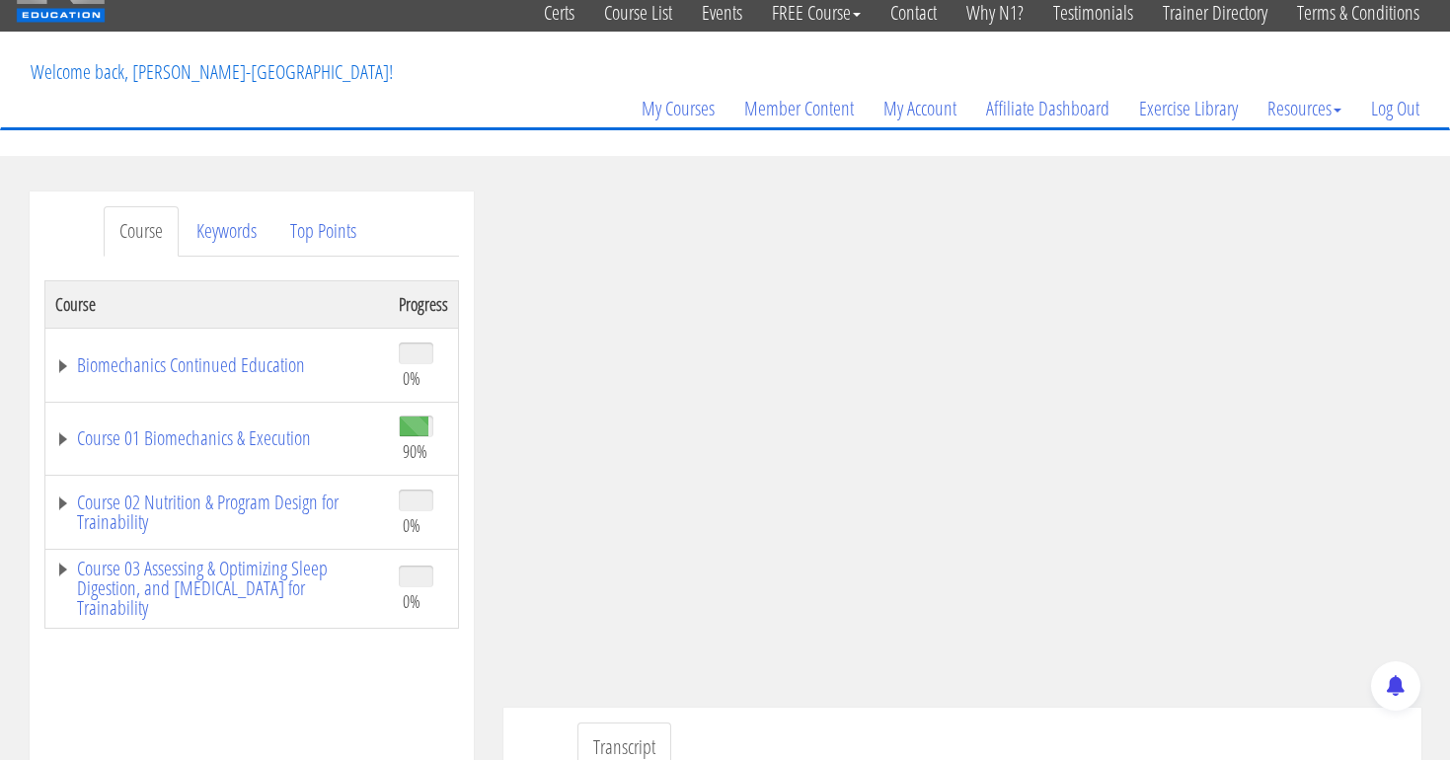
scroll to position [159, 0]
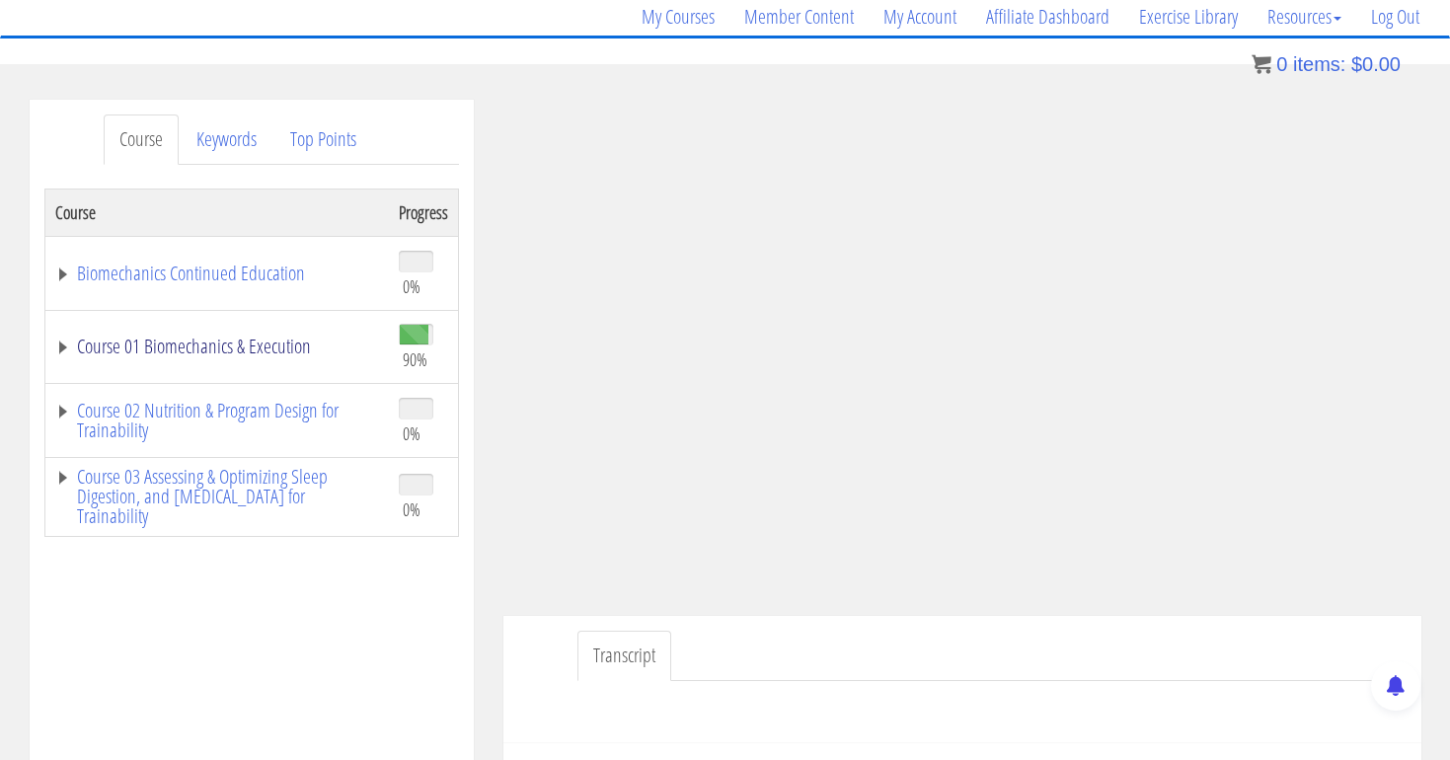
click at [222, 346] on link "Course 01 Biomechanics & Execution" at bounding box center [217, 347] width 324 height 20
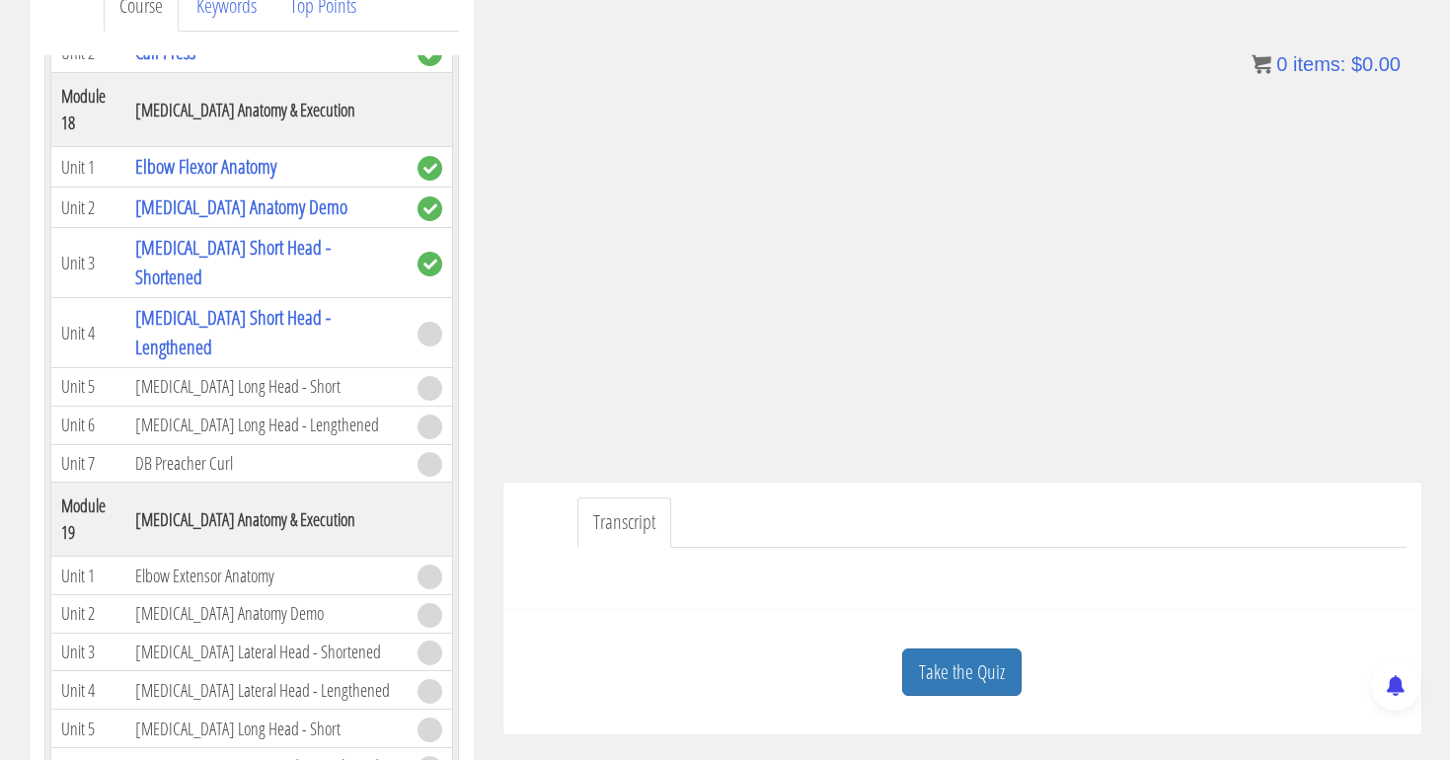
scroll to position [340, 0]
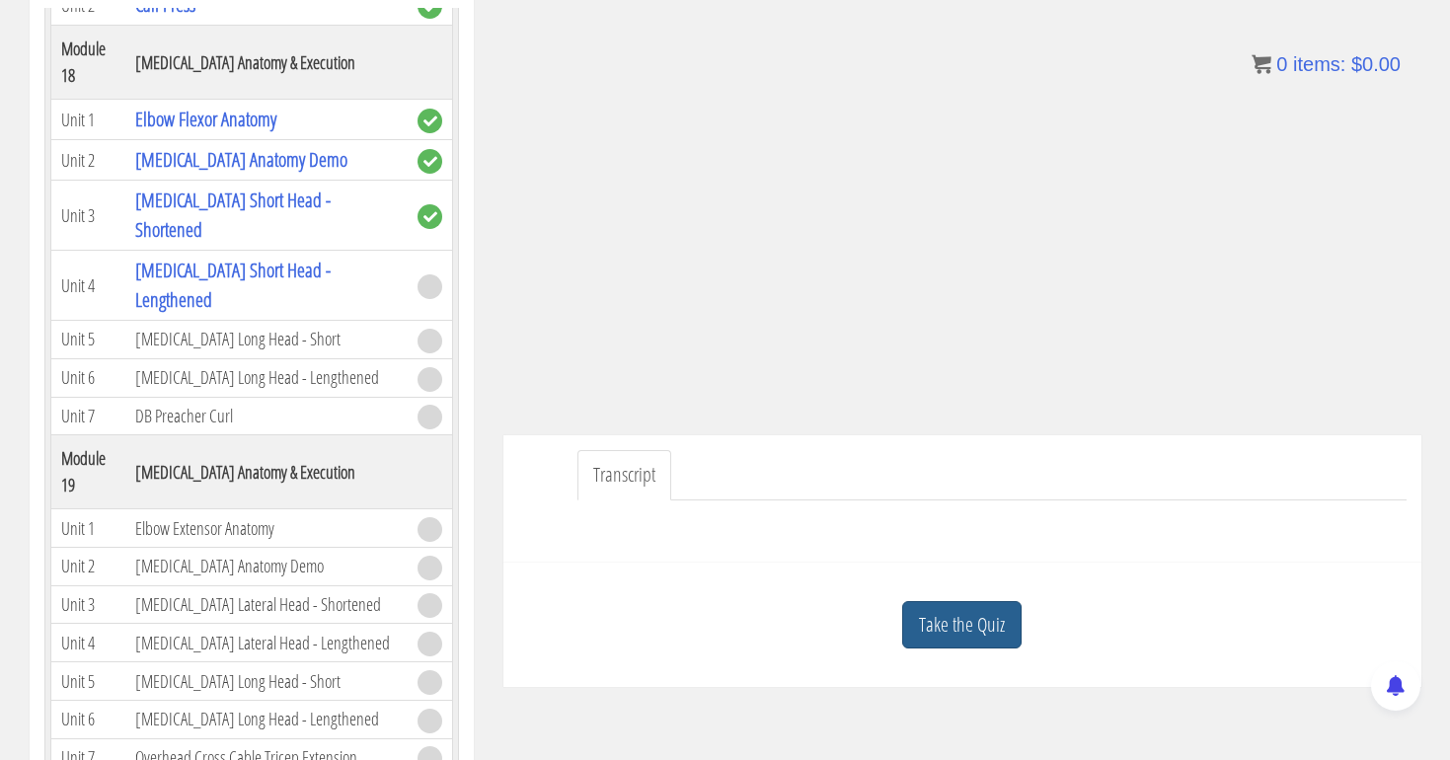
click at [987, 625] on link "Take the Quiz" at bounding box center [961, 625] width 119 height 48
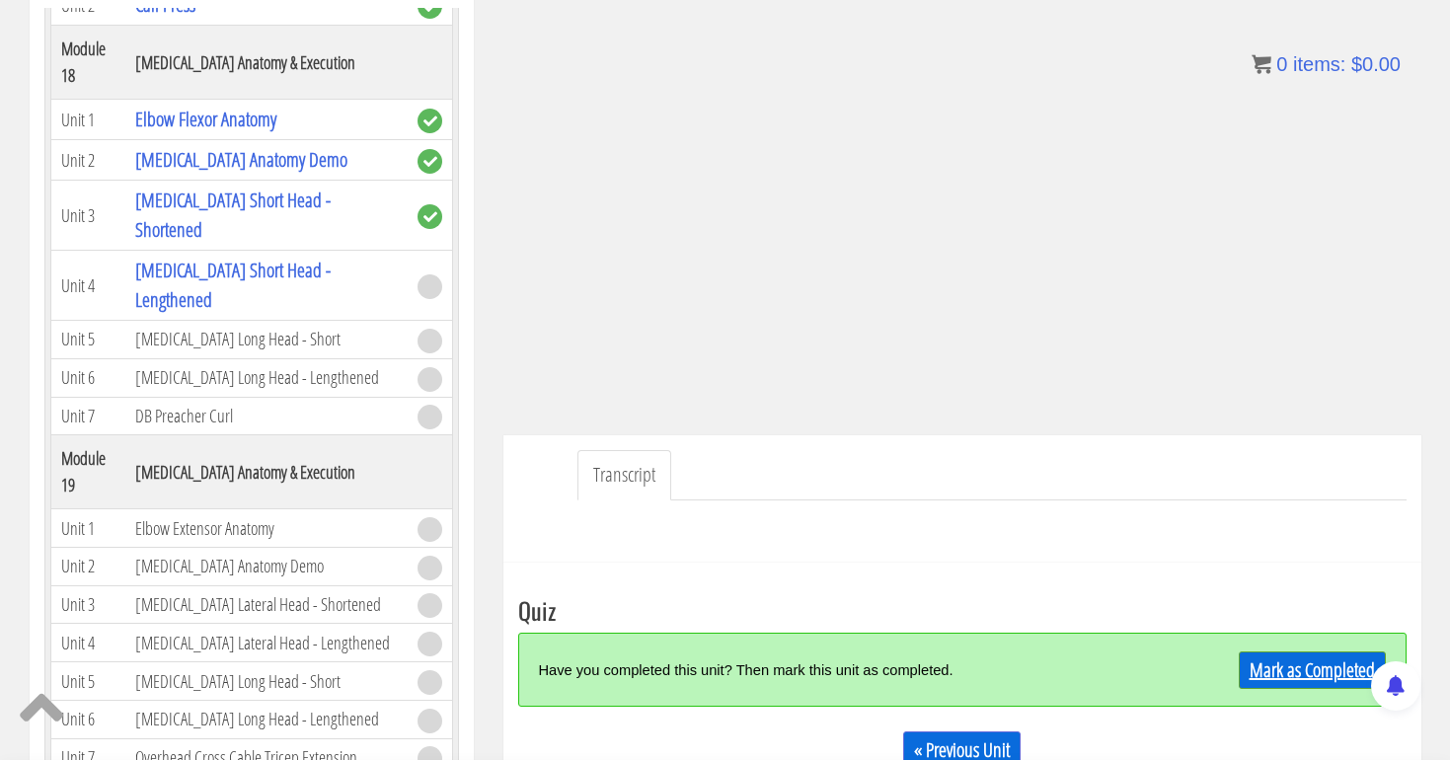
click at [1270, 672] on link "Mark as Completed" at bounding box center [1312, 670] width 147 height 38
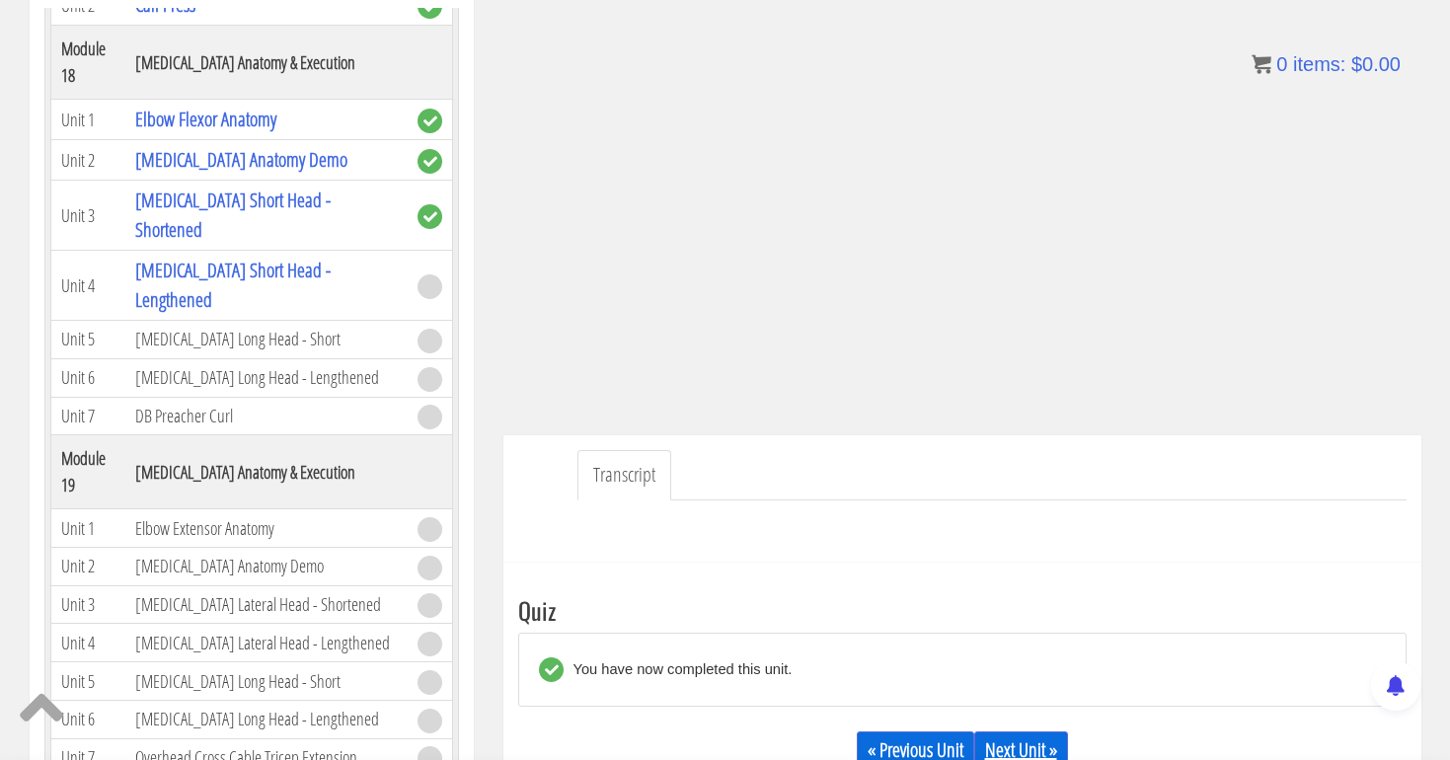
click at [1003, 733] on link "Next Unit »" at bounding box center [1021, 750] width 94 height 38
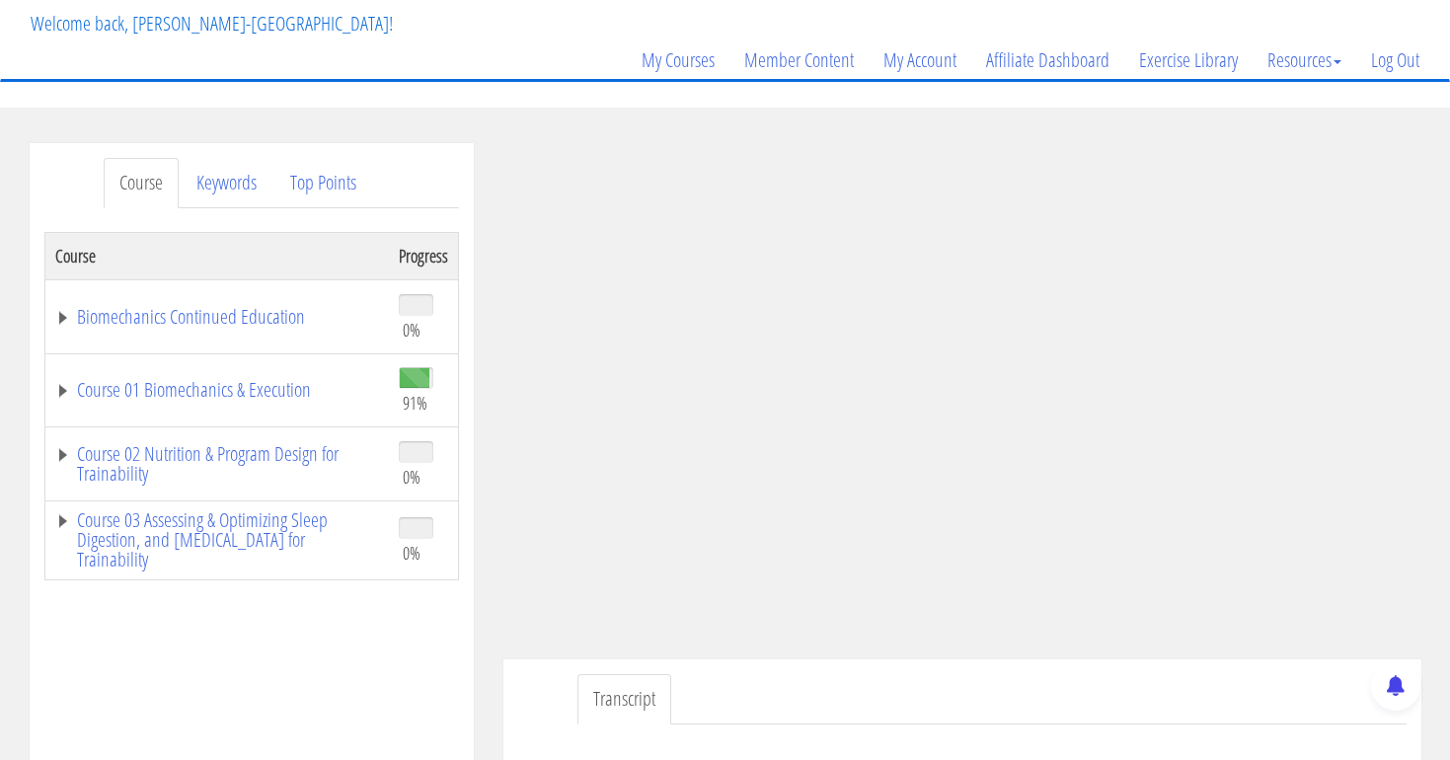
scroll to position [142, 0]
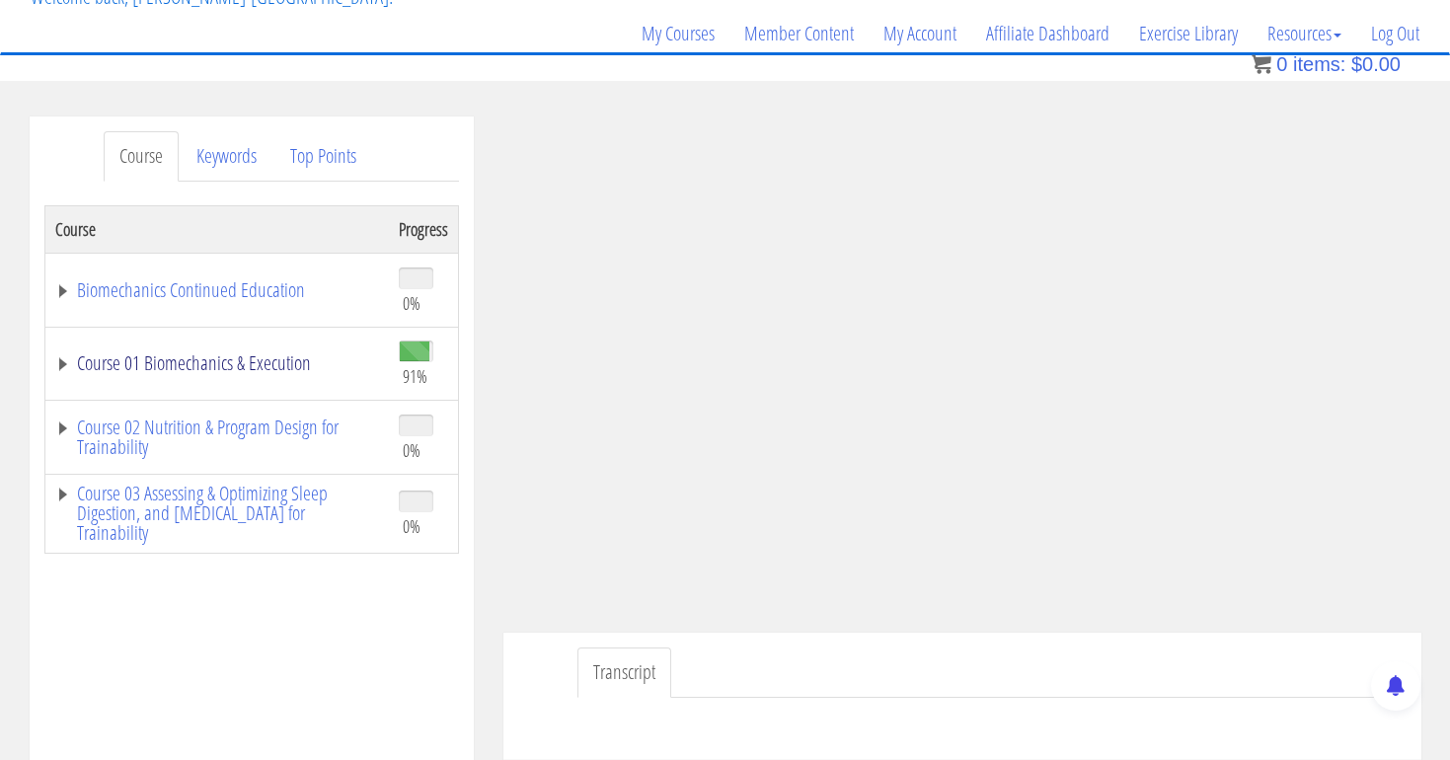
click at [287, 353] on link "Course 01 Biomechanics & Execution" at bounding box center [217, 363] width 324 height 20
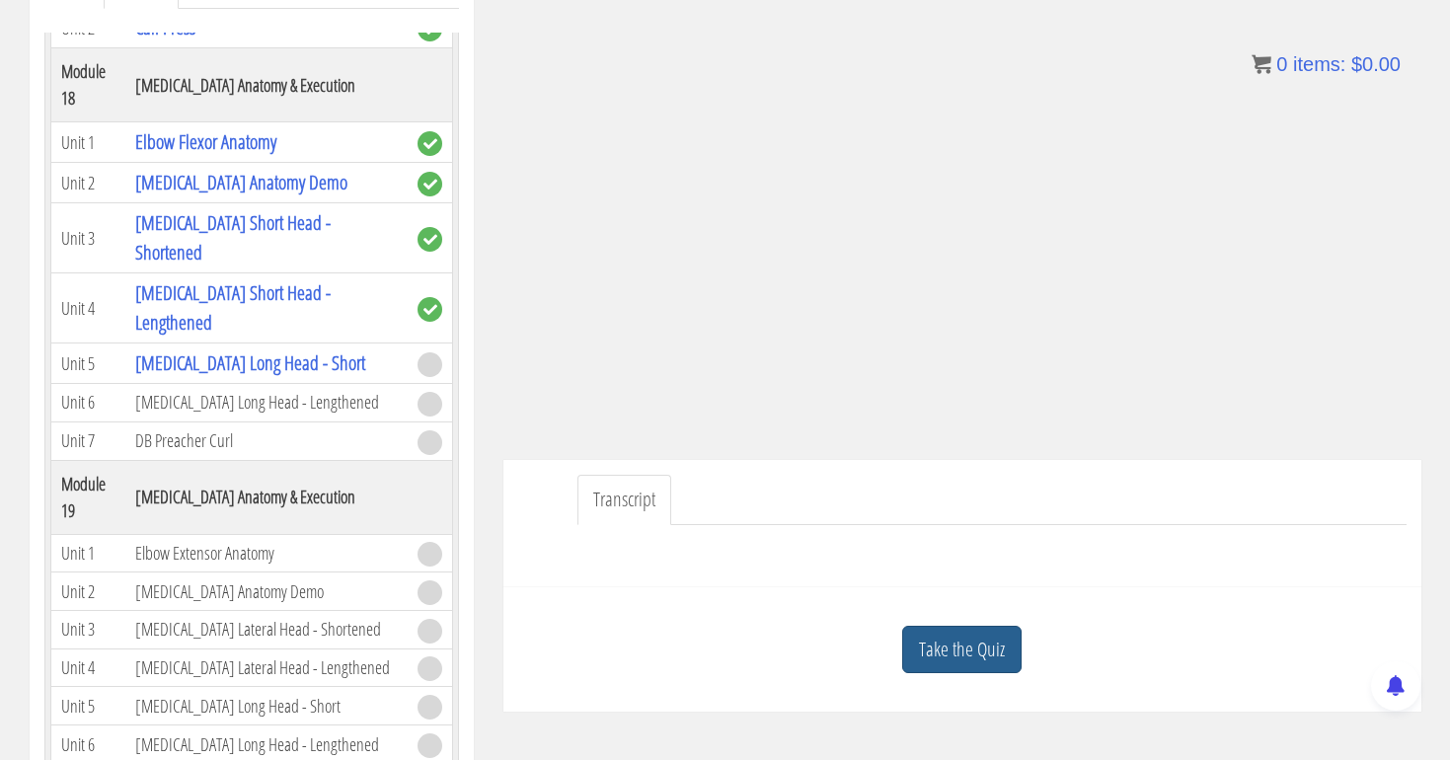
scroll to position [318, 0]
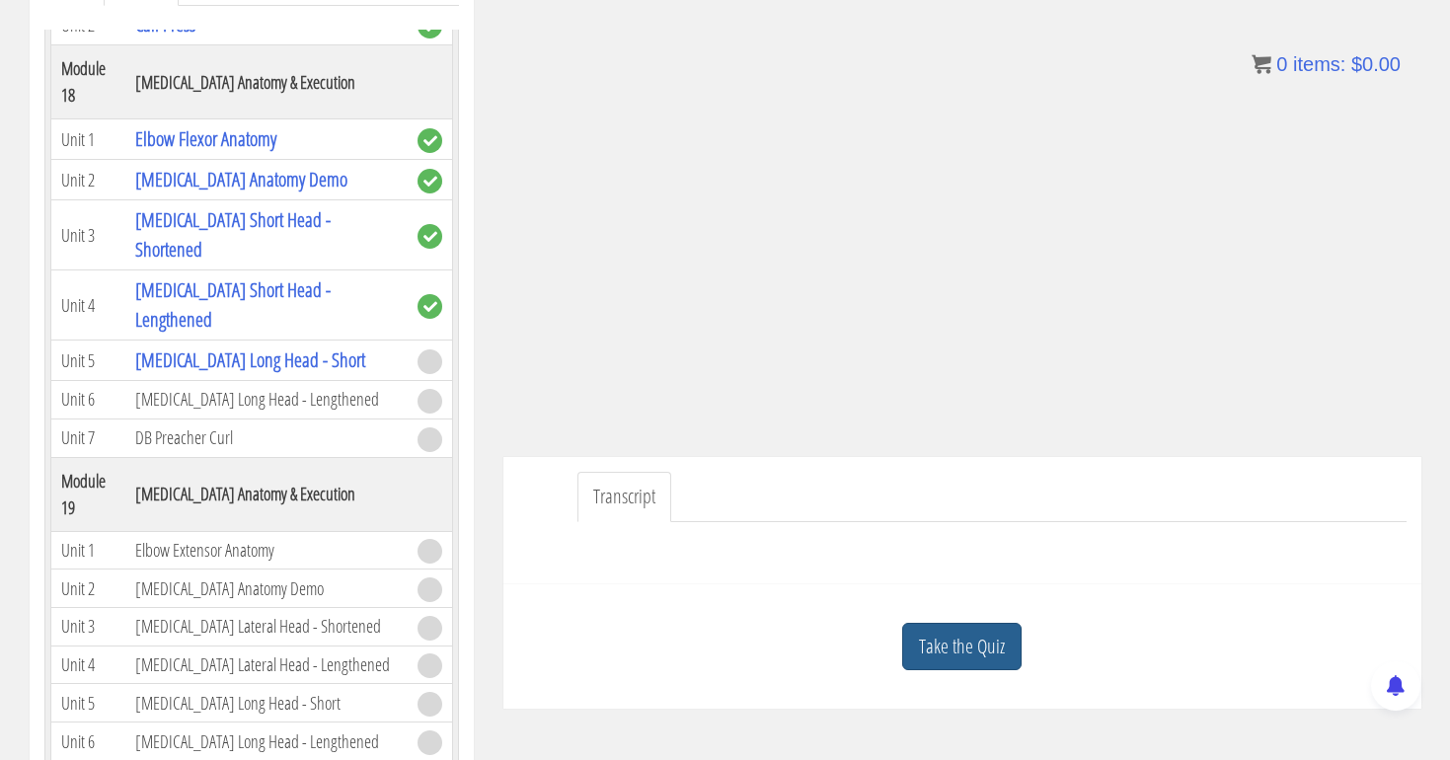
click at [963, 639] on link "Take the Quiz" at bounding box center [961, 647] width 119 height 48
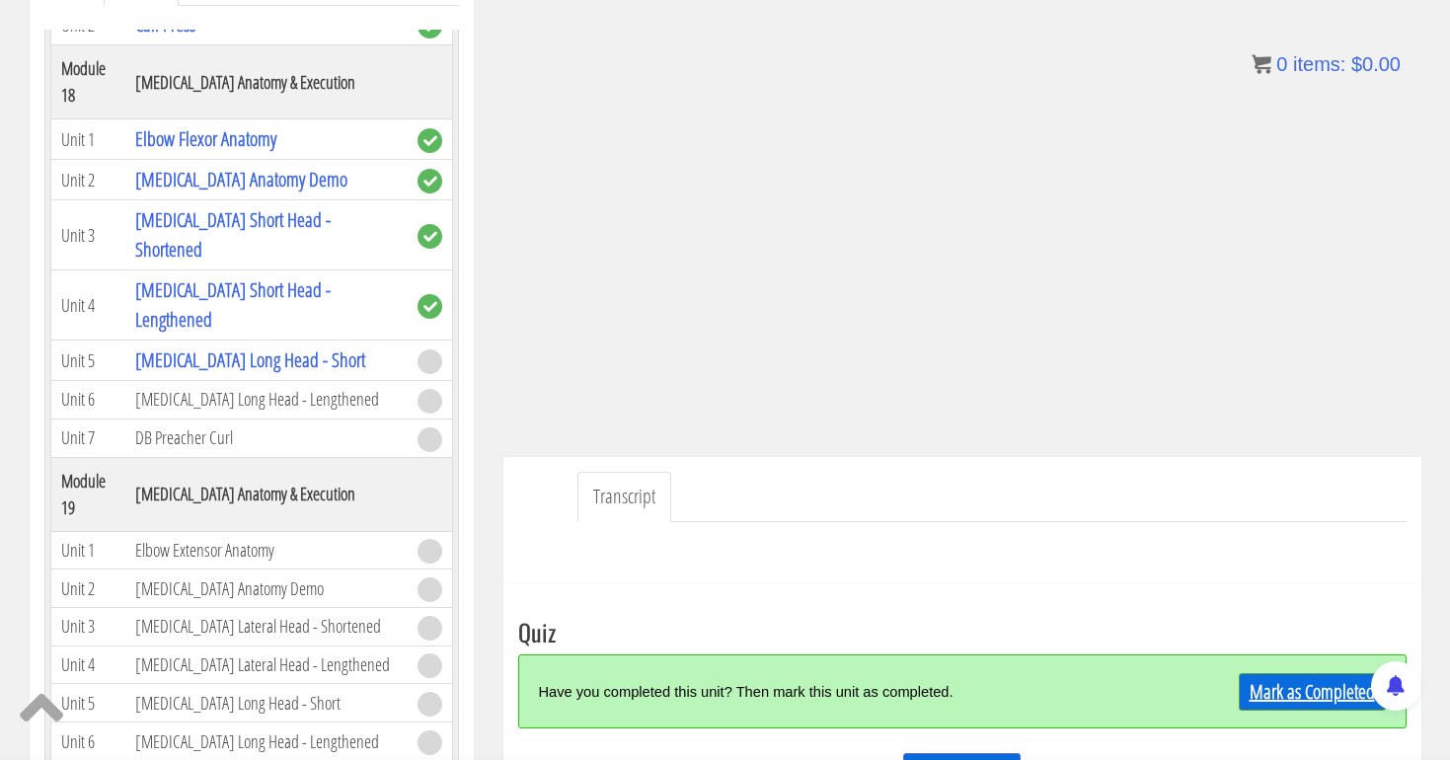
click at [1263, 687] on link "Mark as Completed" at bounding box center [1312, 692] width 147 height 38
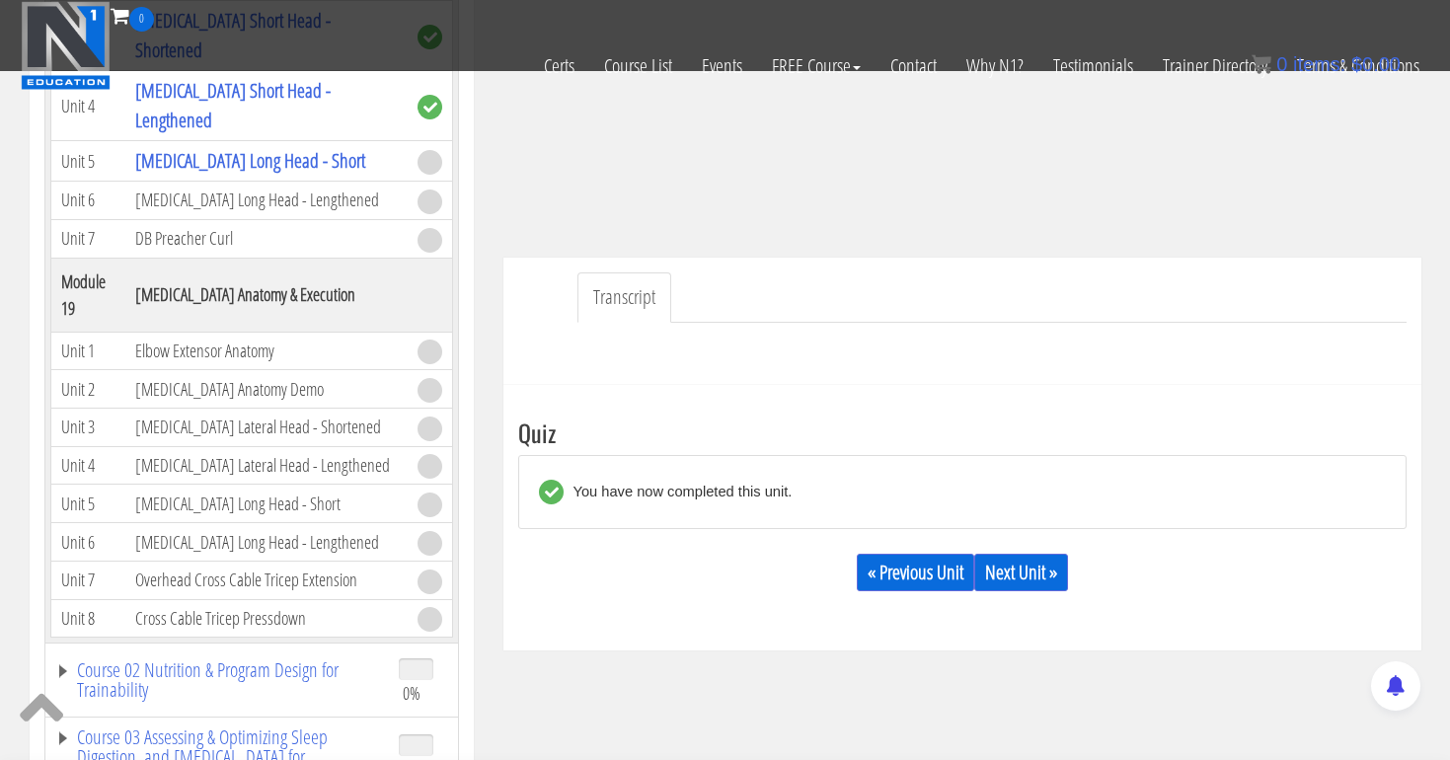
scroll to position [441, 0]
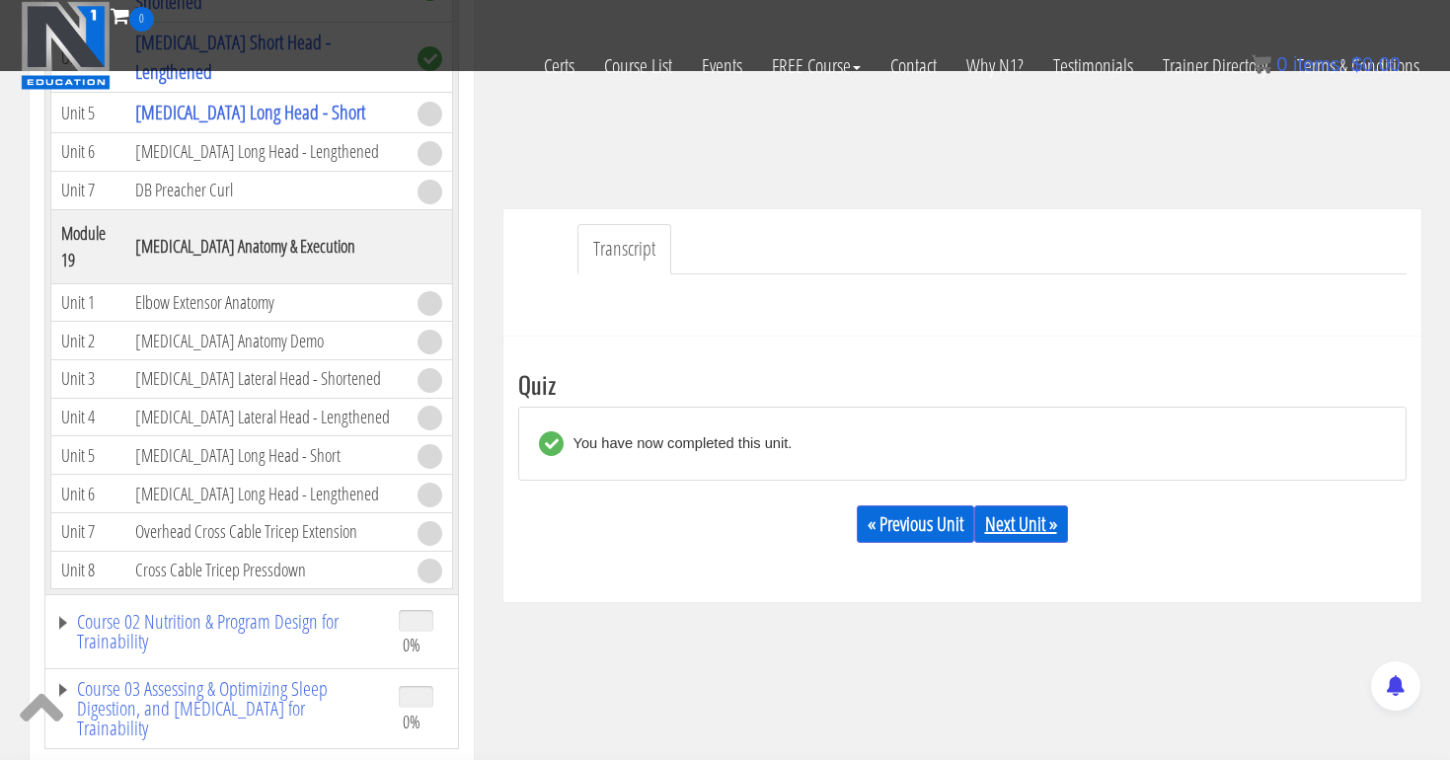
click at [1050, 526] on link "Next Unit »" at bounding box center [1021, 524] width 94 height 38
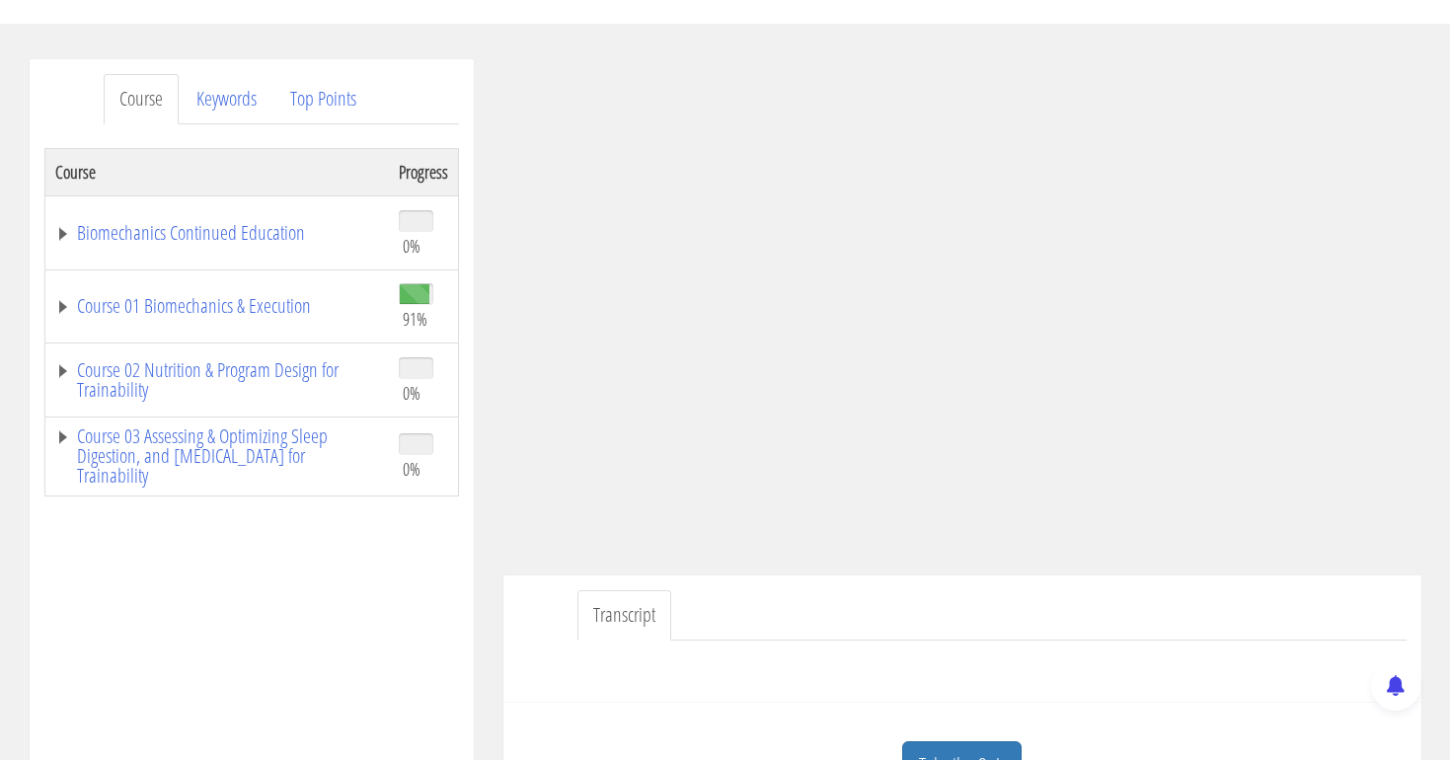
scroll to position [317, 0]
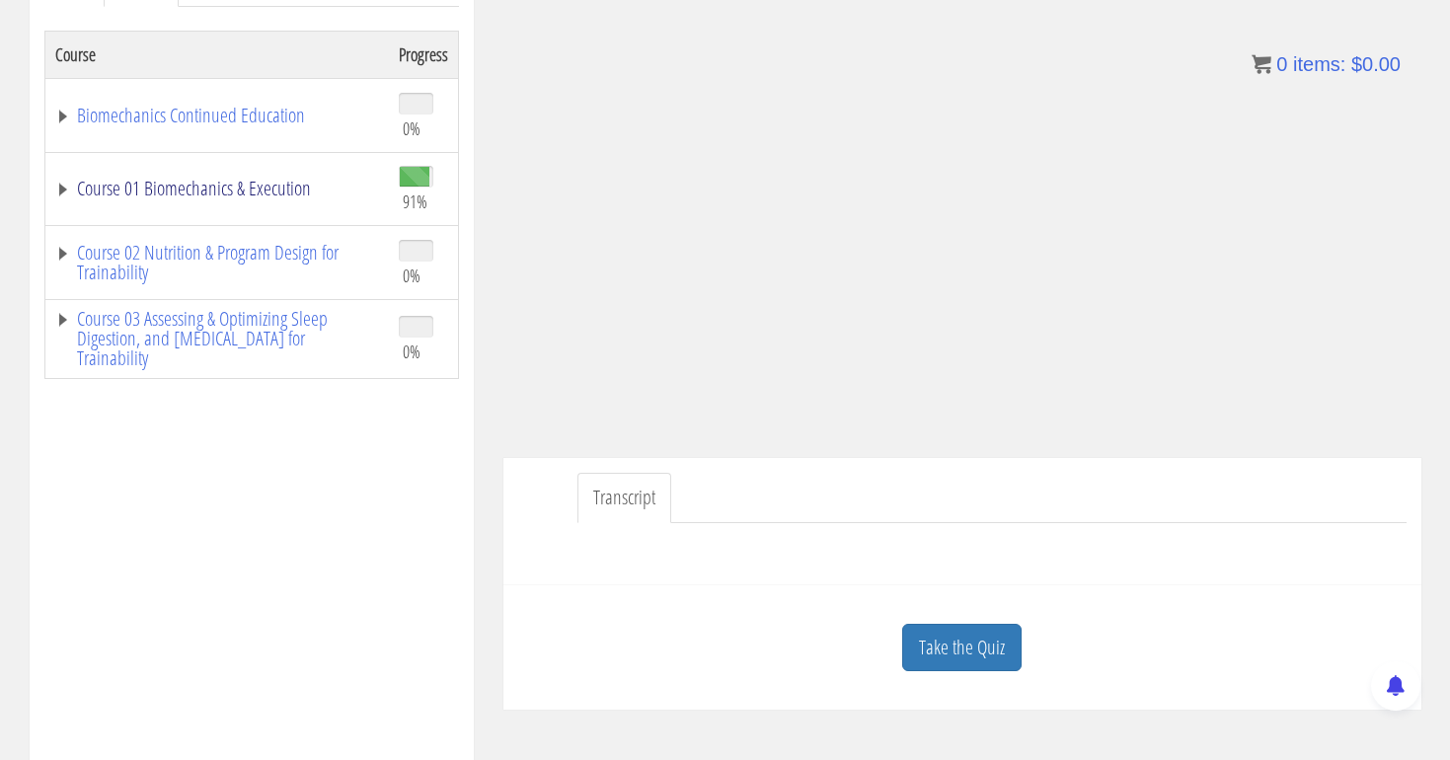
click at [292, 181] on link "Course 01 Biomechanics & Execution" at bounding box center [217, 189] width 324 height 20
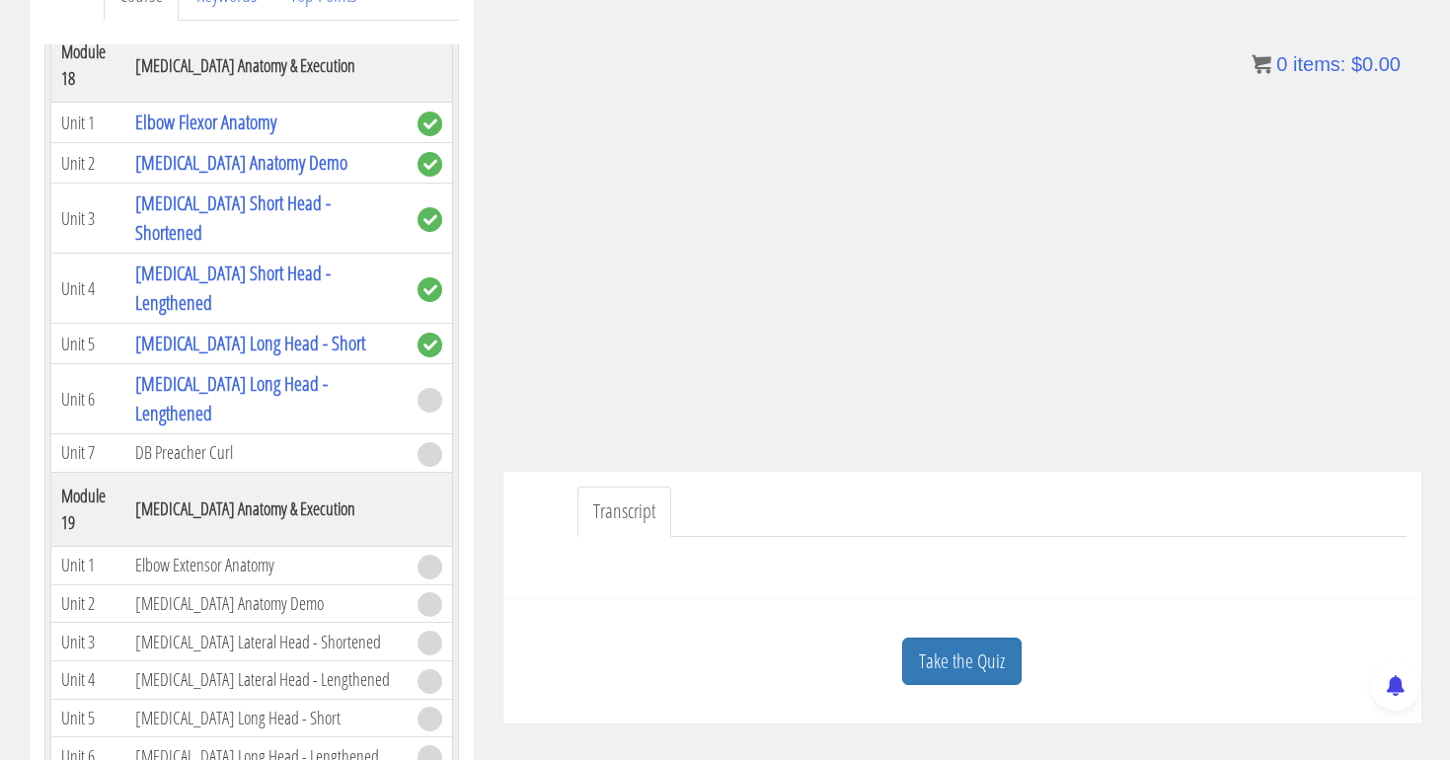
scroll to position [297, 0]
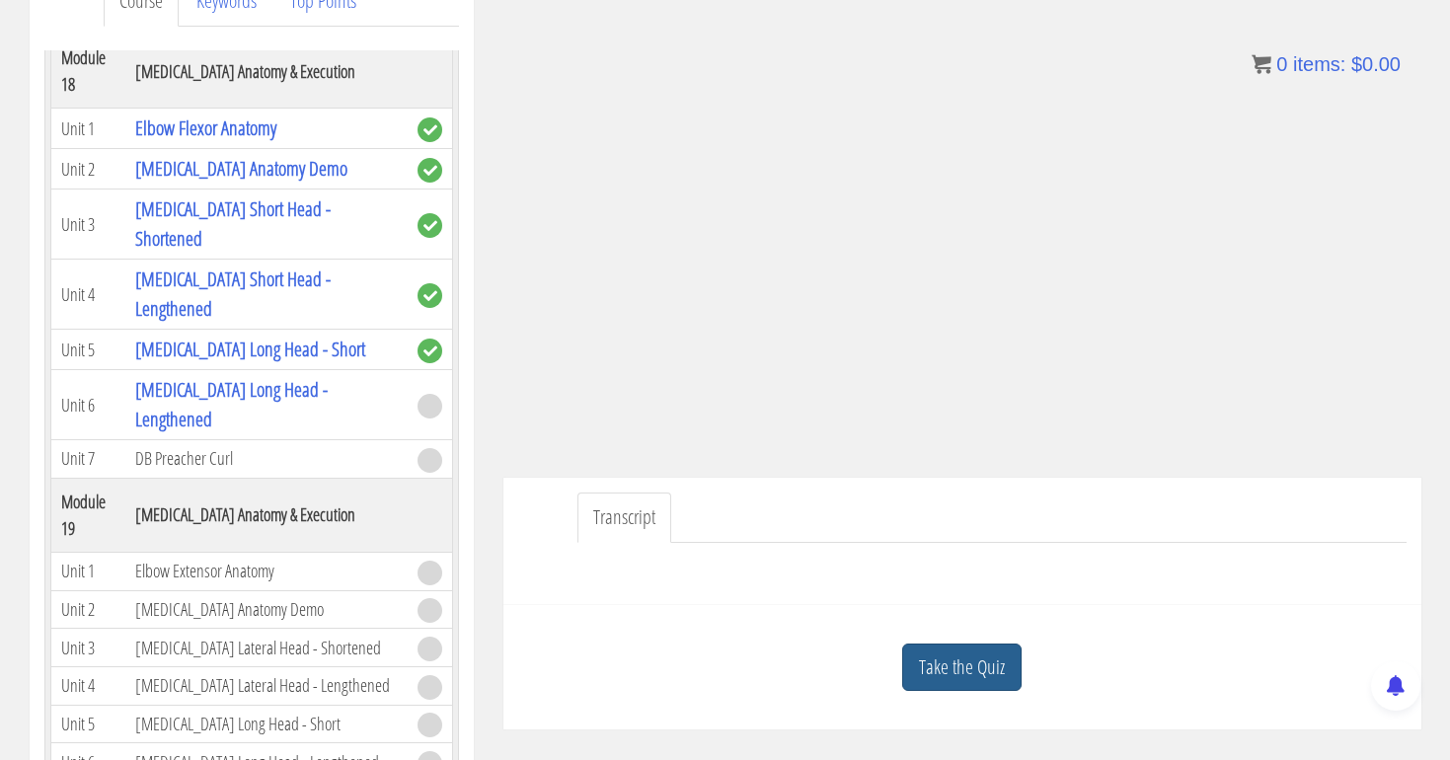
click at [964, 656] on link "Take the Quiz" at bounding box center [961, 668] width 119 height 48
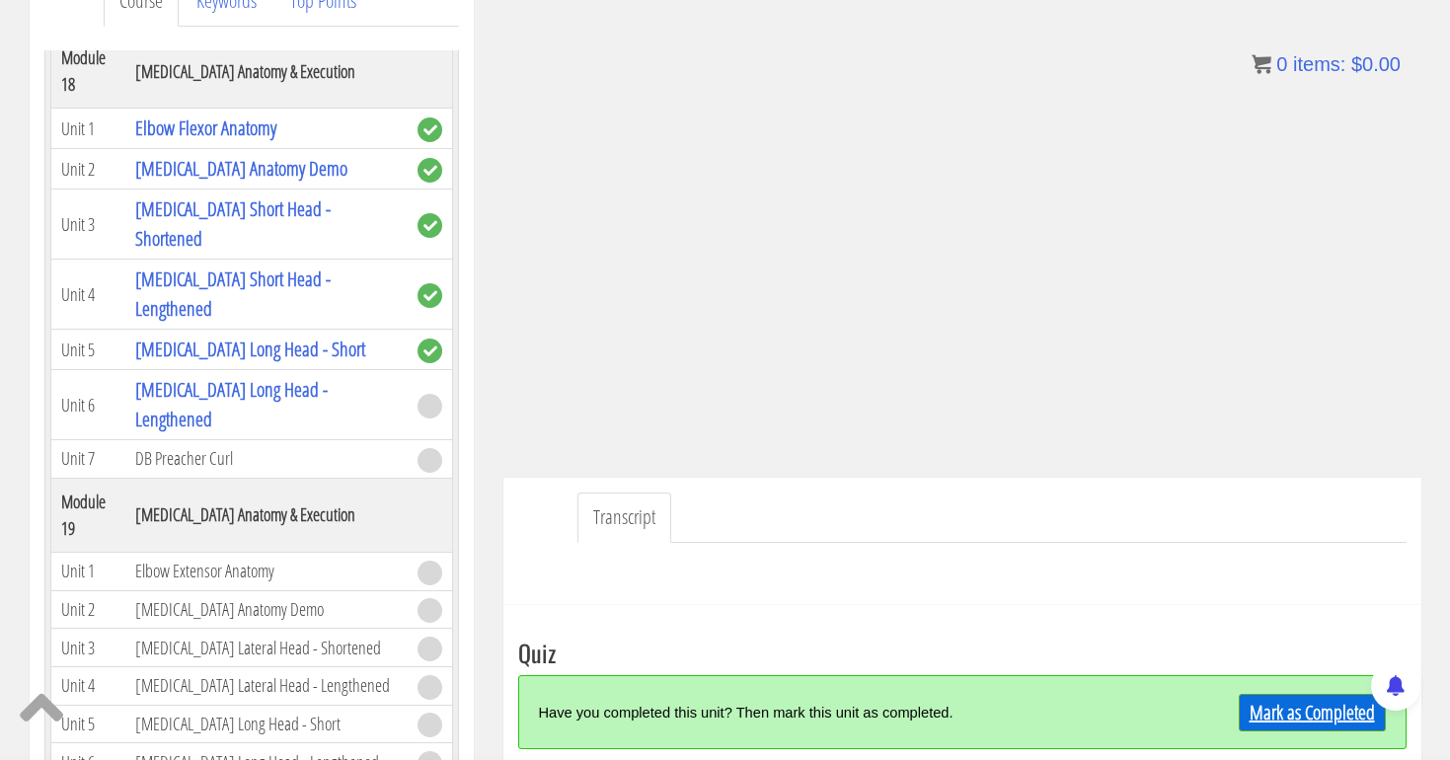
click at [1293, 707] on link "Mark as Completed" at bounding box center [1312, 713] width 147 height 38
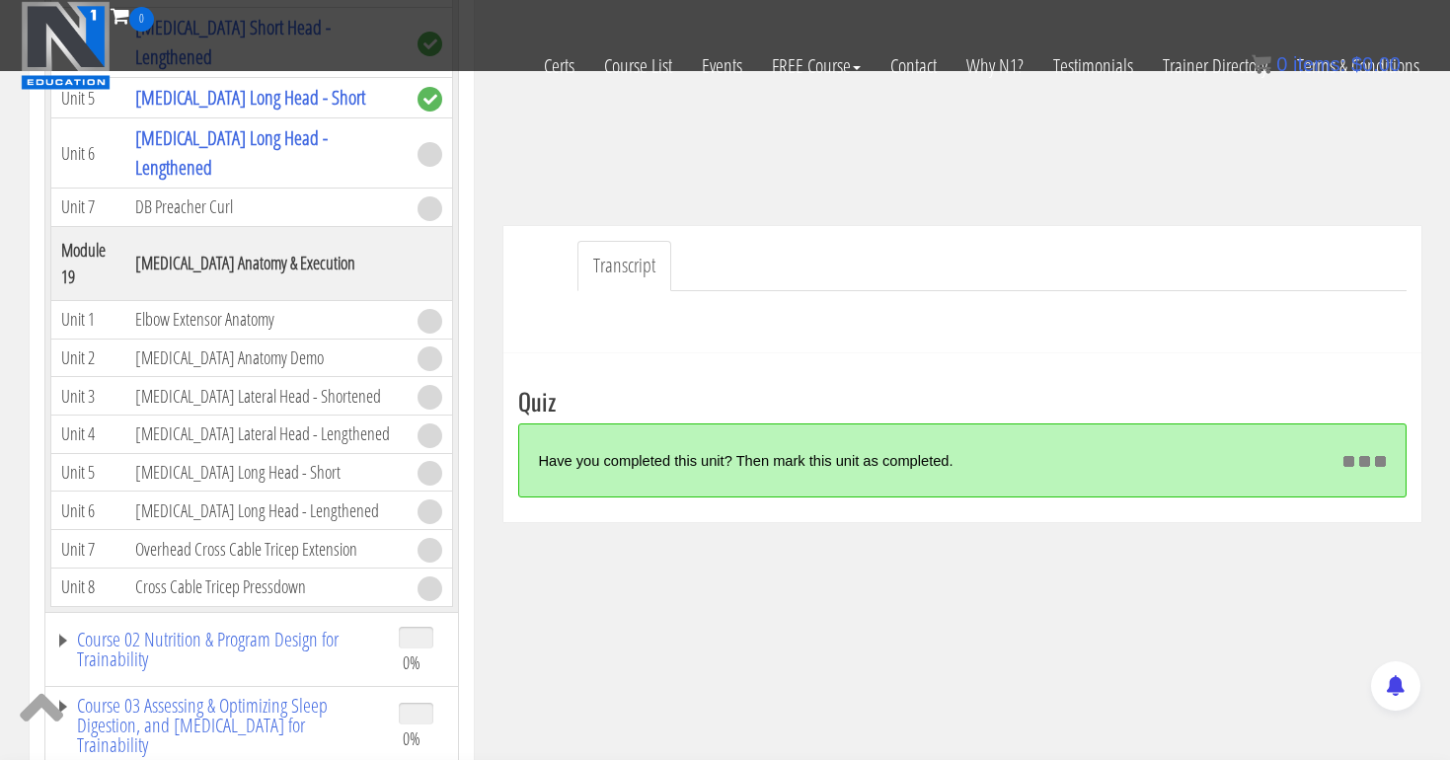
scroll to position [438, 0]
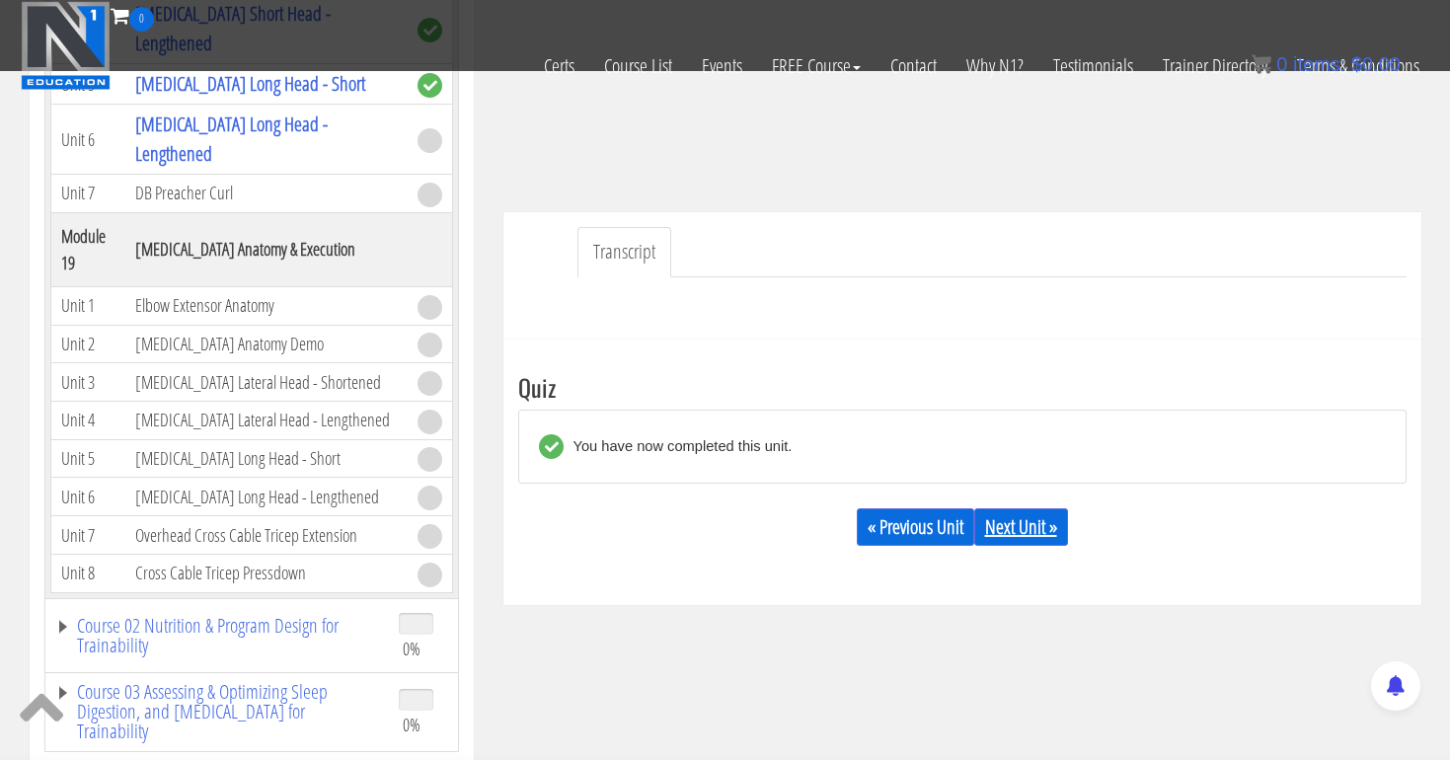
click at [1056, 522] on link "Next Unit »" at bounding box center [1021, 527] width 94 height 38
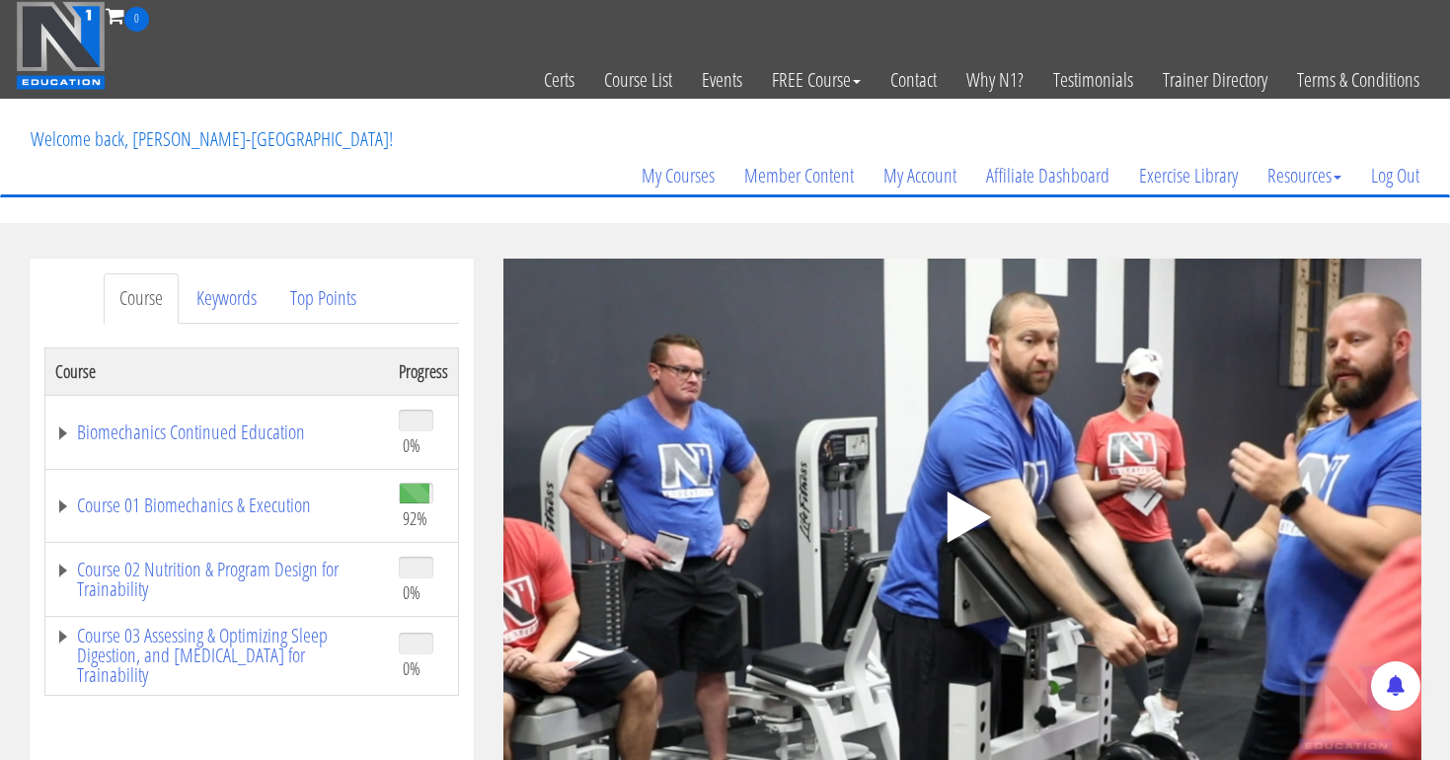
click at [957, 510] on polygon at bounding box center [969, 517] width 44 height 51
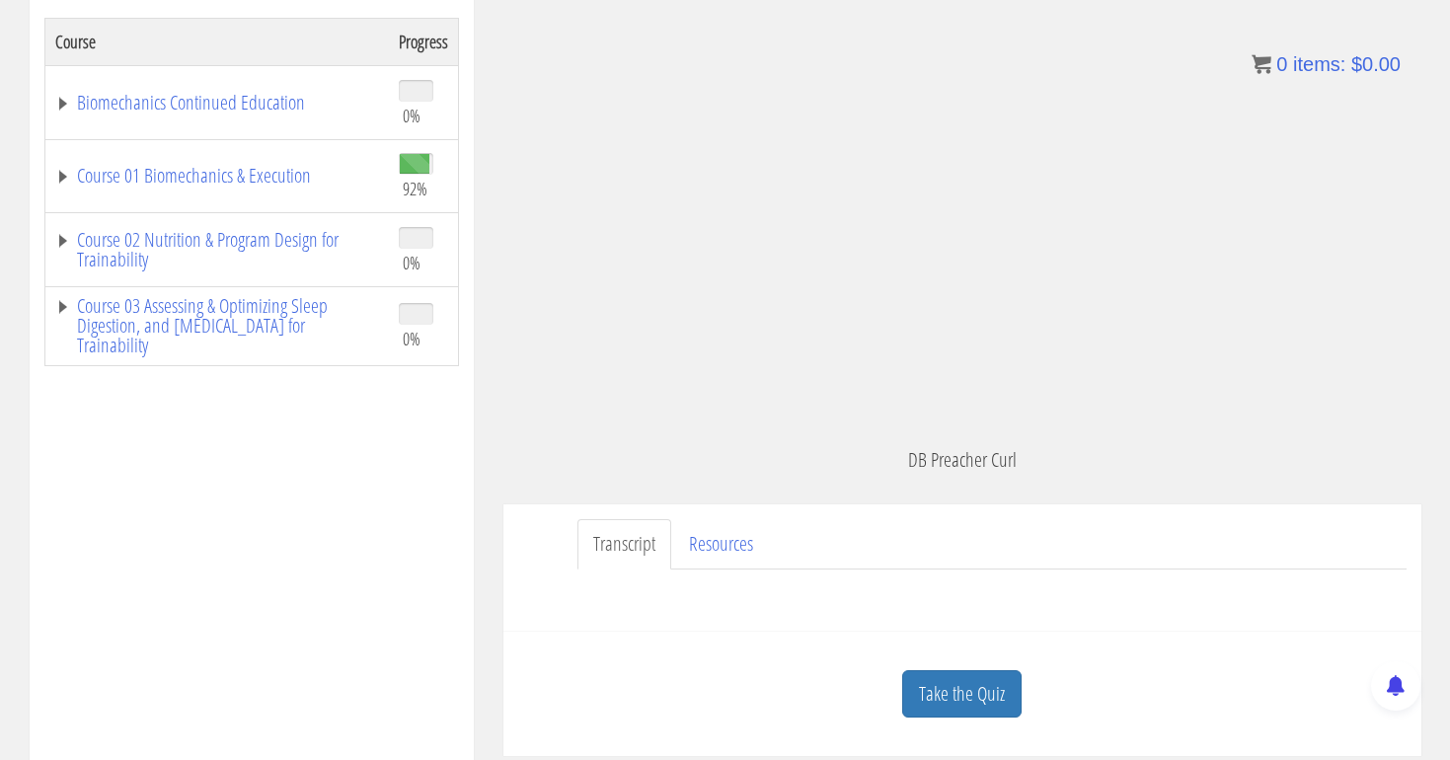
scroll to position [330, 0]
click at [959, 685] on link "Take the Quiz" at bounding box center [961, 694] width 119 height 48
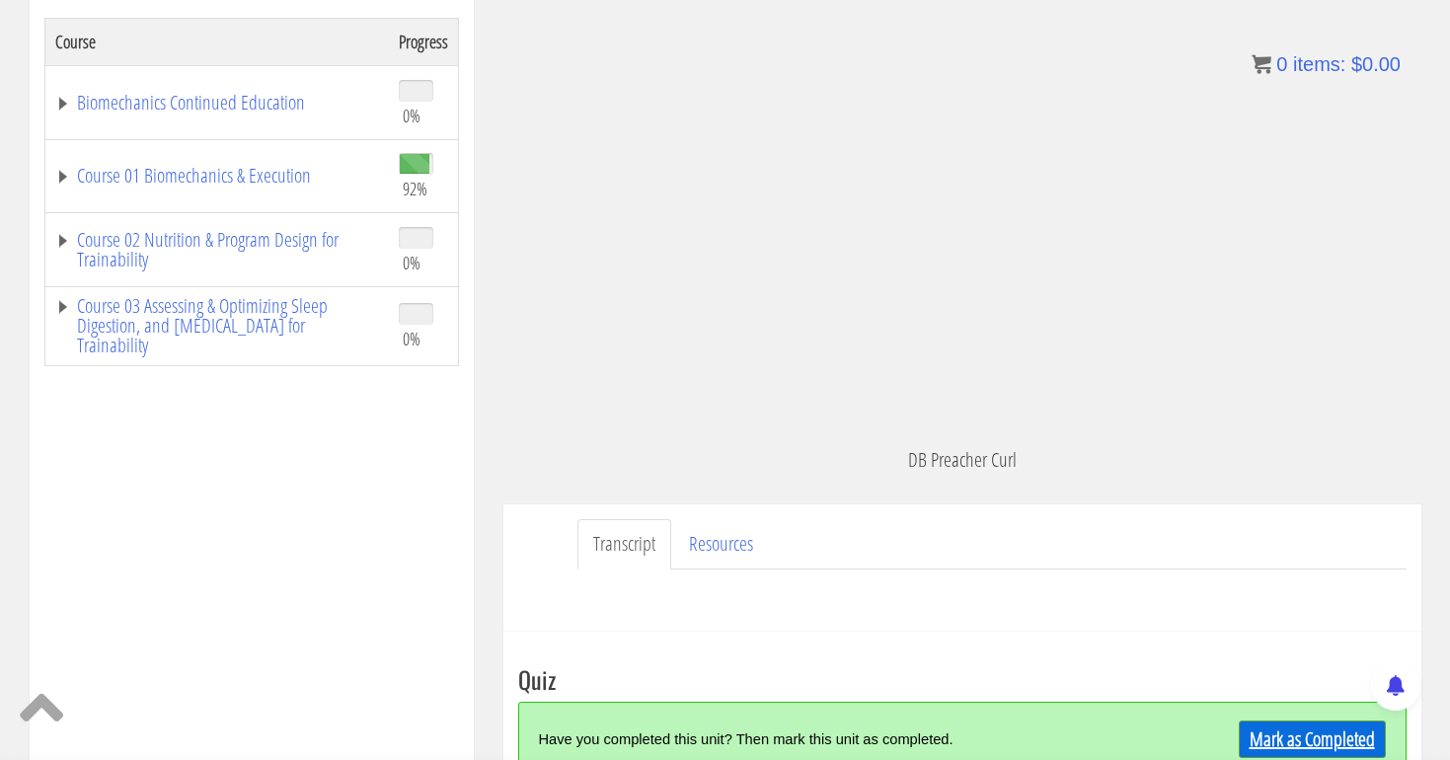
click at [1287, 734] on link "Mark as Completed" at bounding box center [1312, 740] width 147 height 38
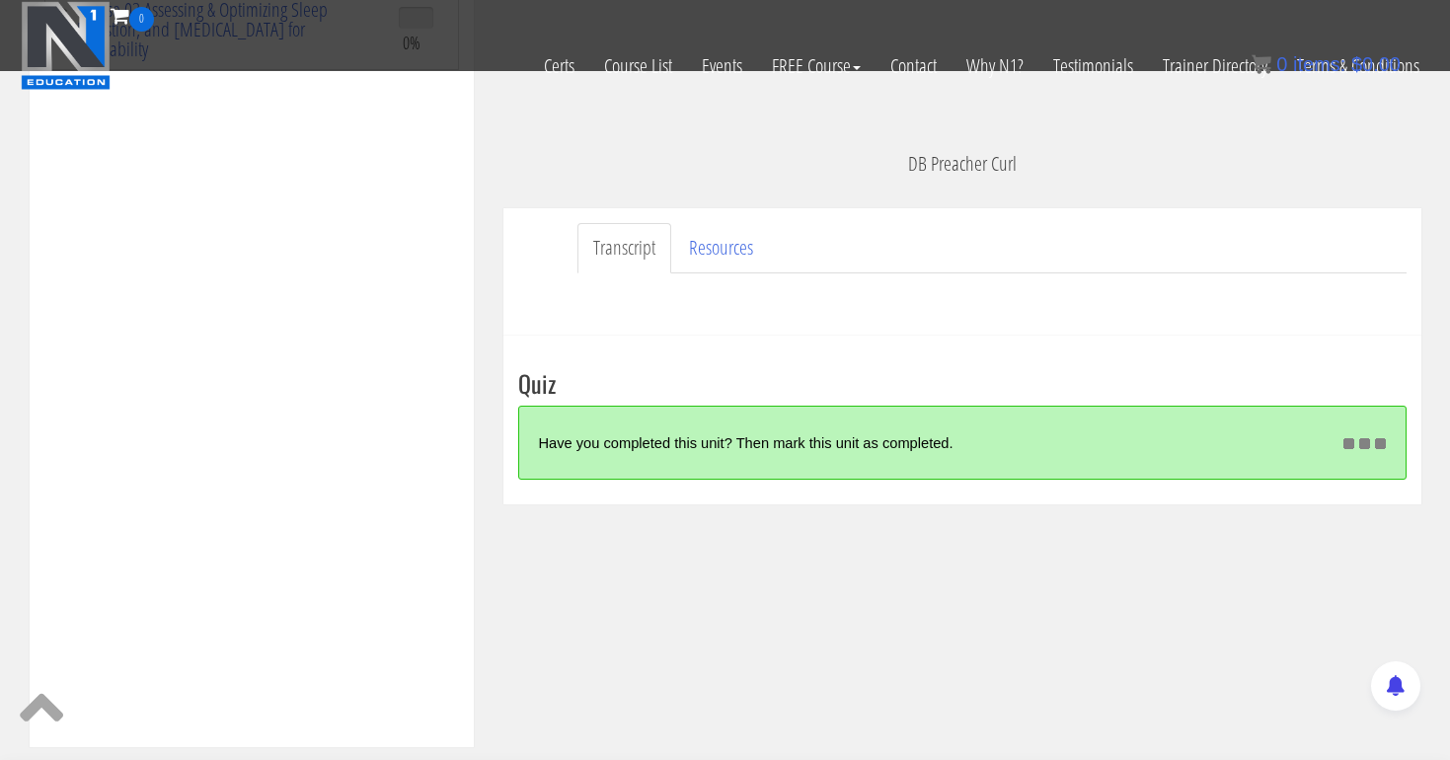
scroll to position [505, 0]
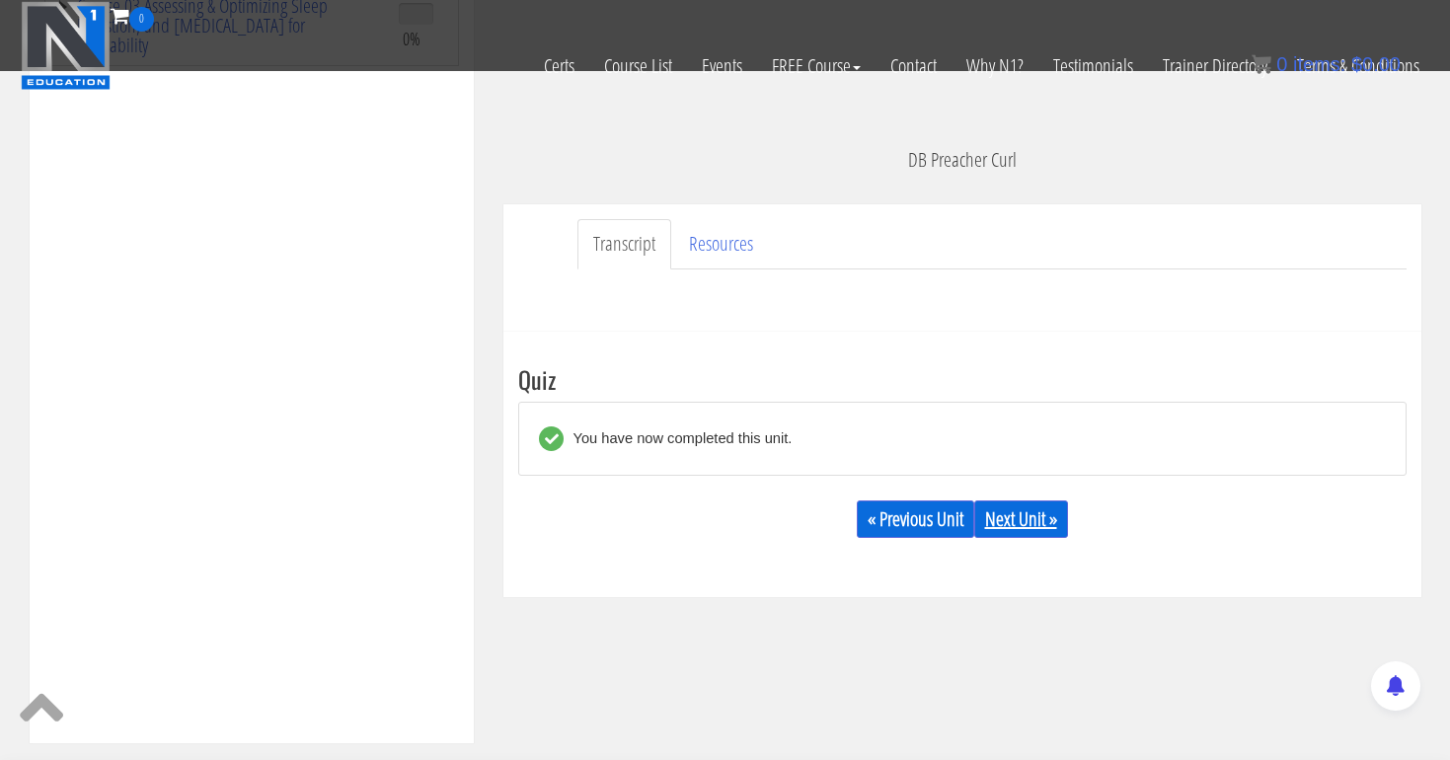
click at [1028, 517] on link "Next Unit »" at bounding box center [1021, 519] width 94 height 38
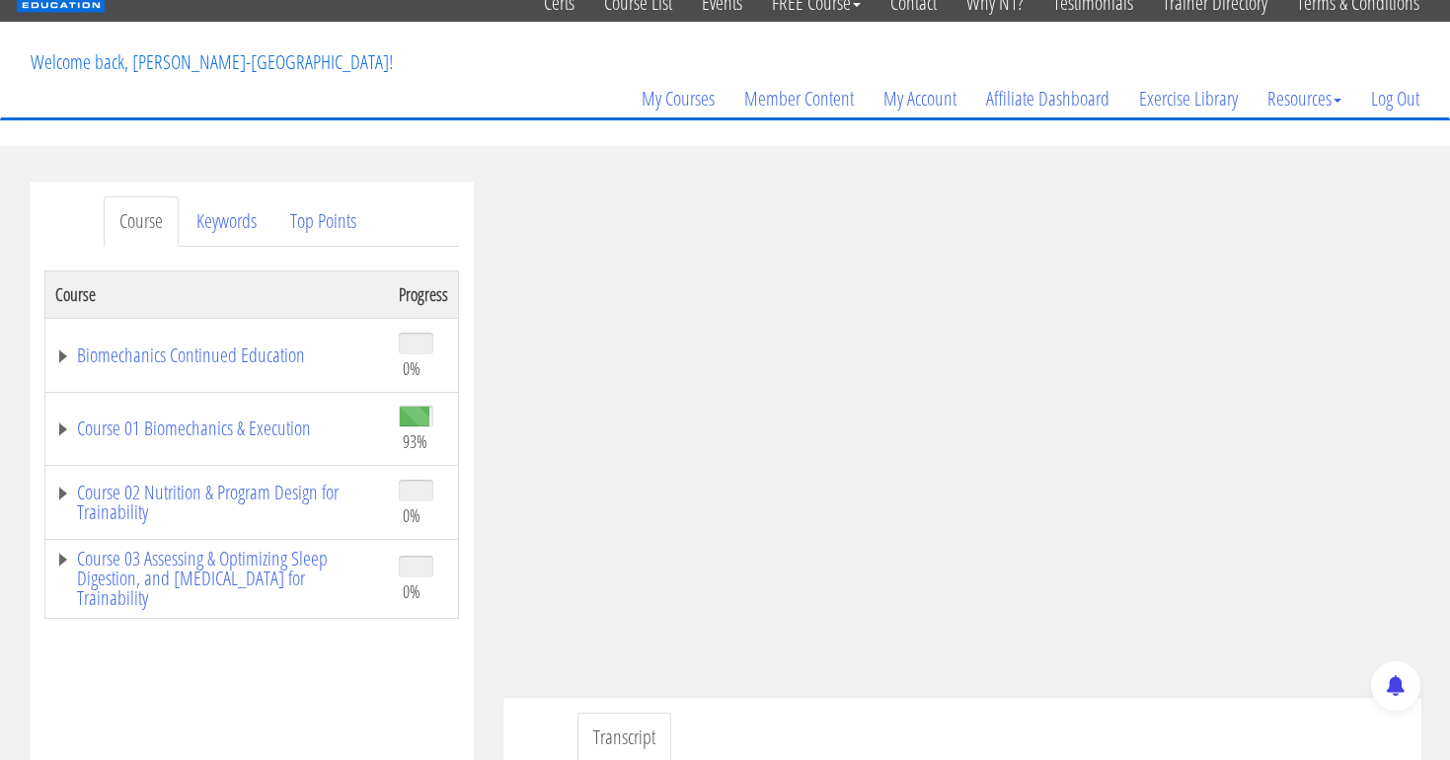
scroll to position [104, 0]
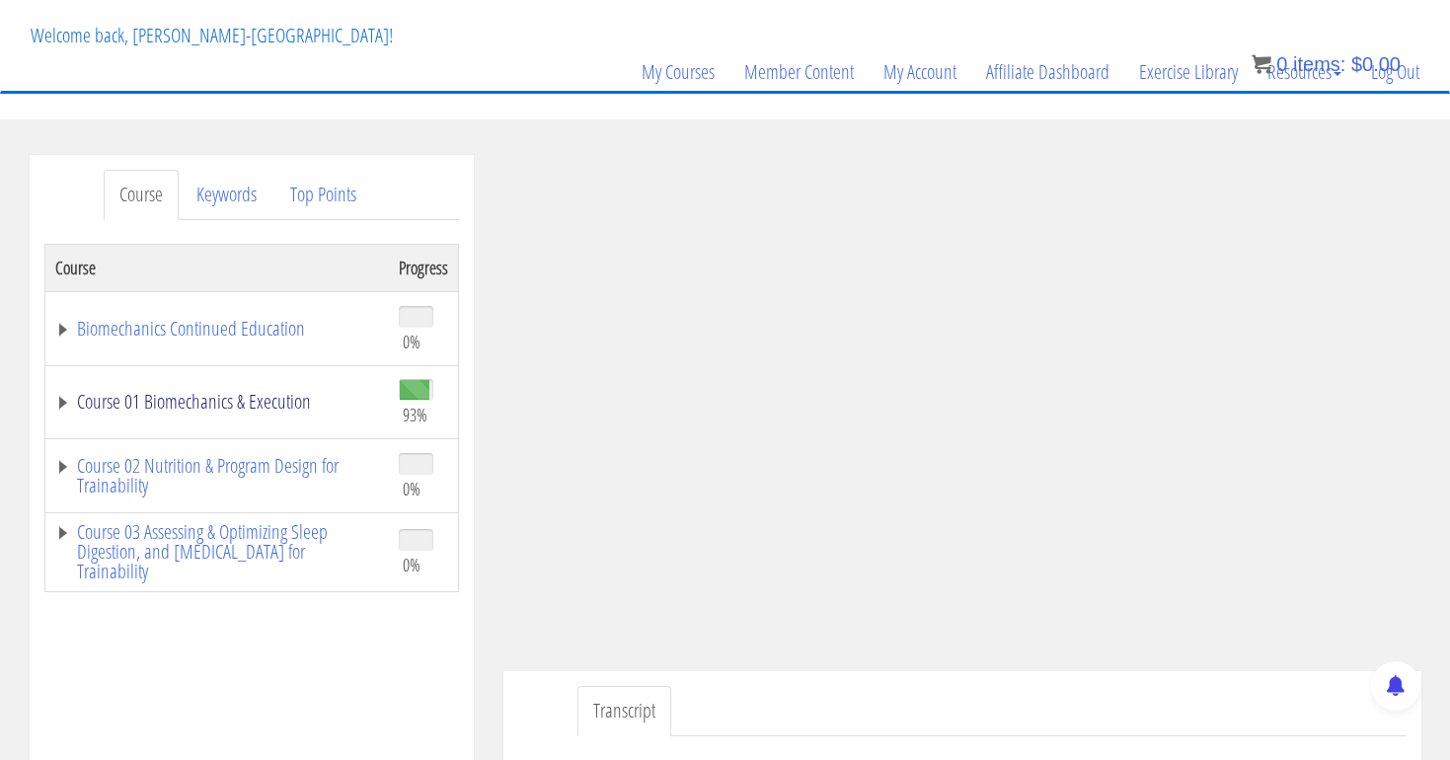
click at [254, 411] on link "Course 01 Biomechanics & Execution" at bounding box center [217, 402] width 324 height 20
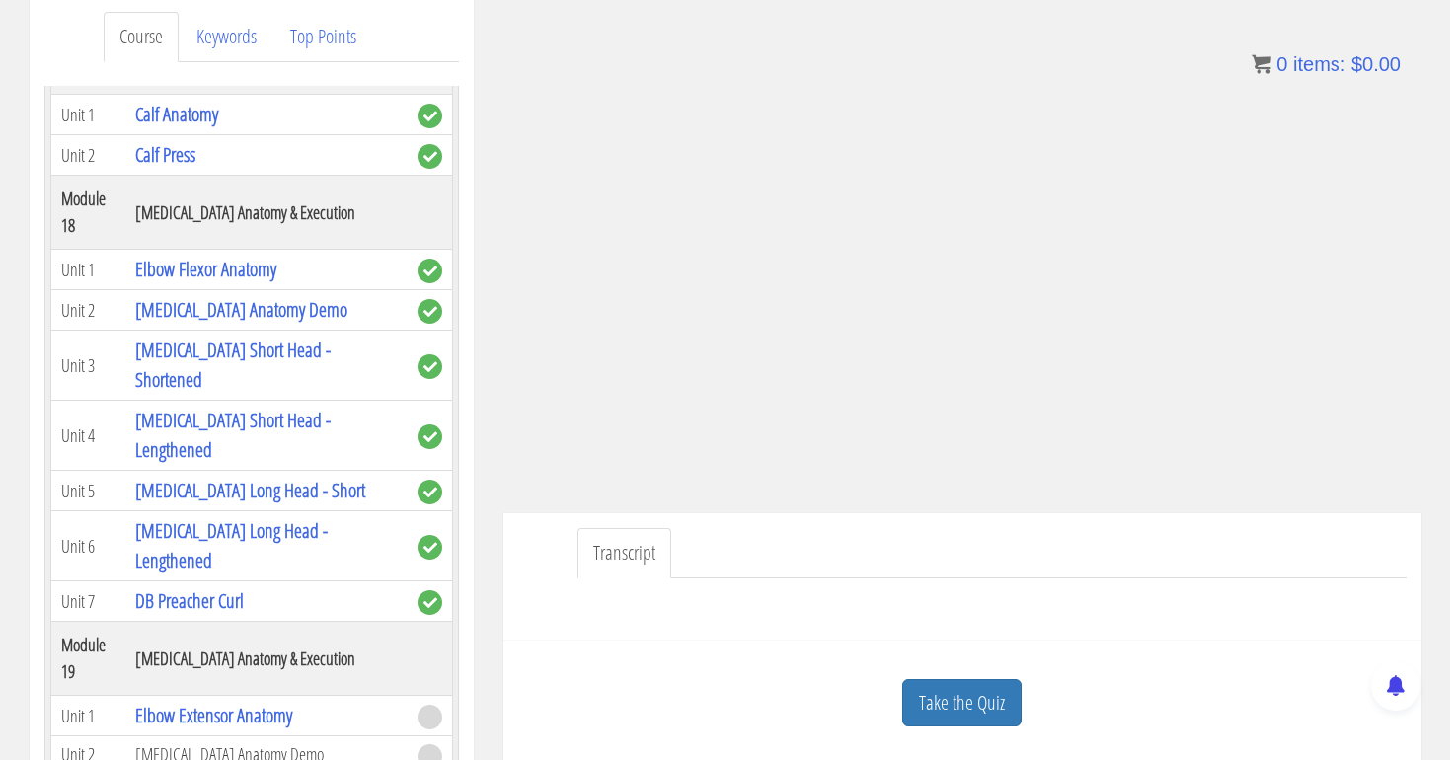
scroll to position [261, 0]
click at [972, 694] on link "Take the Quiz" at bounding box center [961, 704] width 119 height 48
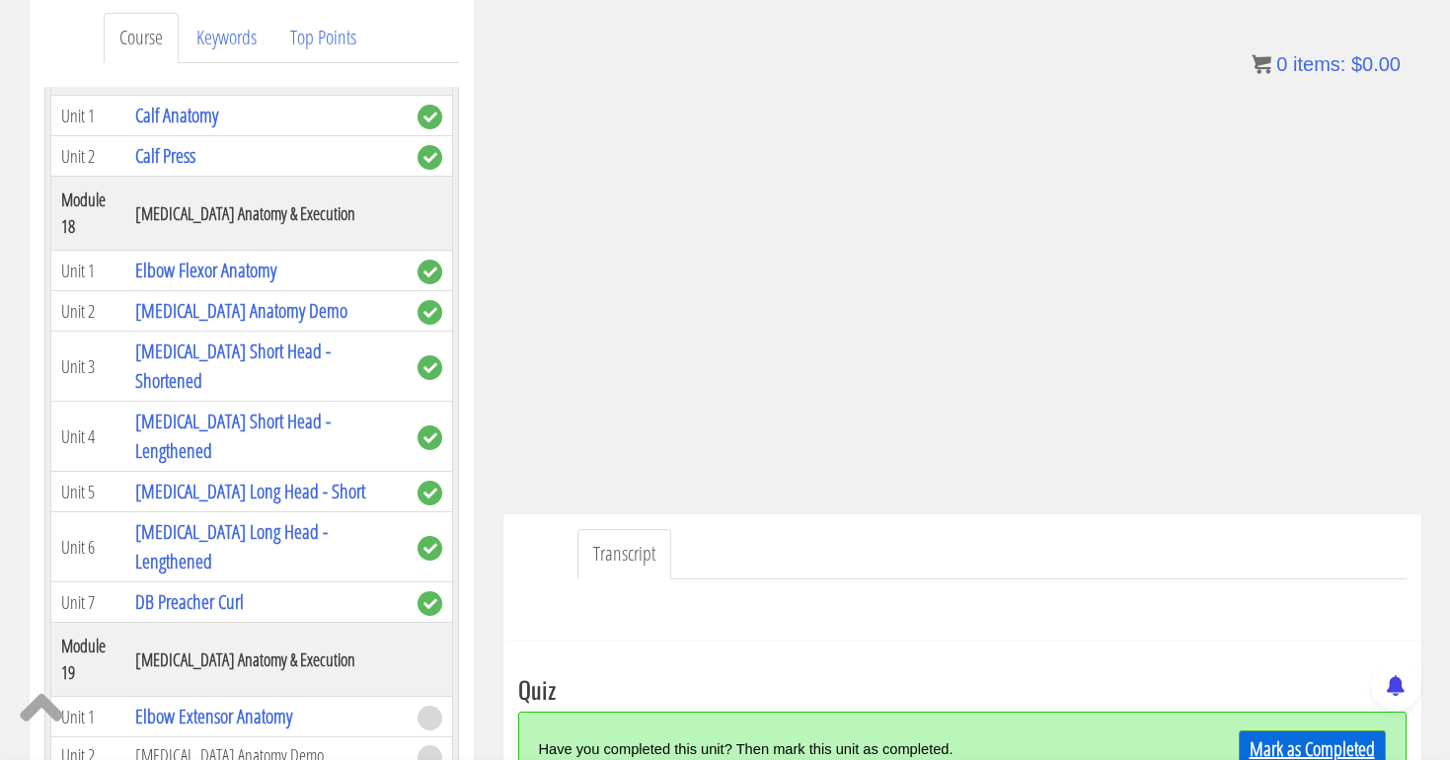
click at [1293, 740] on link "Mark as Completed" at bounding box center [1312, 749] width 147 height 38
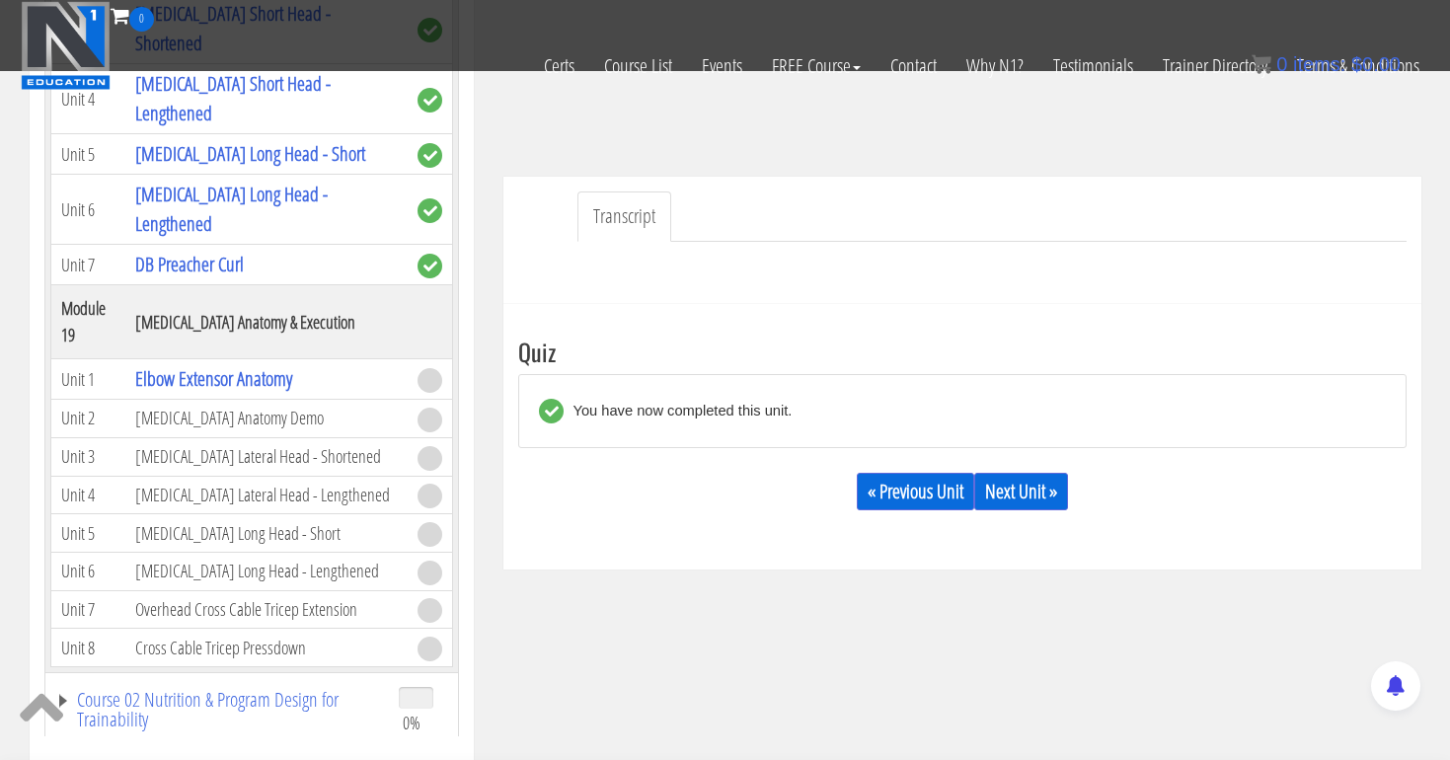
scroll to position [482, 0]
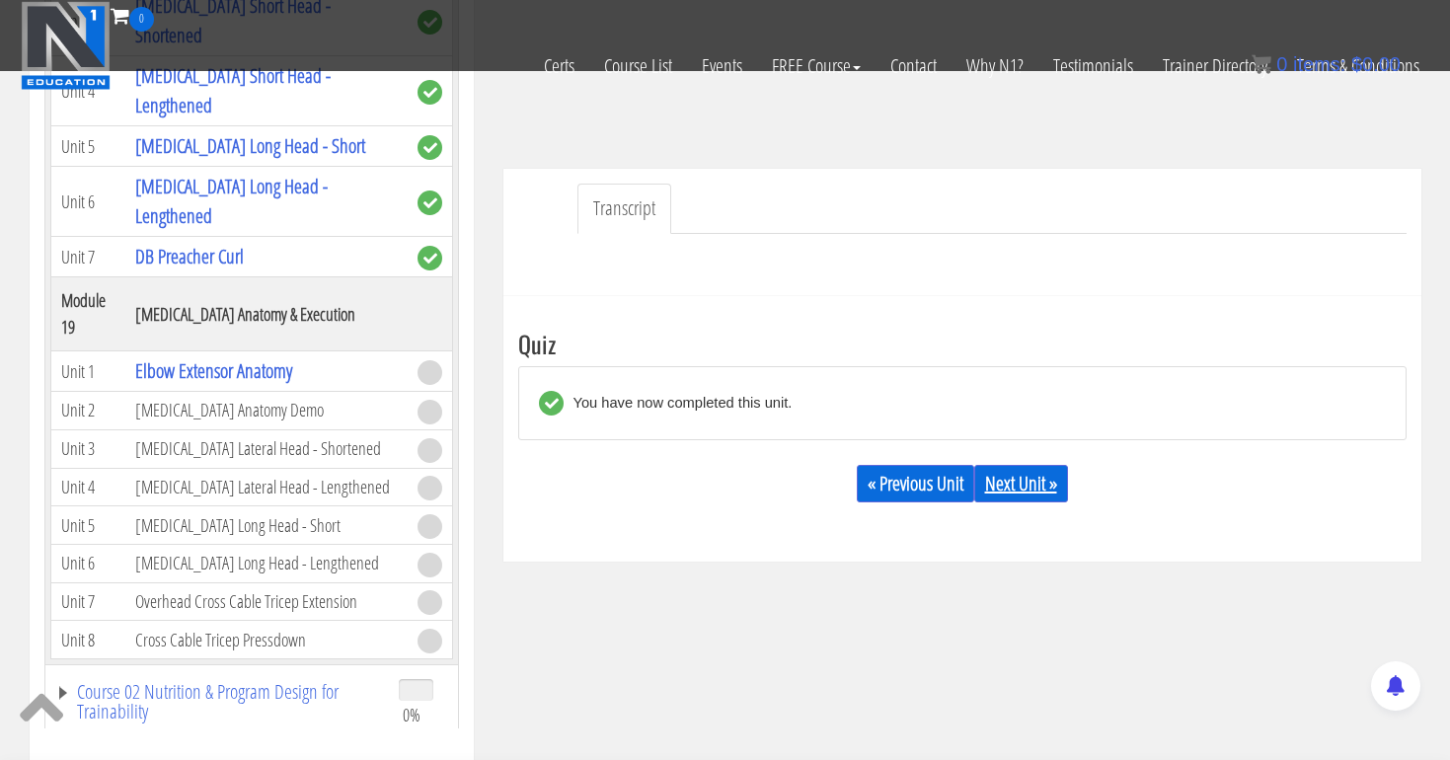
click at [1032, 478] on link "Next Unit »" at bounding box center [1021, 484] width 94 height 38
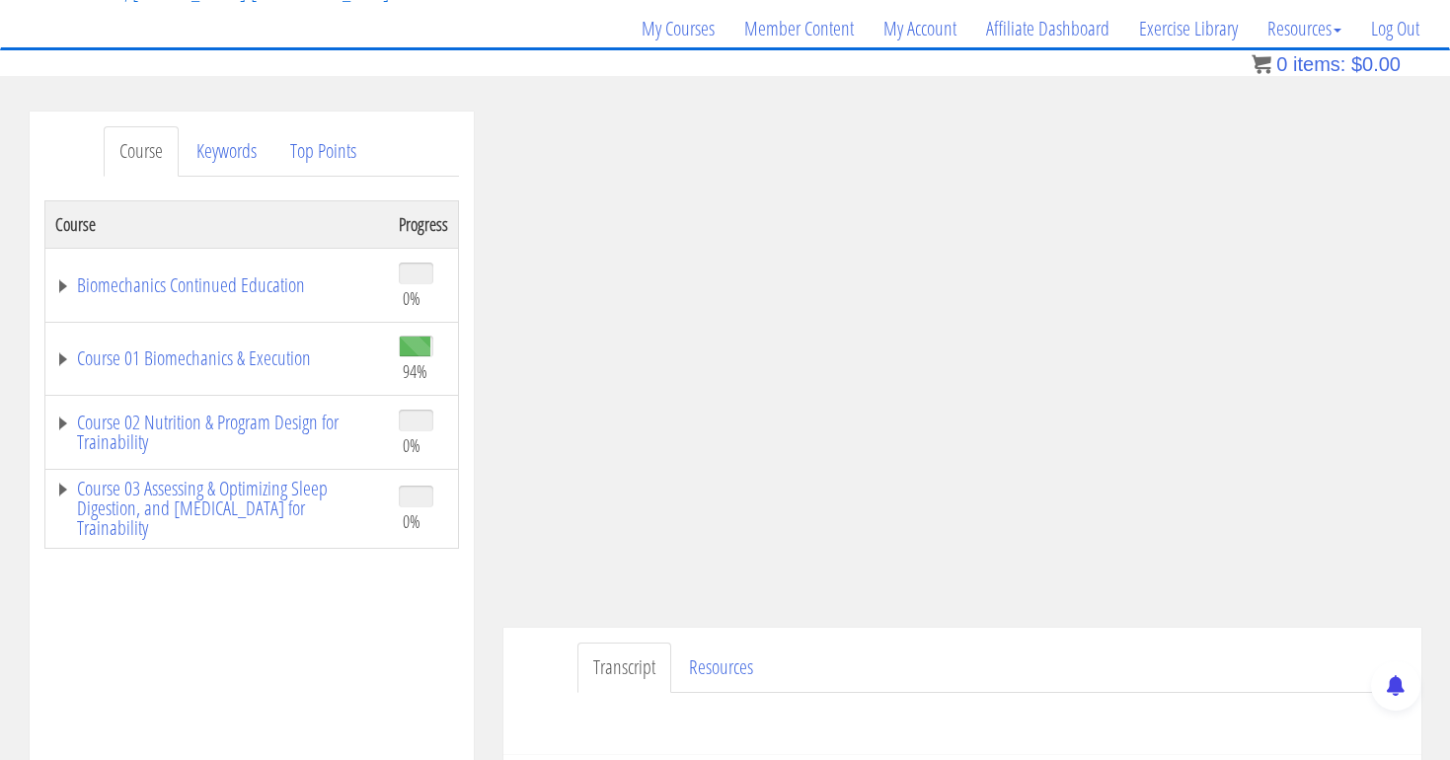
scroll to position [84, 0]
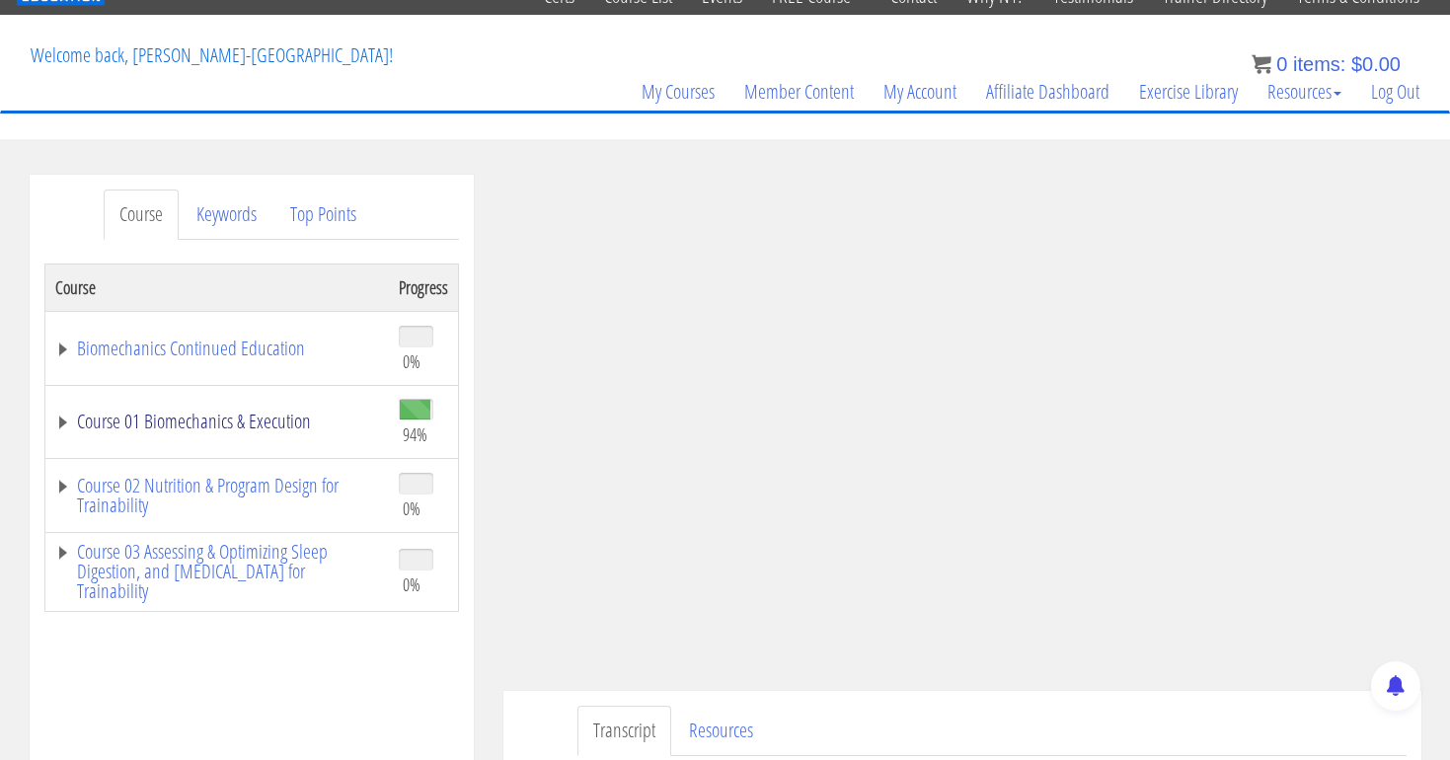
click at [291, 420] on link "Course 01 Biomechanics & Execution" at bounding box center [217, 422] width 324 height 20
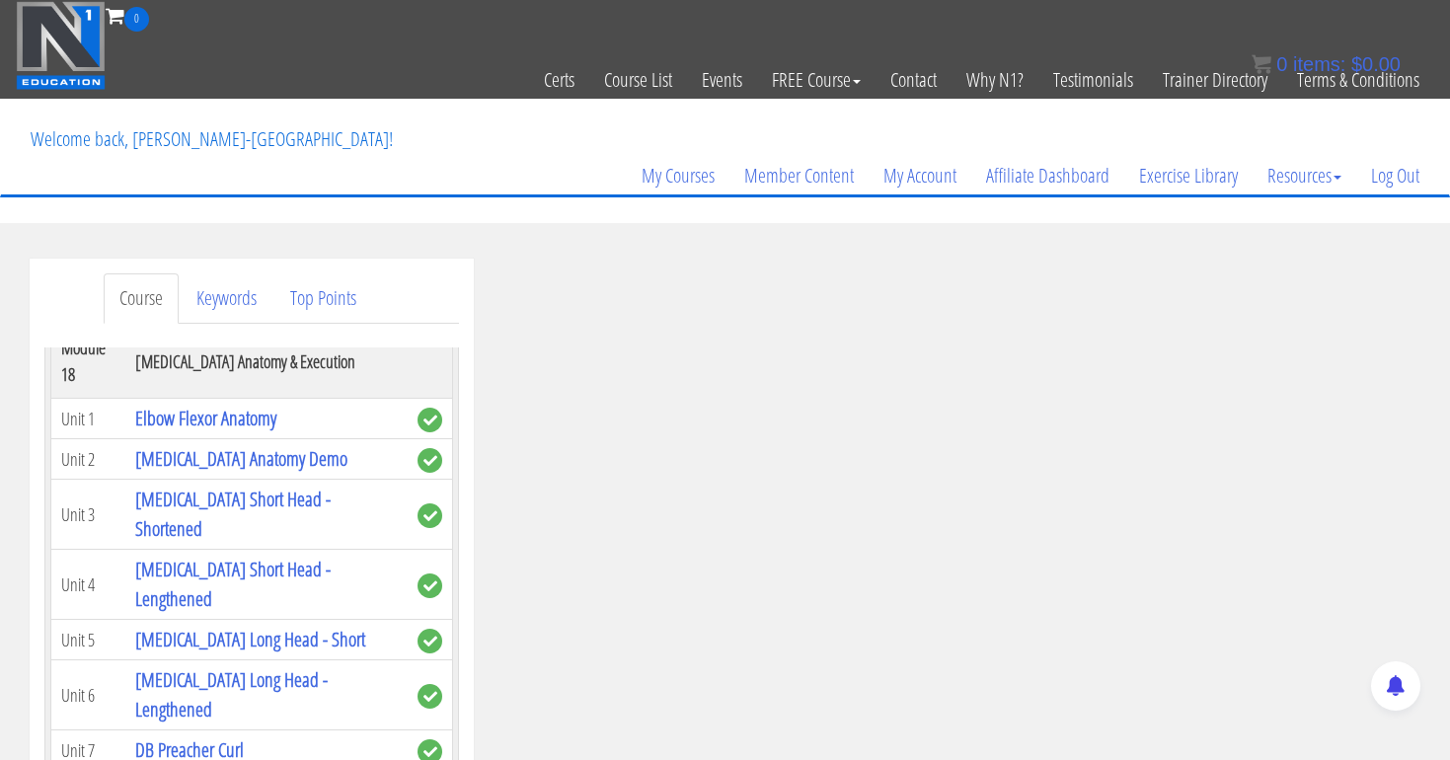
scroll to position [0, 0]
